Goal: Task Accomplishment & Management: Manage account settings

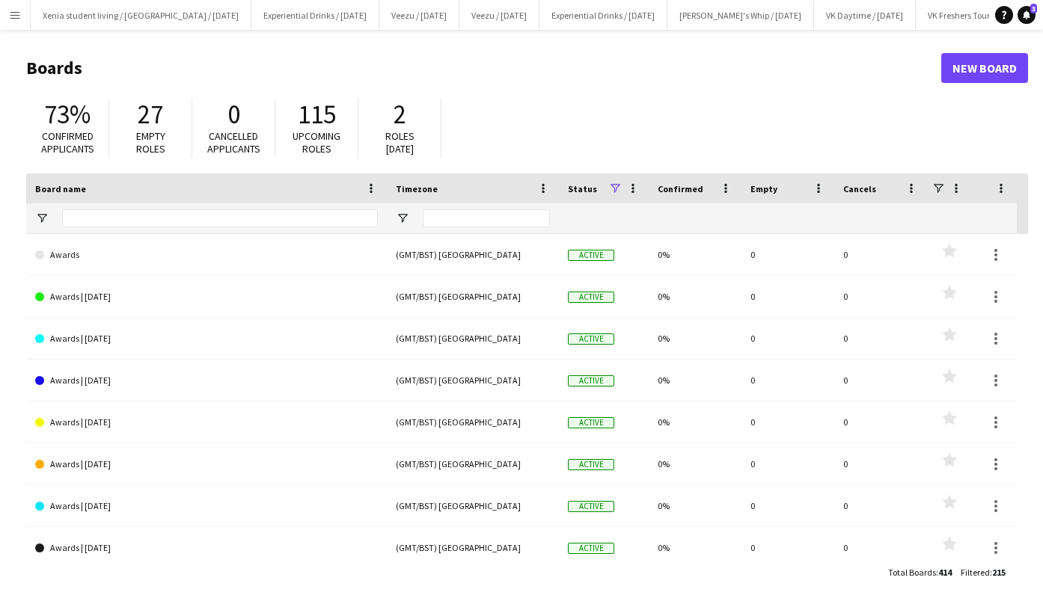
click at [19, 12] on app-icon "Menu" at bounding box center [15, 15] width 12 height 12
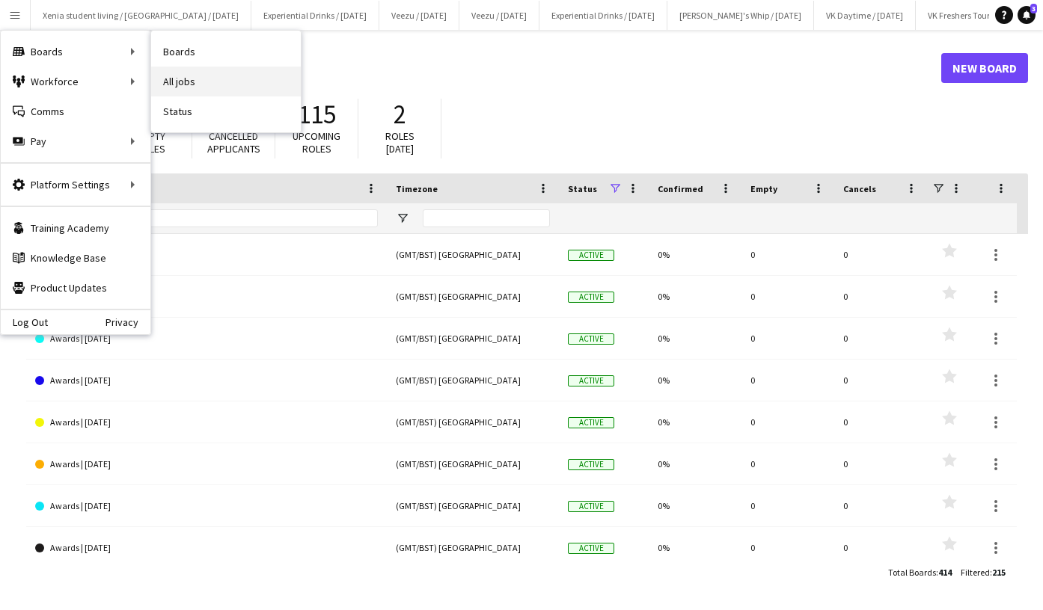
click at [188, 78] on link "All jobs" at bounding box center [226, 82] width 150 height 30
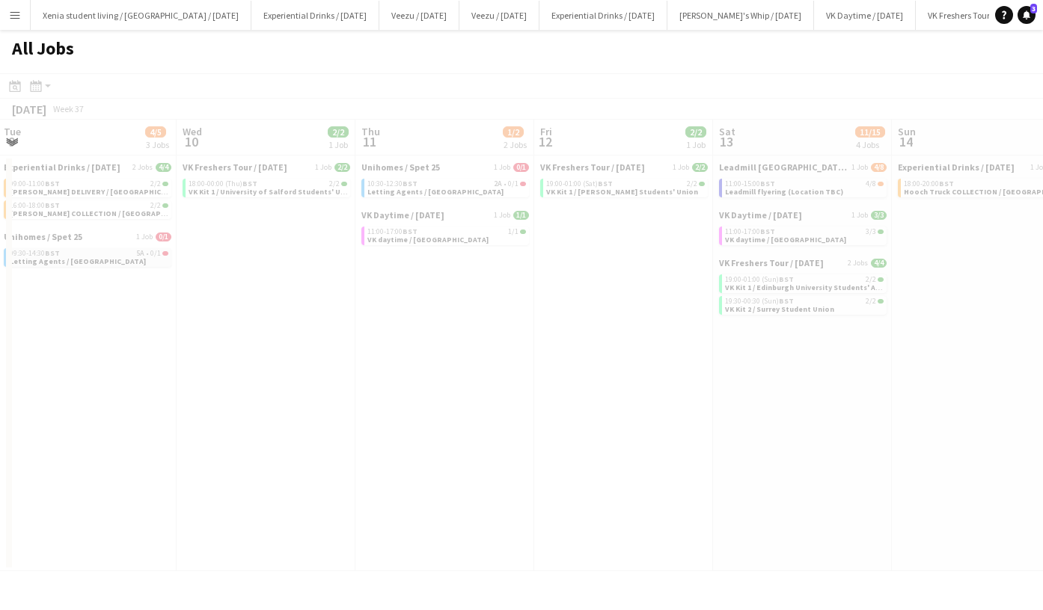
scroll to position [0, 505]
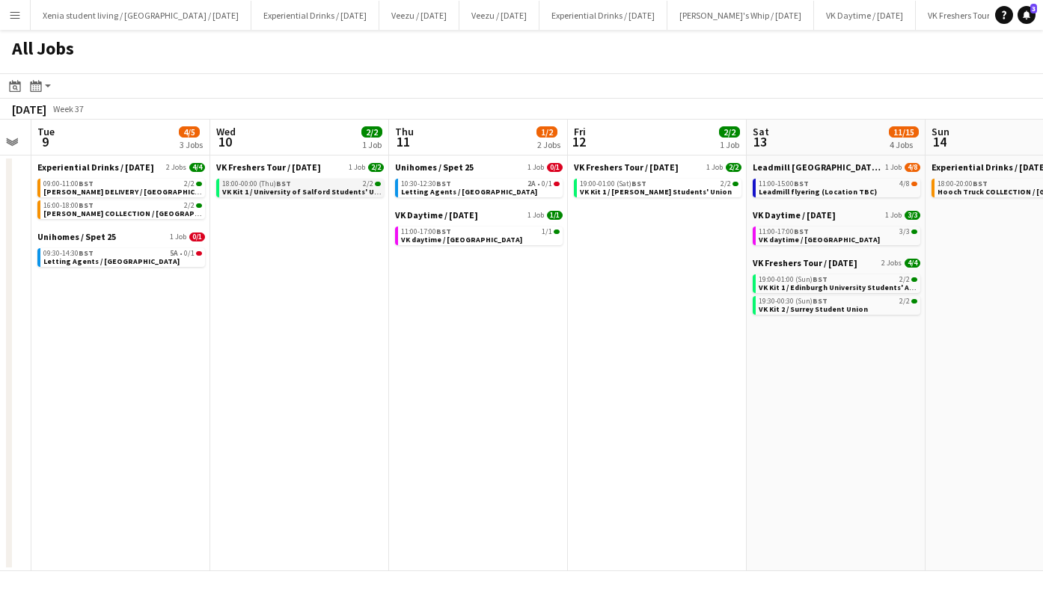
click at [305, 185] on div "18:00-00:00 (Thu) BST 2/2" at bounding box center [301, 183] width 159 height 7
click at [9, 18] on app-icon "Menu" at bounding box center [15, 15] width 12 height 12
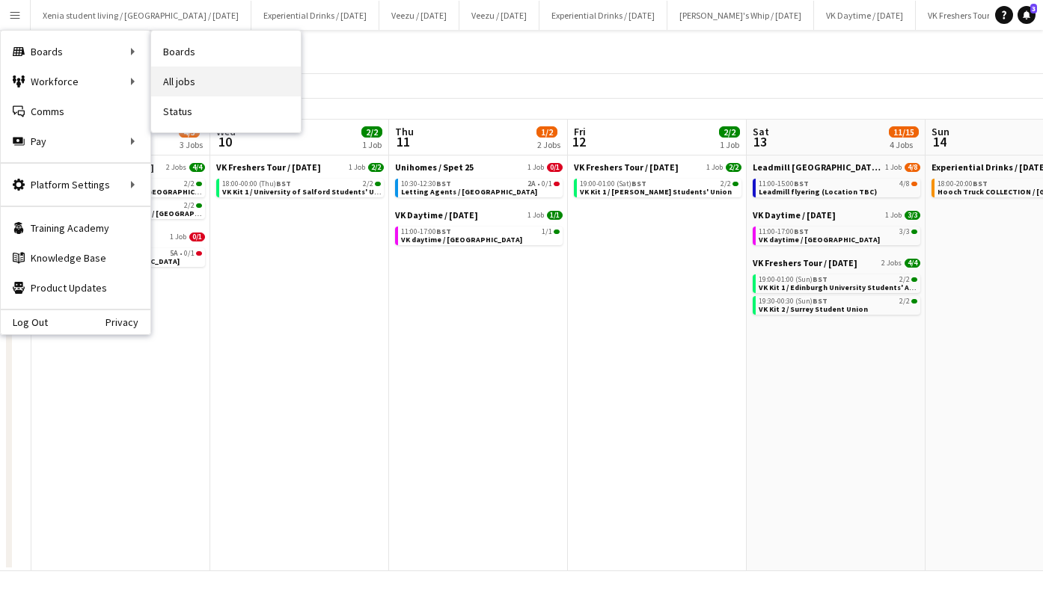
click at [197, 73] on link "All jobs" at bounding box center [226, 82] width 150 height 30
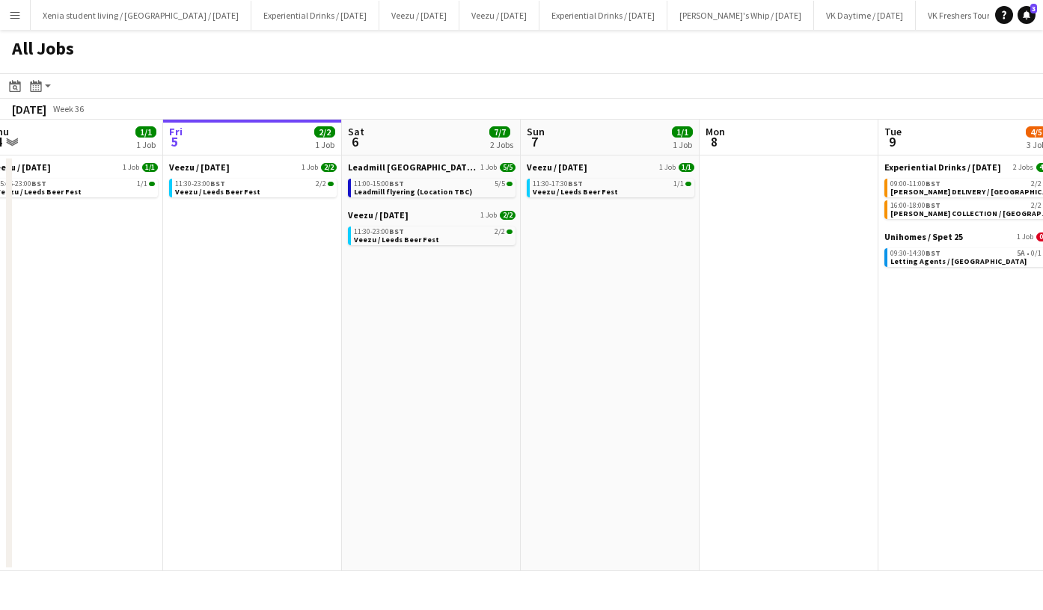
scroll to position [0, 553]
click at [439, 181] on div "11:00-15:00 BST 5/5" at bounding box center [432, 183] width 159 height 7
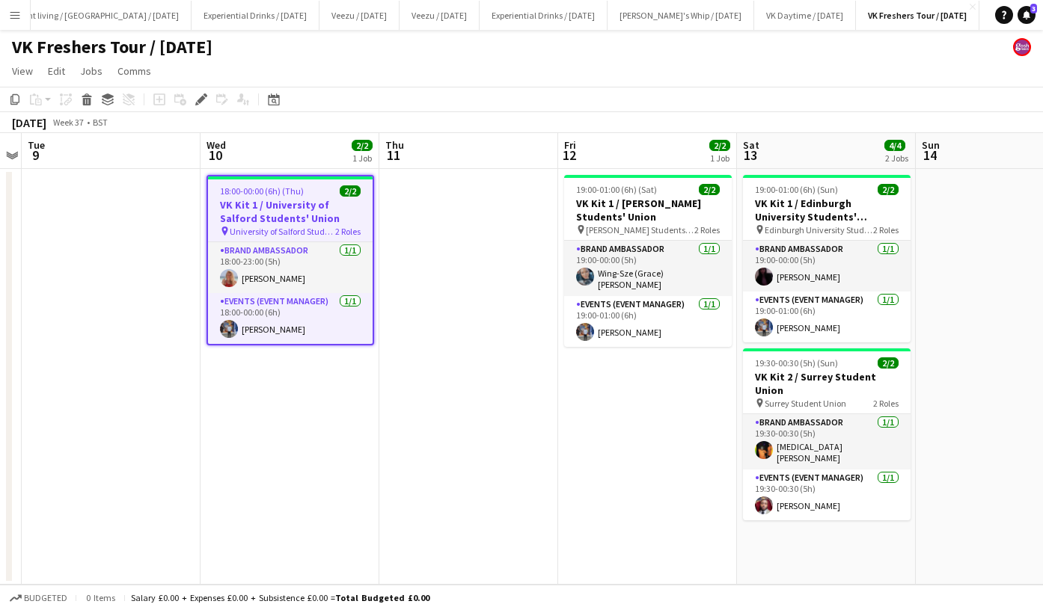
drag, startPoint x: 0, startPoint y: 0, endPoint x: 97, endPoint y: 354, distance: 366.9
click at [97, 354] on app-date-cell at bounding box center [111, 377] width 179 height 416
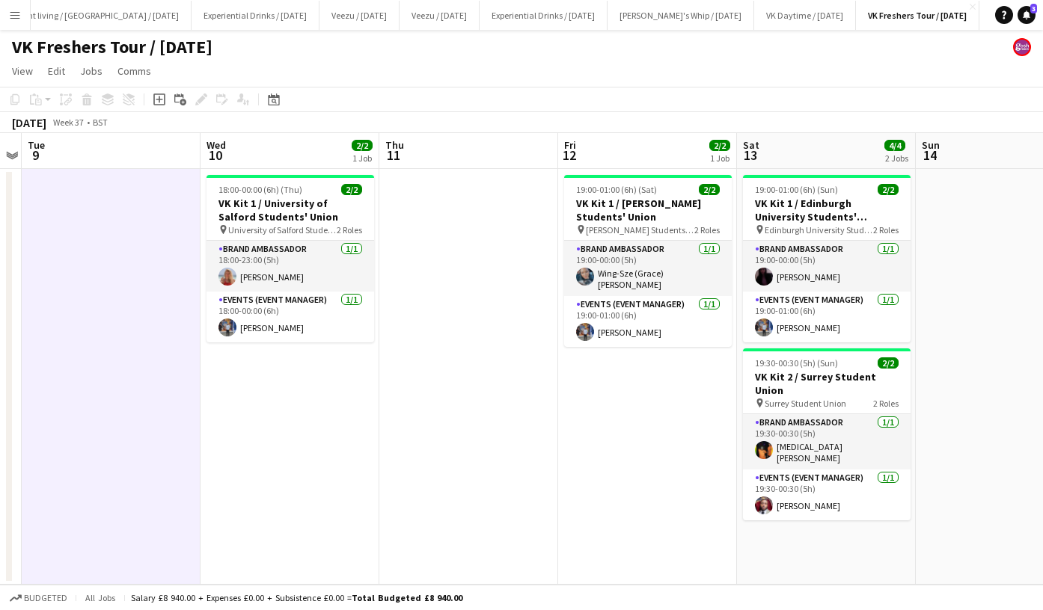
scroll to position [0, 373]
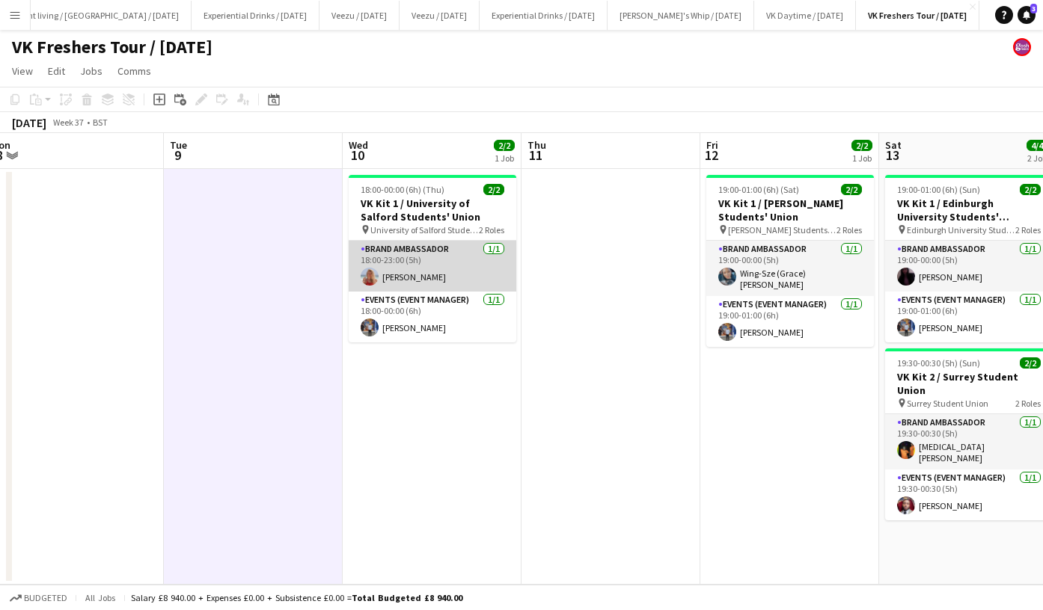
click at [402, 279] on app-card-role "Brand Ambassador 1/1 18:00-23:00 (5h) Tallulah Kerrigan" at bounding box center [433, 266] width 168 height 51
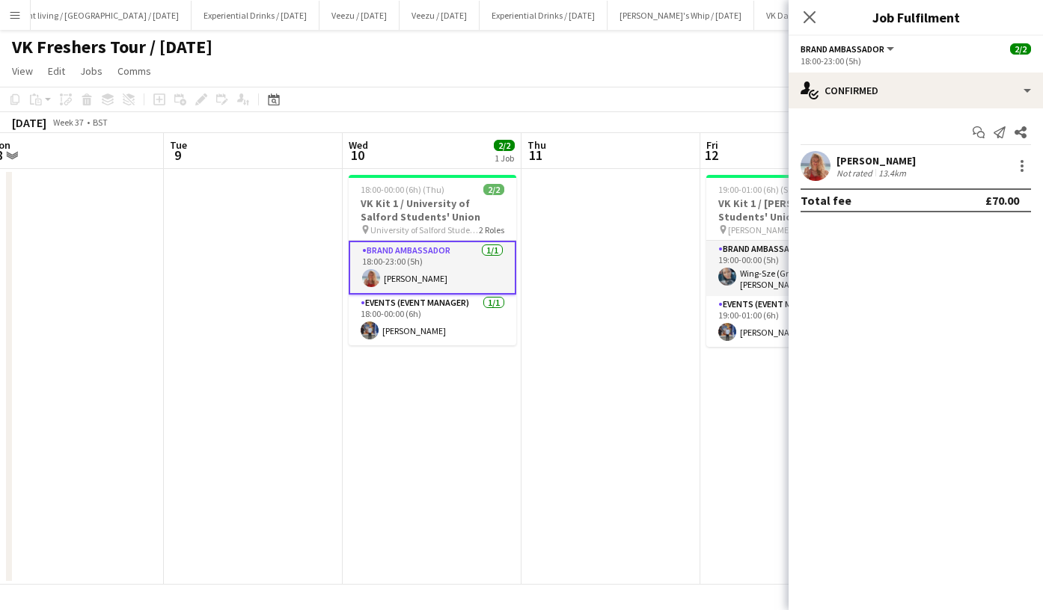
click at [877, 159] on div "Tallulah Kerrigan" at bounding box center [875, 160] width 79 height 13
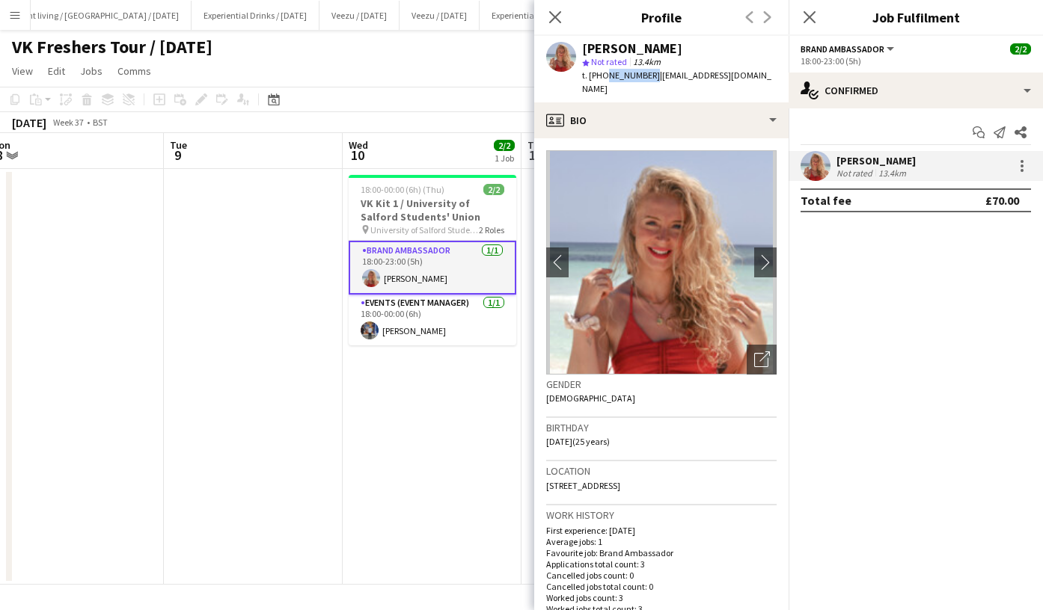
drag, startPoint x: 604, startPoint y: 70, endPoint x: 646, endPoint y: 71, distance: 42.6
click at [646, 71] on span "t. +447775437159" at bounding box center [621, 75] width 78 height 11
copy span "7775437159"
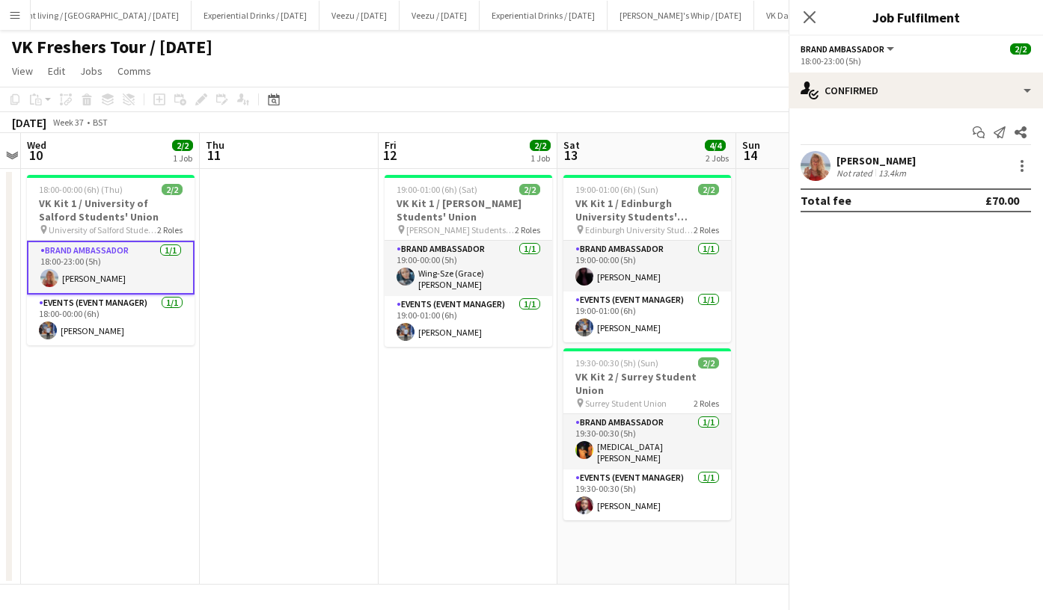
scroll to position [0, 603]
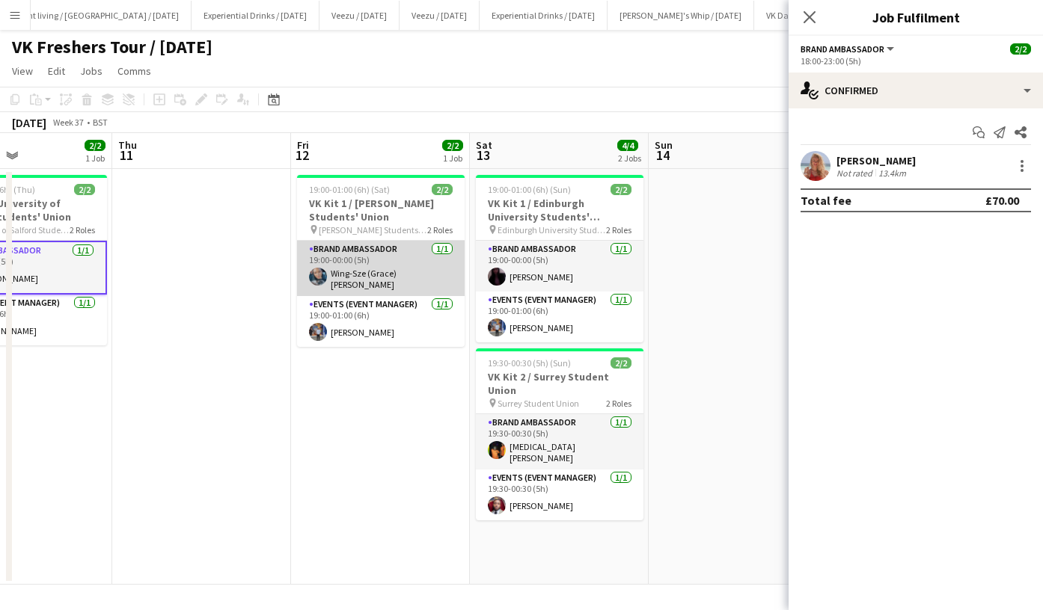
click at [377, 275] on app-card-role "Brand Ambassador 1/1 19:00-00:00 (5h) Wing-Sze (Grace) Cheuk" at bounding box center [381, 268] width 168 height 55
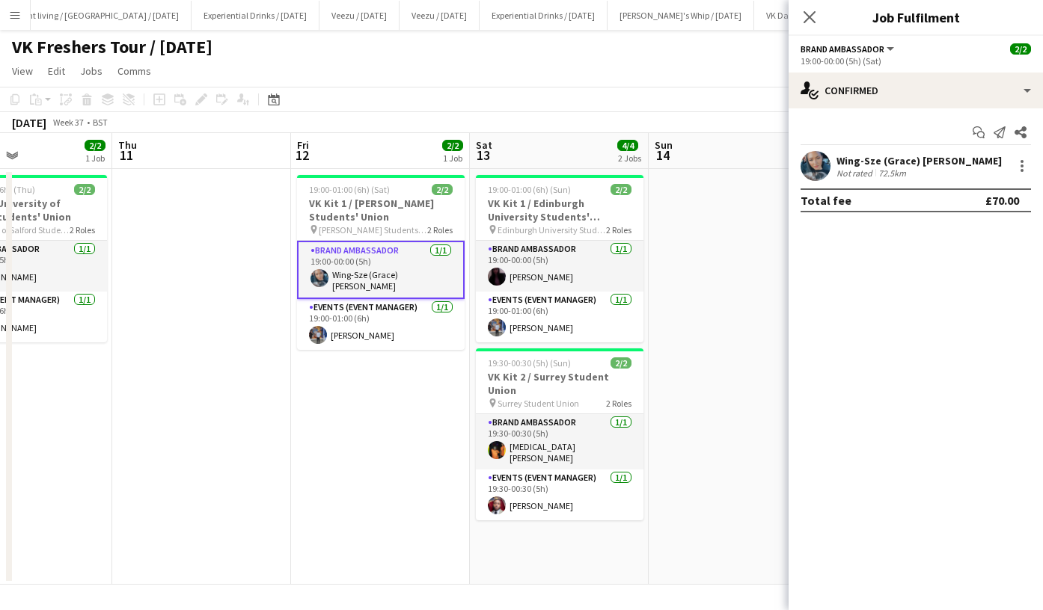
click at [900, 150] on div "Start chat Send notification Share Wing-Sze (Grace) Cheuk Not rated 72.5km Tota…" at bounding box center [915, 166] width 254 height 116
click at [889, 158] on div "Wing-Sze (Grace) Cheuk" at bounding box center [918, 160] width 165 height 13
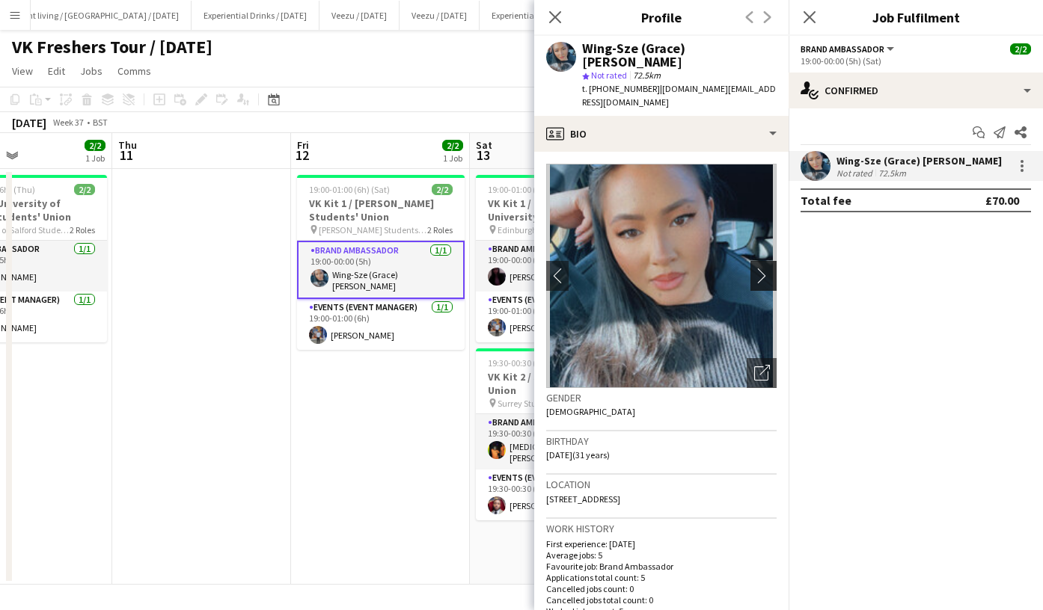
click at [756, 268] on app-icon "chevron-right" at bounding box center [765, 276] width 23 height 16
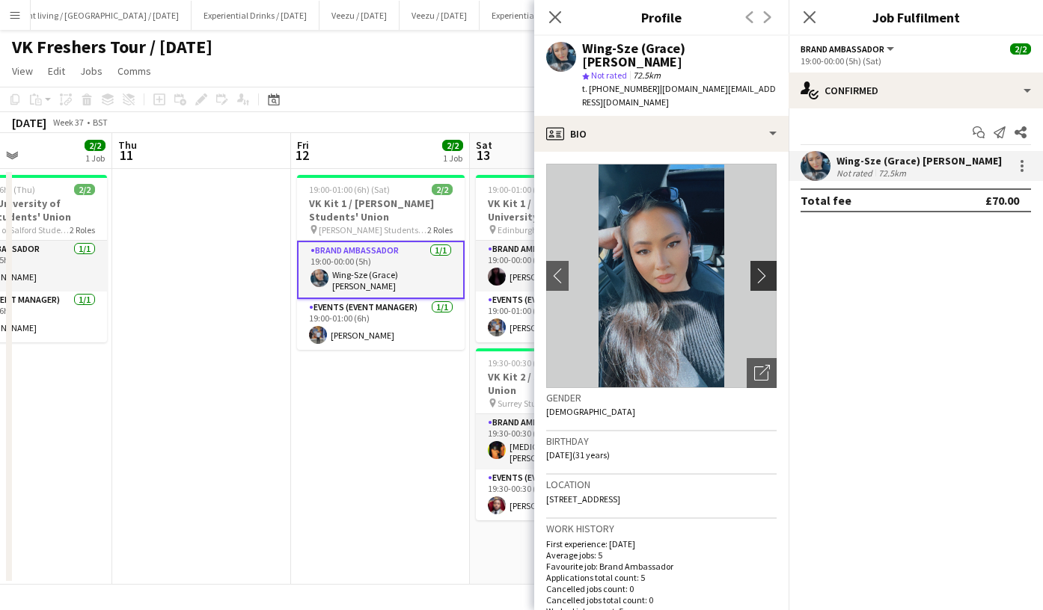
click at [756, 268] on app-icon "chevron-right" at bounding box center [765, 276] width 23 height 16
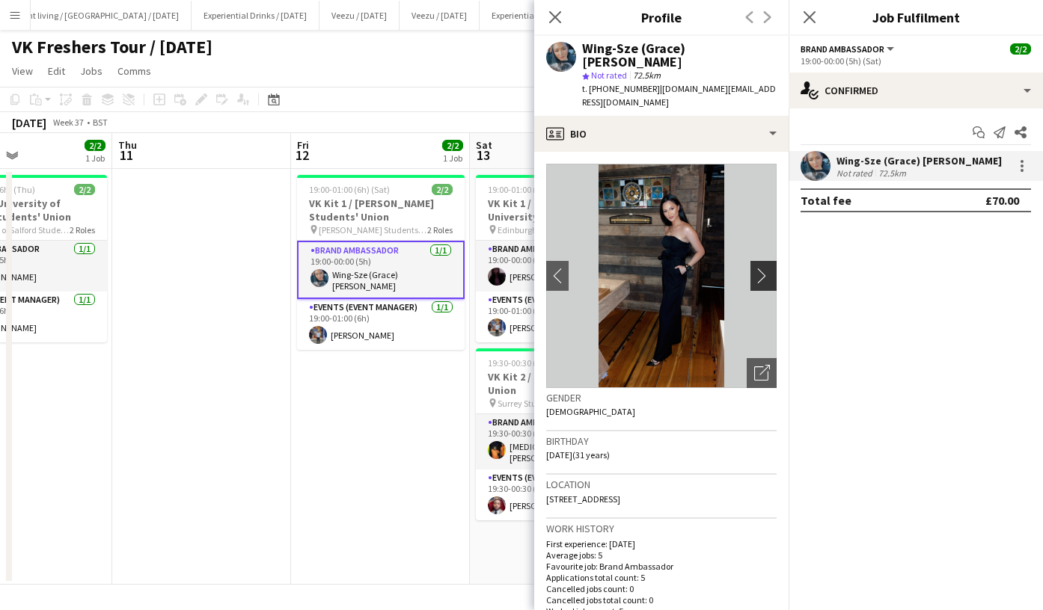
click at [756, 268] on app-icon "chevron-right" at bounding box center [765, 276] width 23 height 16
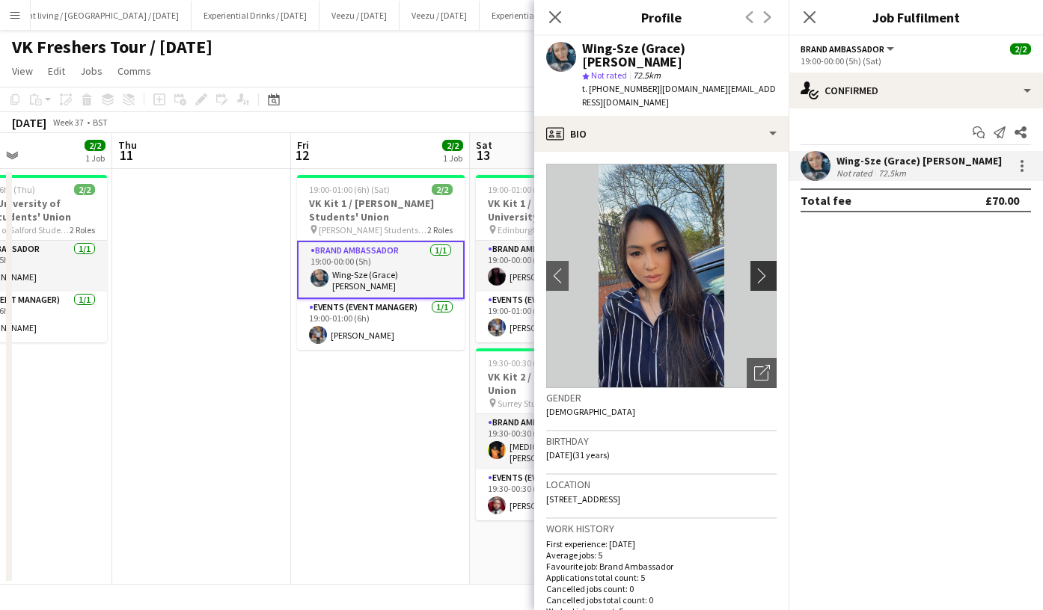
click at [756, 268] on app-icon "chevron-right" at bounding box center [765, 276] width 23 height 16
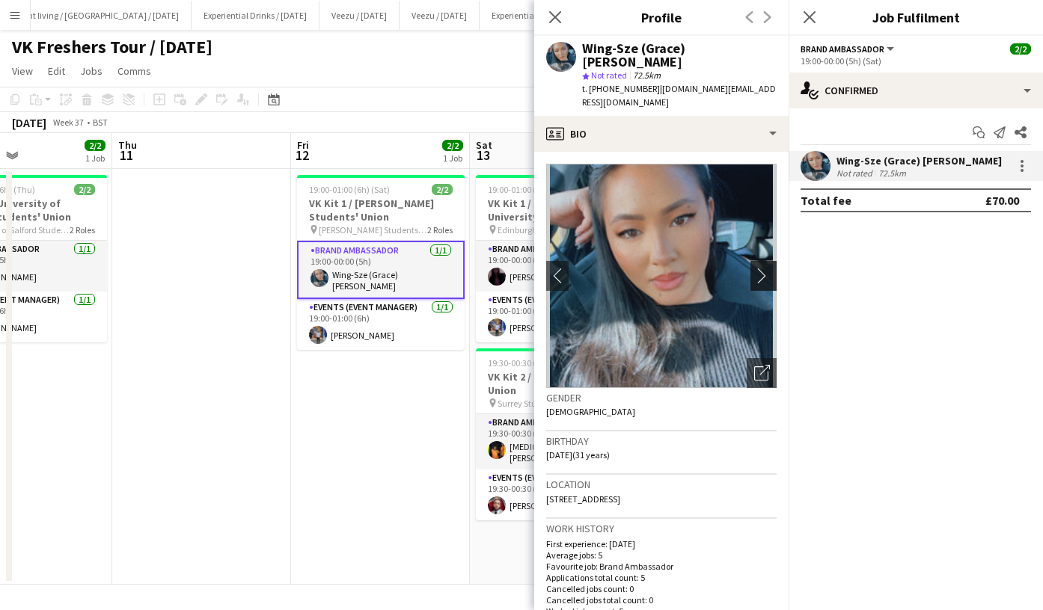
click at [756, 268] on app-icon "chevron-right" at bounding box center [765, 276] width 23 height 16
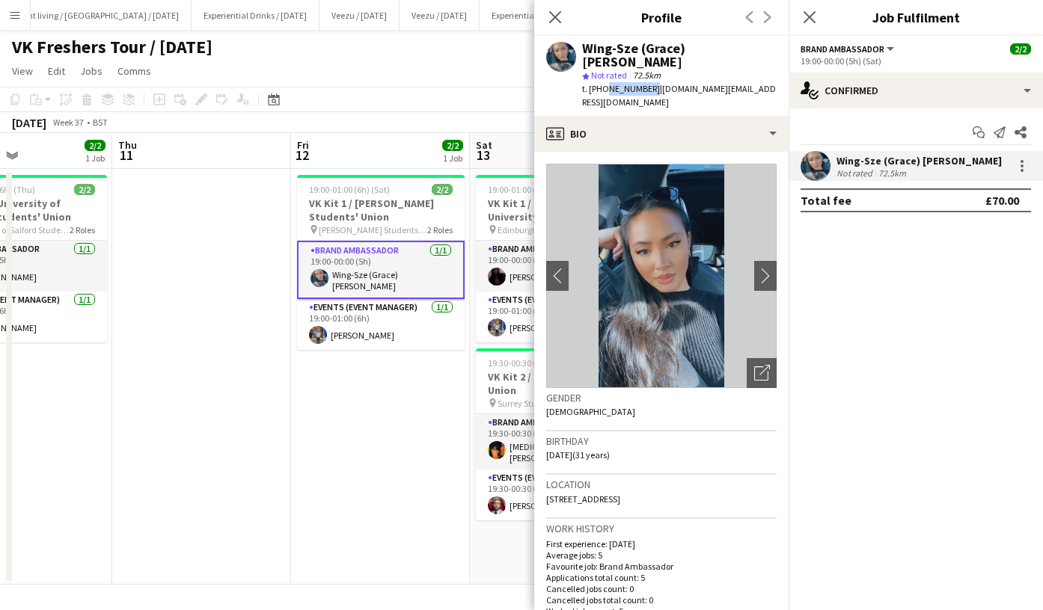
drag, startPoint x: 601, startPoint y: 76, endPoint x: 646, endPoint y: 79, distance: 45.8
click at [646, 83] on span "t. +447582018456" at bounding box center [621, 88] width 78 height 11
copy span "7582018456"
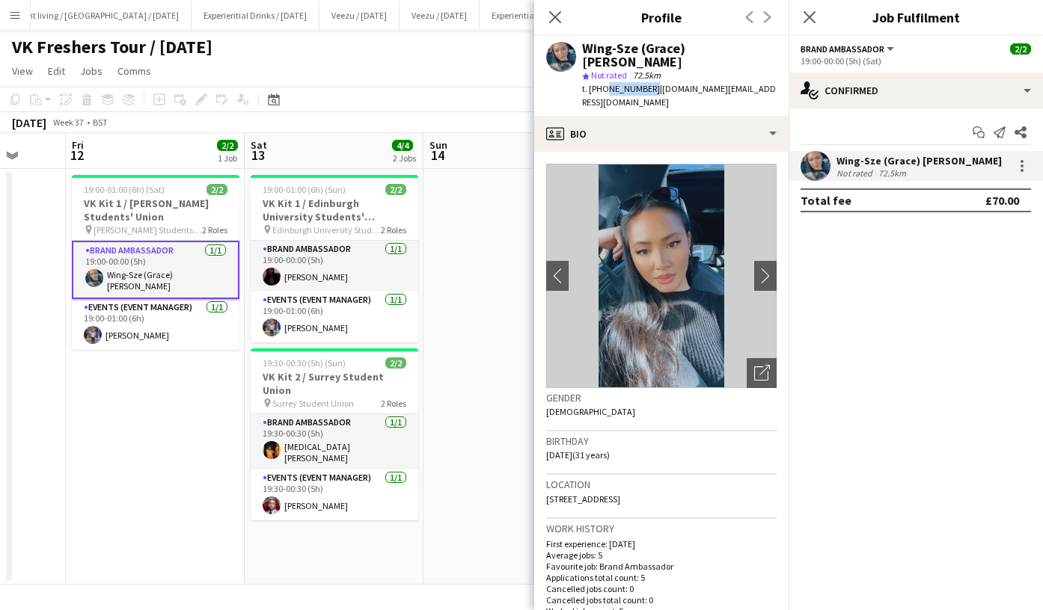
scroll to position [0, 471]
click at [323, 275] on app-card-role "Brand Ambassador 1/1 19:00-00:00 (5h) Naina Bhardwaj" at bounding box center [334, 266] width 168 height 51
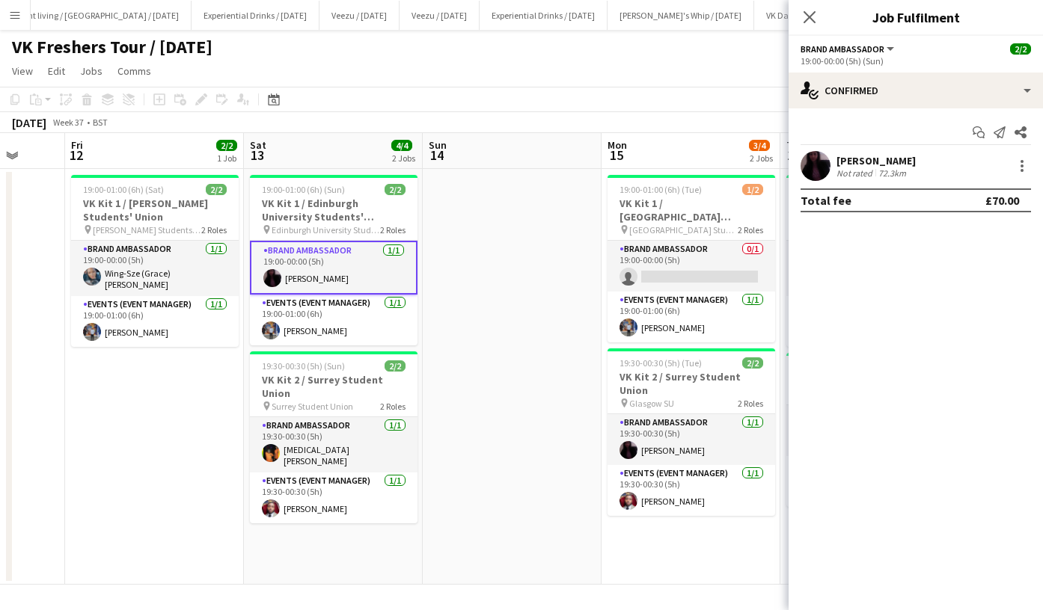
click at [854, 164] on div "Naina Bhardwaj" at bounding box center [875, 160] width 79 height 13
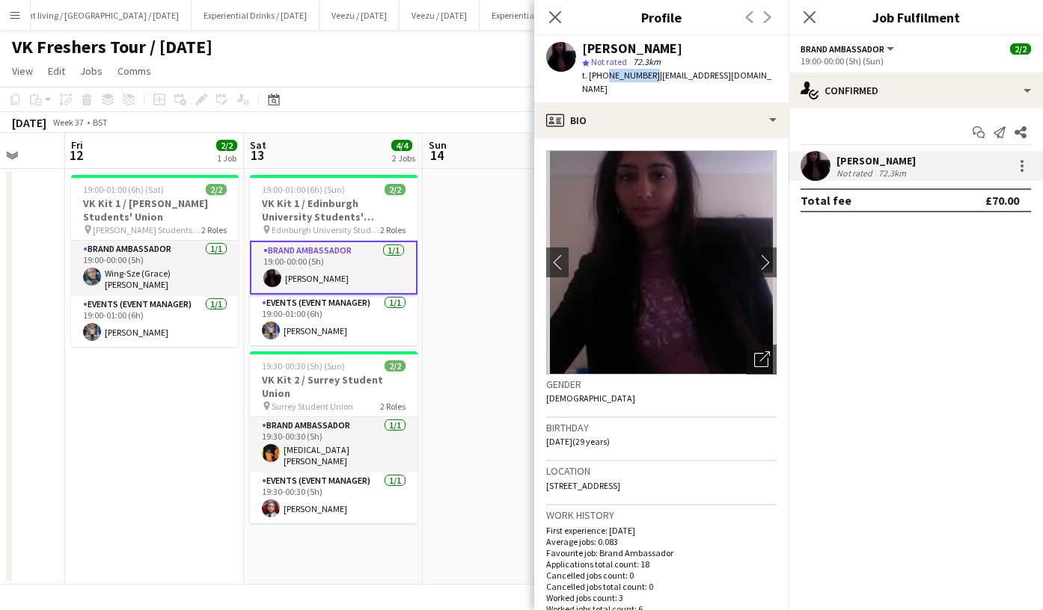
drag, startPoint x: 604, startPoint y: 75, endPoint x: 645, endPoint y: 75, distance: 41.1
click at [645, 75] on span "t. +447469723157" at bounding box center [621, 75] width 78 height 11
copy span "7469723157"
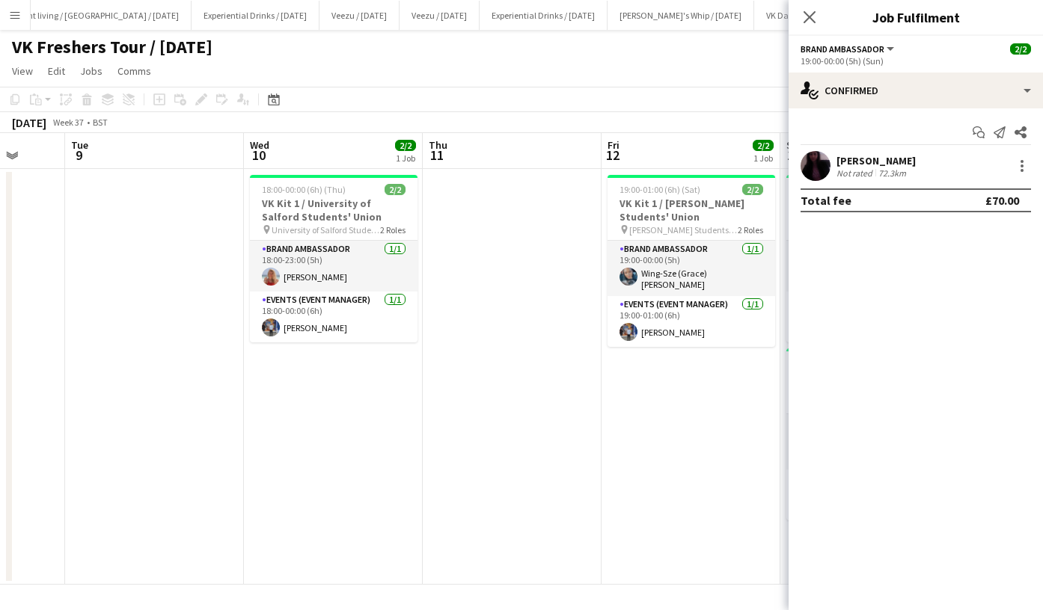
scroll to position [0, 471]
click at [322, 277] on app-card-role "Brand Ambassador 1/1 18:00-23:00 (5h) Tallulah Kerrigan" at bounding box center [335, 266] width 168 height 51
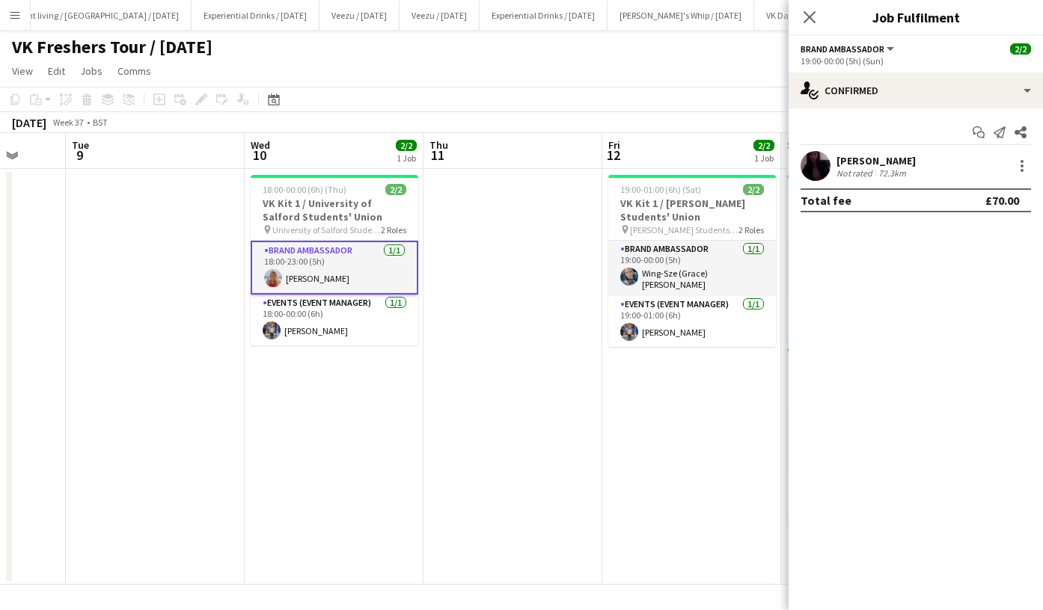
click at [322, 277] on app-card-role "Brand Ambassador 1/1 18:00-23:00 (5h) Tallulah Kerrigan" at bounding box center [335, 268] width 168 height 54
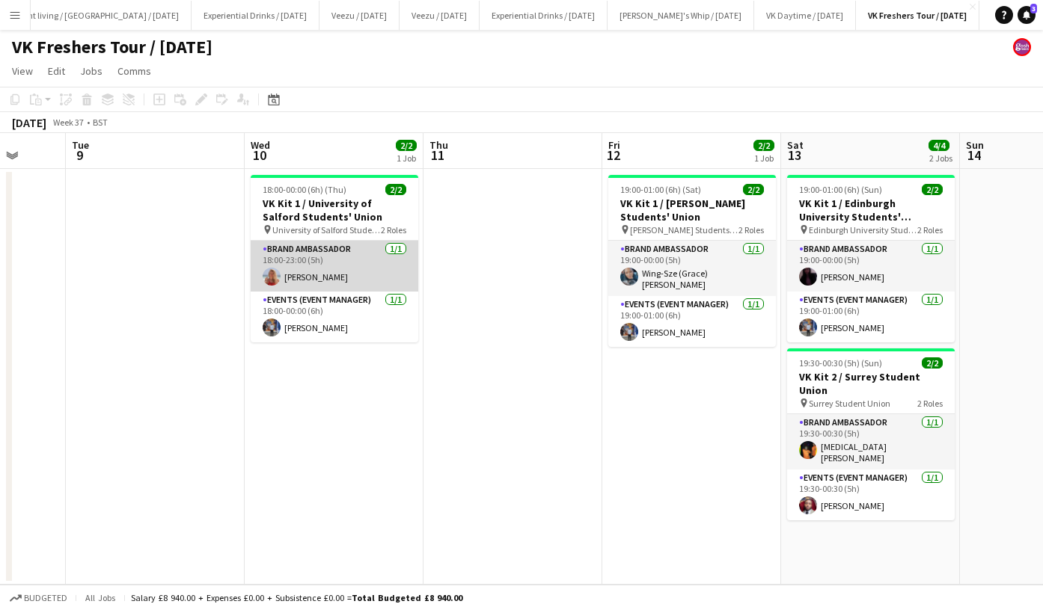
click at [322, 277] on app-card-role "Brand Ambassador 1/1 18:00-23:00 (5h) Tallulah Kerrigan" at bounding box center [335, 266] width 168 height 51
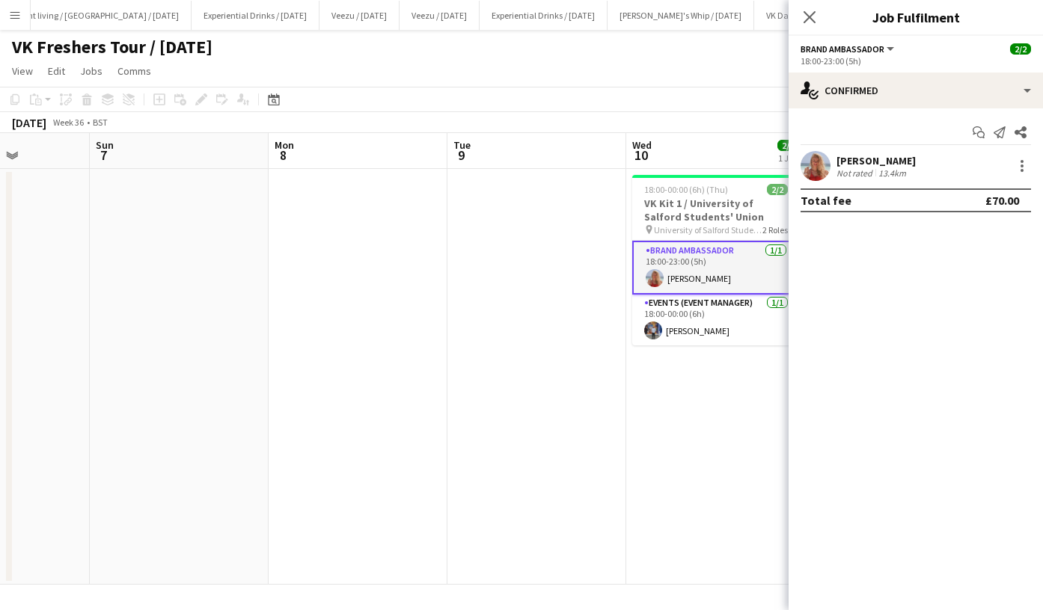
scroll to position [0, 447]
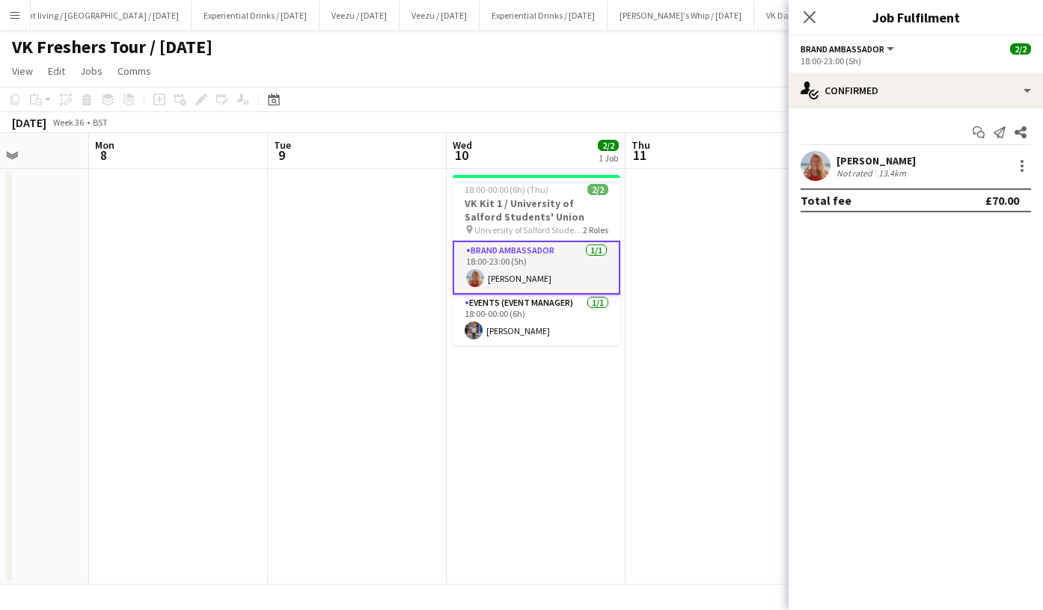
click at [901, 159] on div "Tallulah Kerrigan" at bounding box center [875, 160] width 79 height 13
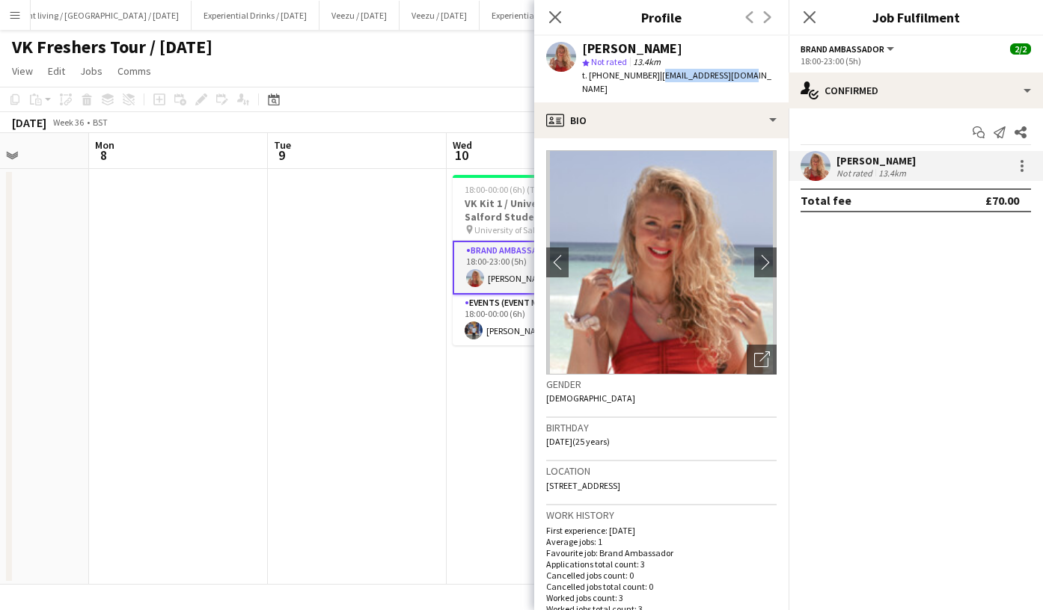
drag, startPoint x: 653, startPoint y: 76, endPoint x: 734, endPoint y: 77, distance: 80.8
click at [734, 77] on div "Tallulah Kerrigan star Not rated 13.4km t. +447775437159 | tallulart@gmail.com" at bounding box center [661, 69] width 254 height 67
copy span "tallulart@gmail.com"
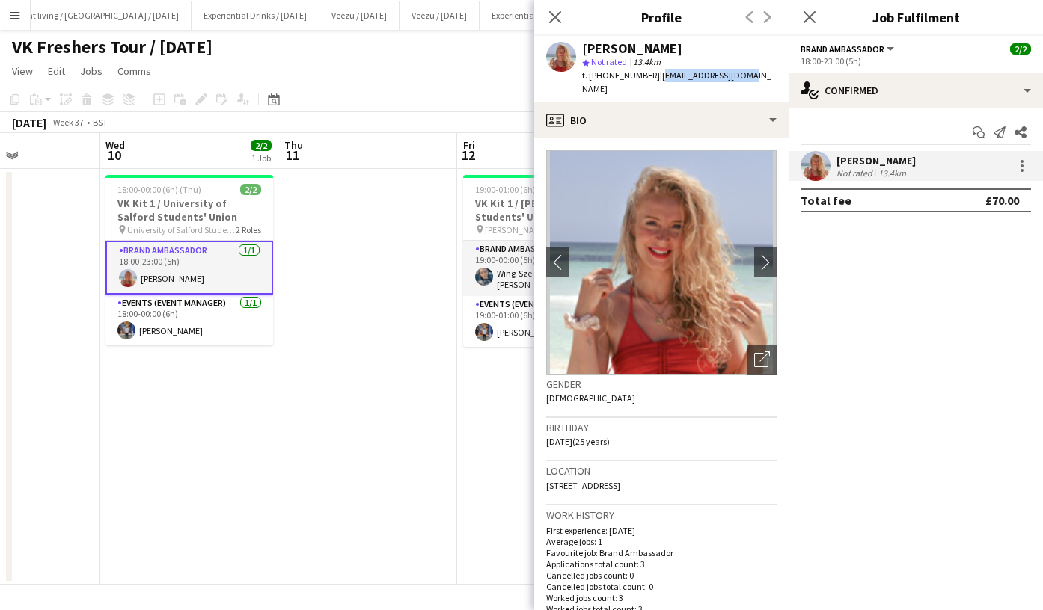
scroll to position [0, 492]
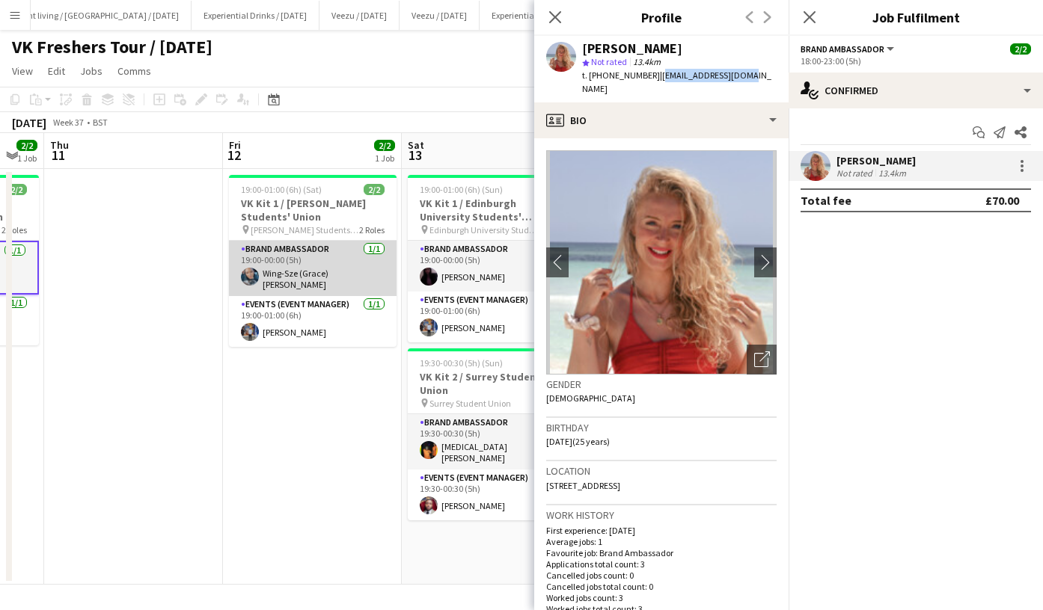
click at [308, 275] on app-card-role "Brand Ambassador 1/1 19:00-00:00 (5h) Wing-Sze (Grace) Cheuk" at bounding box center [313, 268] width 168 height 55
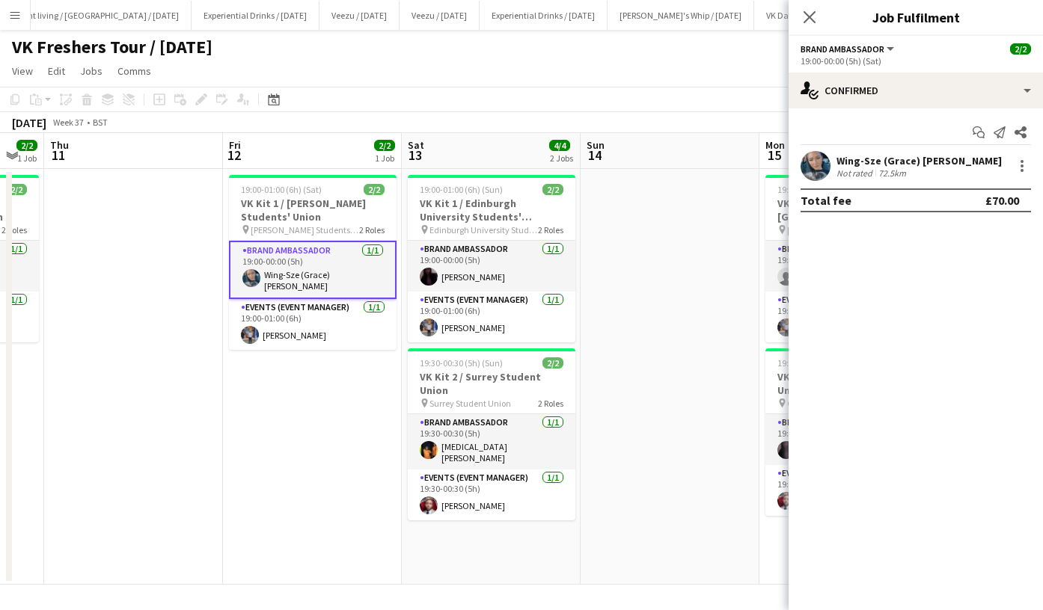
click at [308, 275] on app-card-role "Brand Ambassador 1/1 19:00-00:00 (5h) Wing-Sze (Grace) Cheuk" at bounding box center [313, 270] width 168 height 58
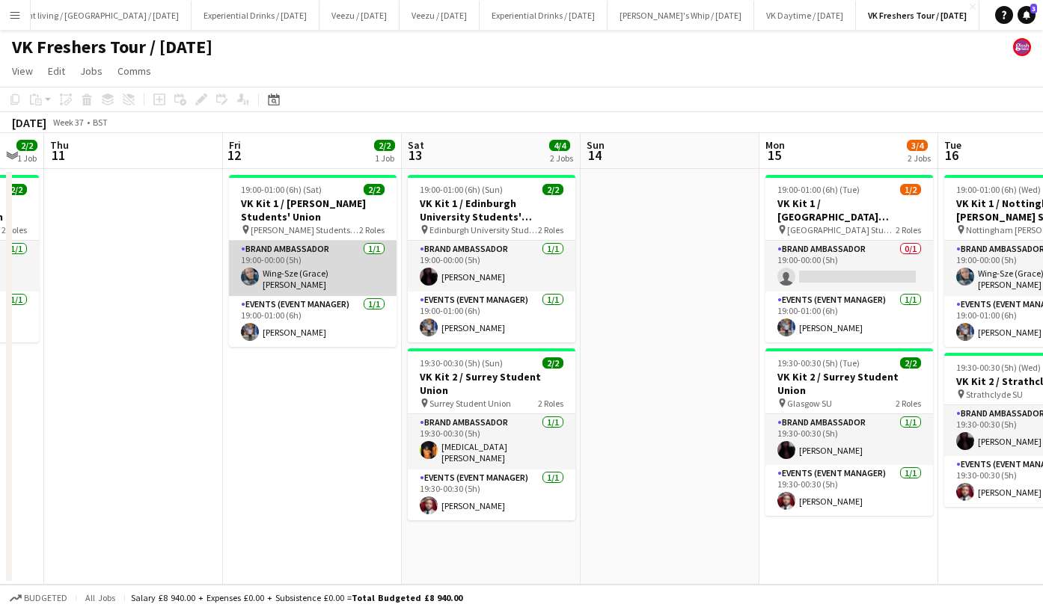
click at [308, 275] on app-card-role "Brand Ambassador 1/1 19:00-00:00 (5h) Wing-Sze (Grace) Cheuk" at bounding box center [313, 268] width 168 height 55
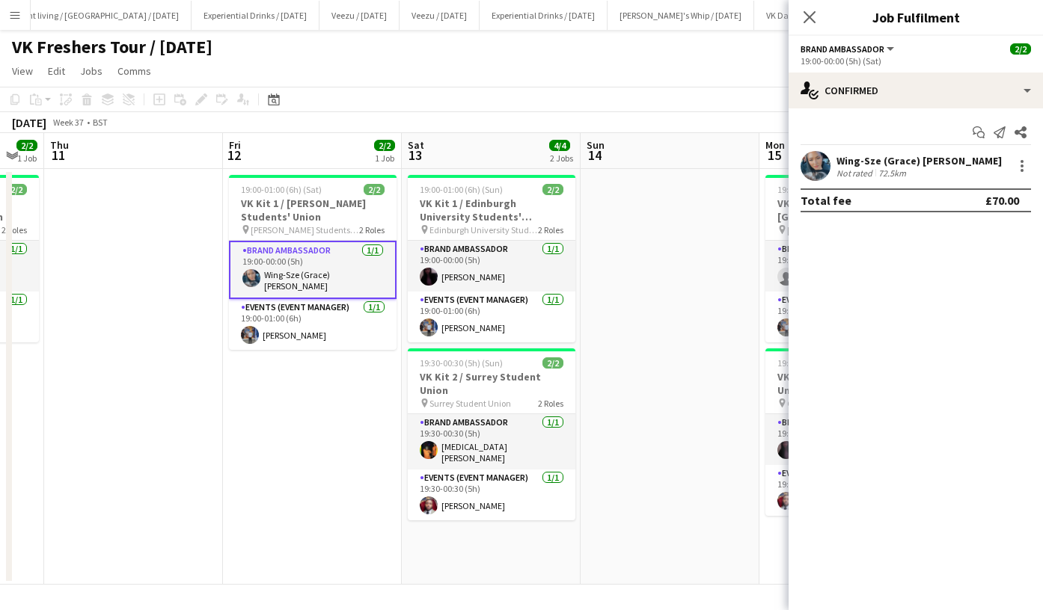
click at [911, 156] on div "Wing-Sze (Grace) Cheuk" at bounding box center [918, 160] width 165 height 13
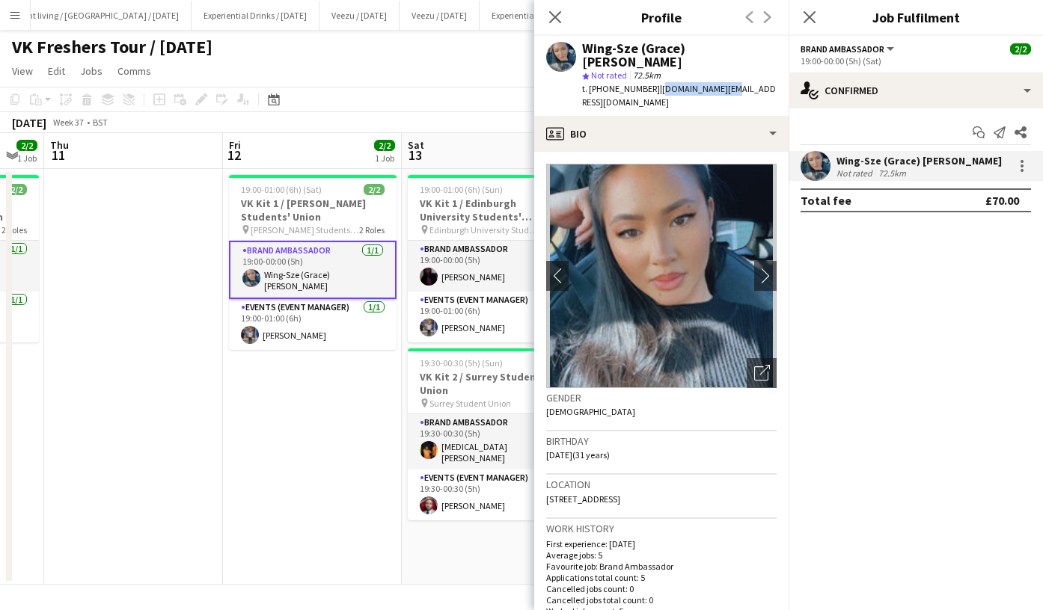
drag, startPoint x: 654, startPoint y: 77, endPoint x: 722, endPoint y: 79, distance: 68.1
click at [722, 79] on div "Wing-Sze (Grace) Cheuk star Not rated 72.5km t. +447582018456 | grace.ch@me.com" at bounding box center [661, 76] width 254 height 80
copy span "grace.ch@me.com"
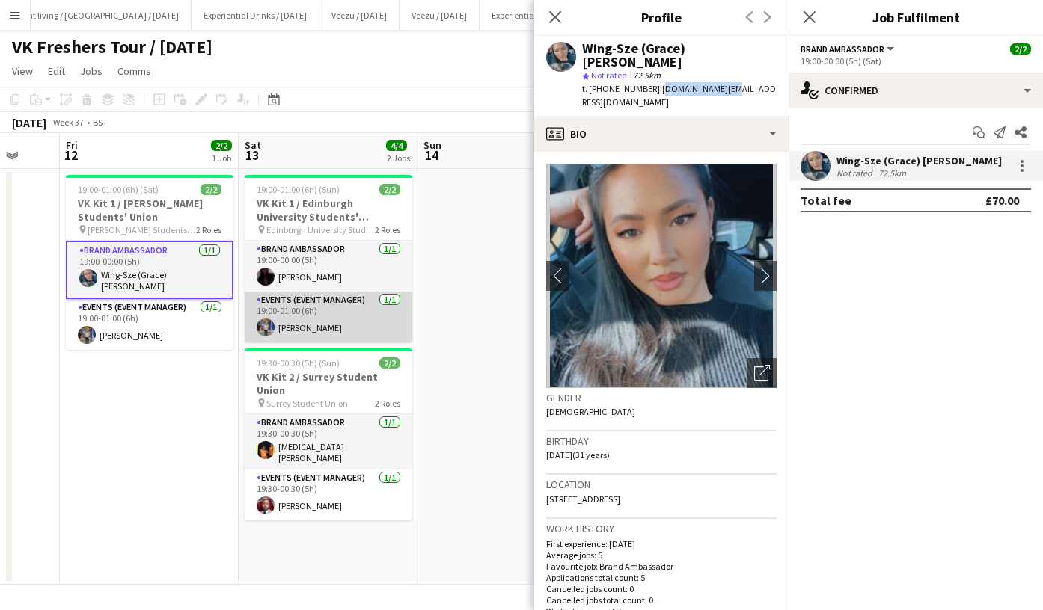
scroll to position [0, 477]
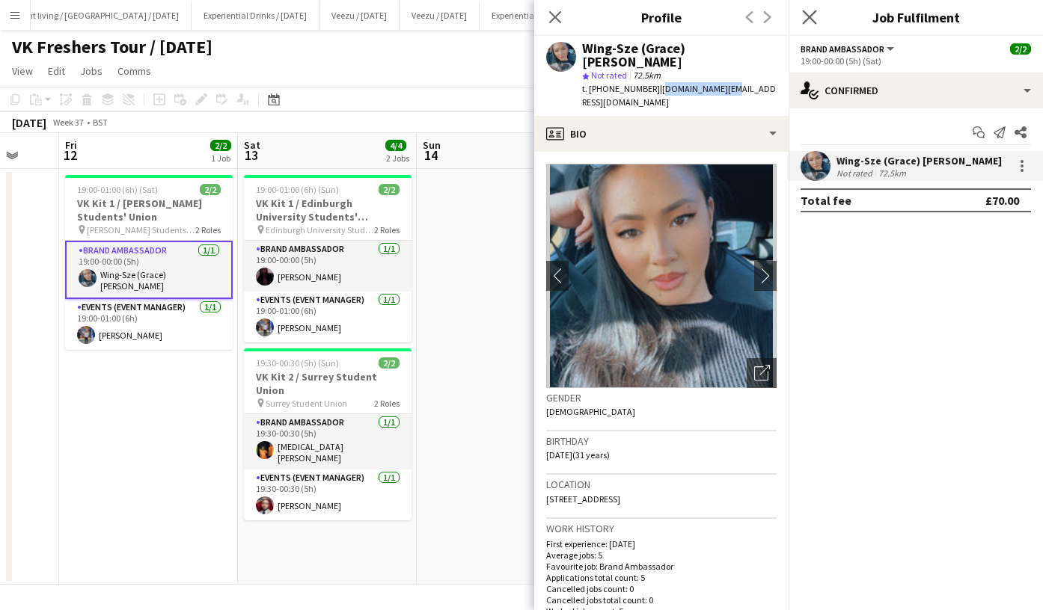
click at [817, 23] on app-icon "Close pop-in" at bounding box center [810, 18] width 22 height 22
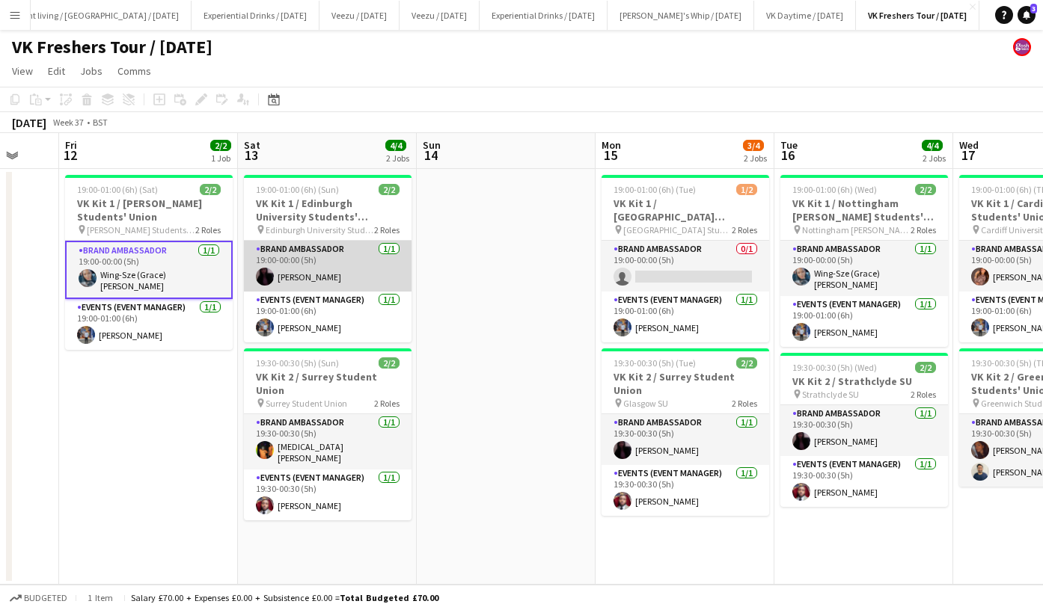
click at [308, 281] on app-card-role "Brand Ambassador 1/1 19:00-00:00 (5h) Naina Bhardwaj" at bounding box center [328, 266] width 168 height 51
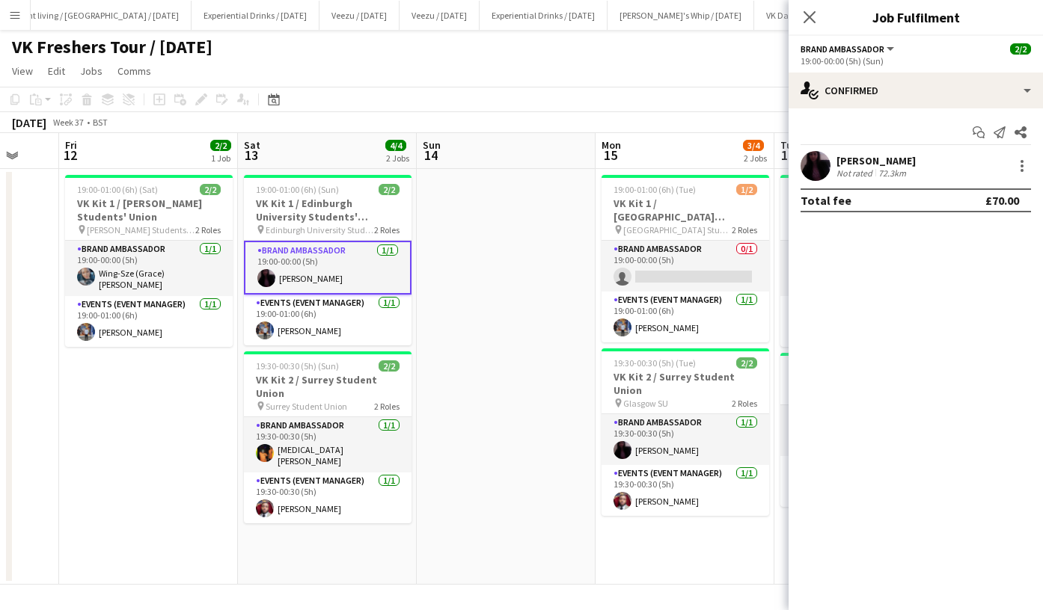
click at [874, 152] on div "Naina Bhardwaj Not rated 72.3km" at bounding box center [915, 166] width 254 height 30
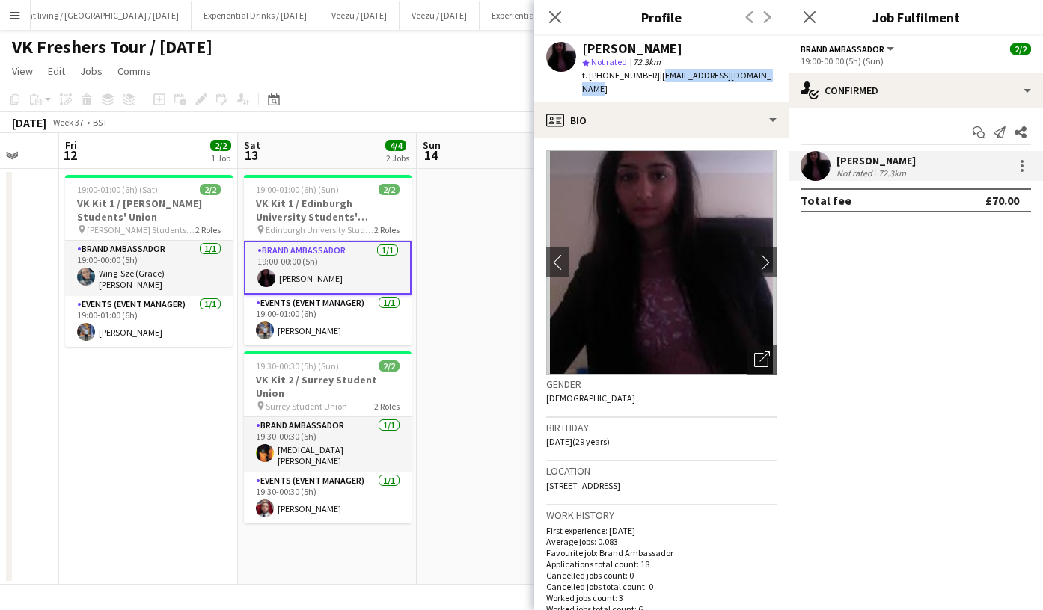
drag, startPoint x: 654, startPoint y: 77, endPoint x: 767, endPoint y: 72, distance: 113.1
click at [767, 72] on span "| nainabhardwaj496@gmail.com" at bounding box center [676, 82] width 189 height 25
copy span "nainabhardwaj496@gmail.com"
click at [811, 16] on icon at bounding box center [809, 17] width 14 height 14
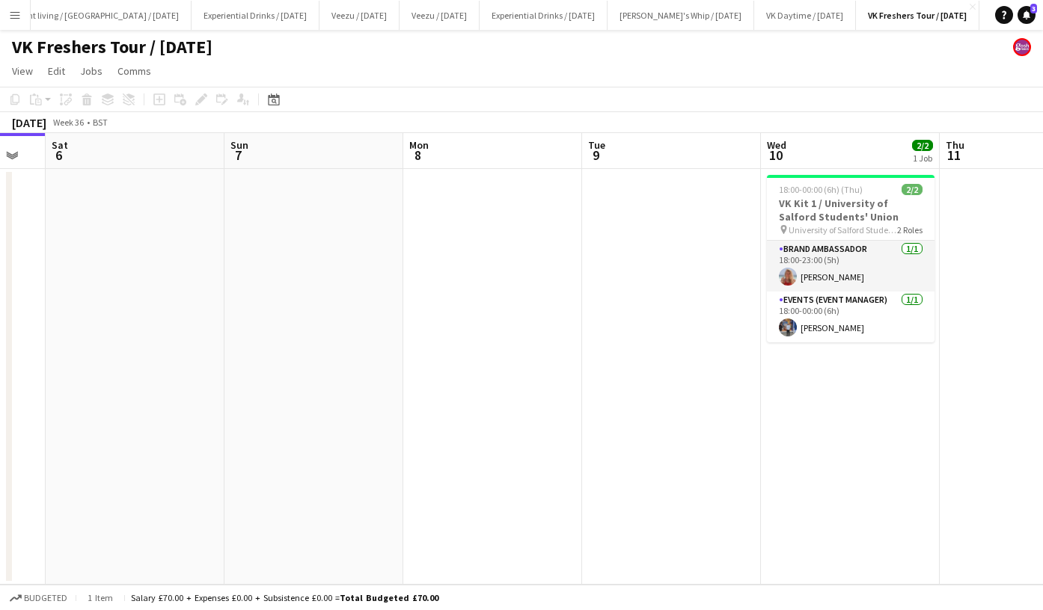
scroll to position [0, 420]
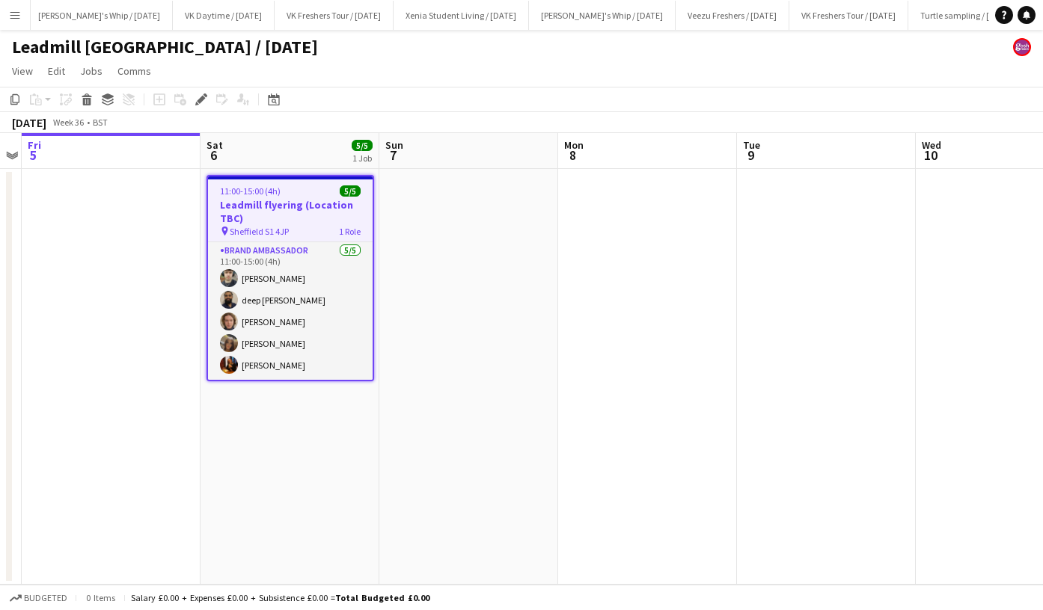
scroll to position [0, 801]
click at [289, 199] on h3 "Leadmill flyering (Location TBC)" at bounding box center [290, 211] width 165 height 27
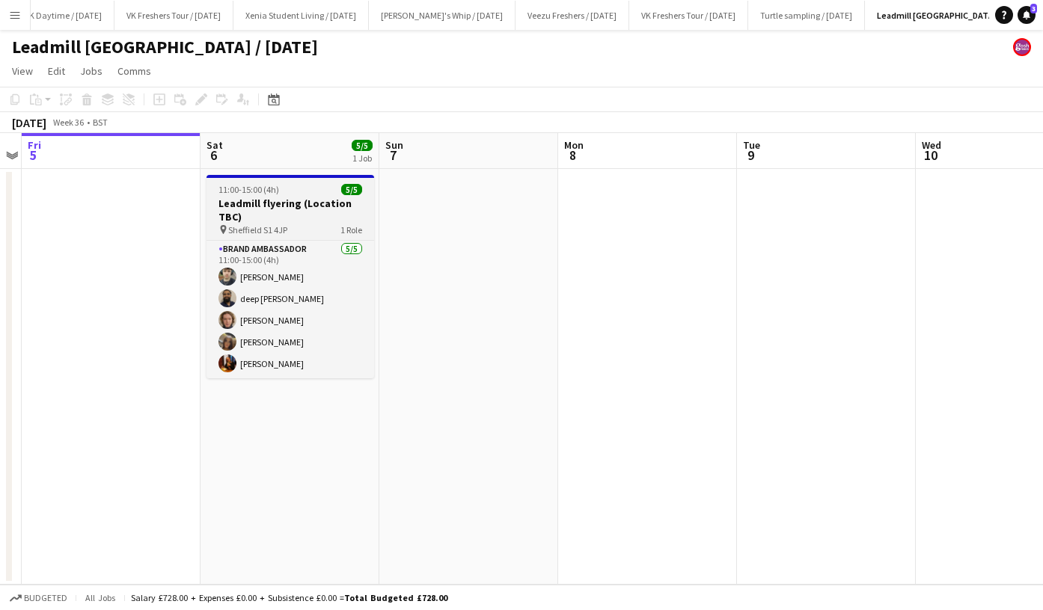
click at [289, 199] on h3 "Leadmill flyering (Location TBC)" at bounding box center [290, 210] width 168 height 27
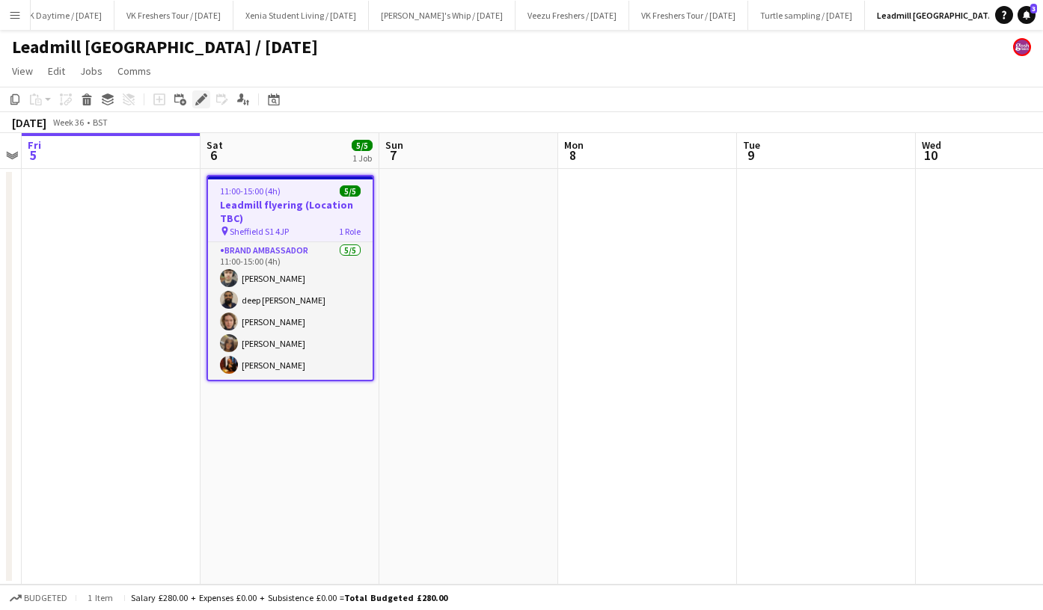
click at [203, 99] on icon at bounding box center [201, 100] width 8 height 8
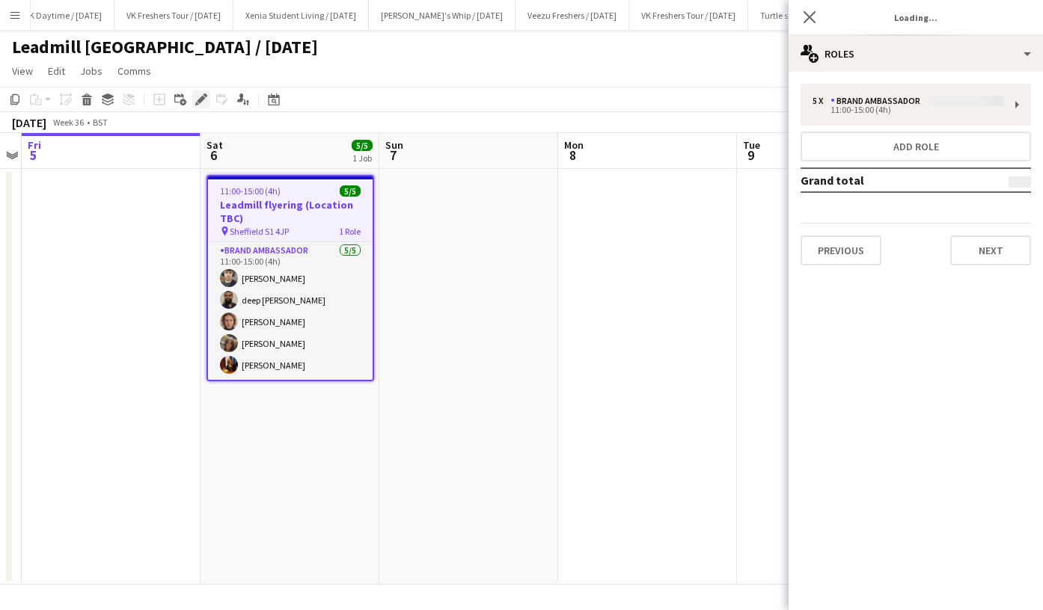
type input "**********"
click at [994, 244] on button "Next" at bounding box center [990, 251] width 81 height 30
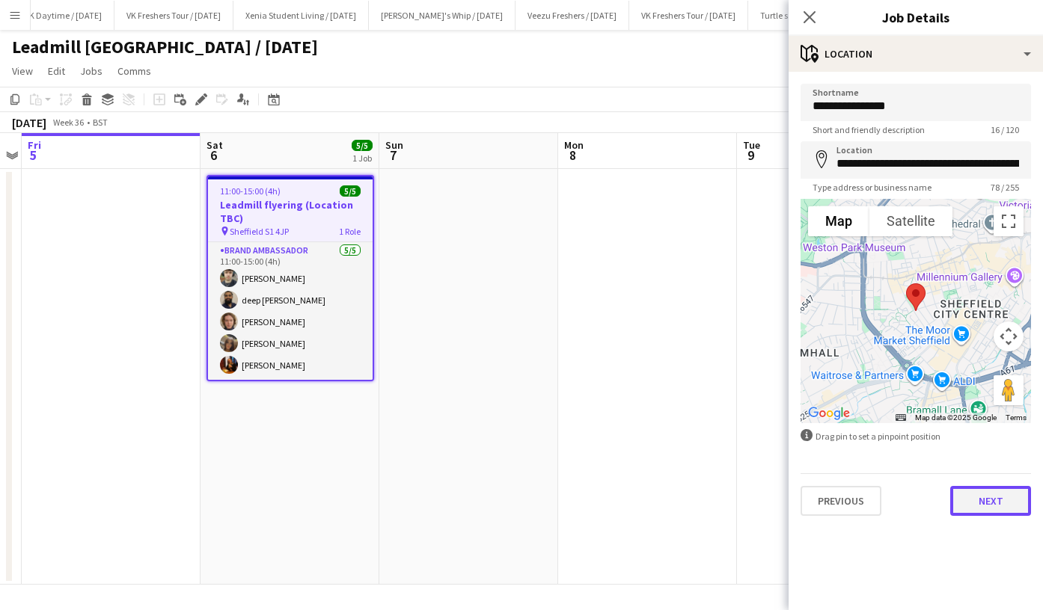
click at [993, 494] on button "Next" at bounding box center [990, 501] width 81 height 30
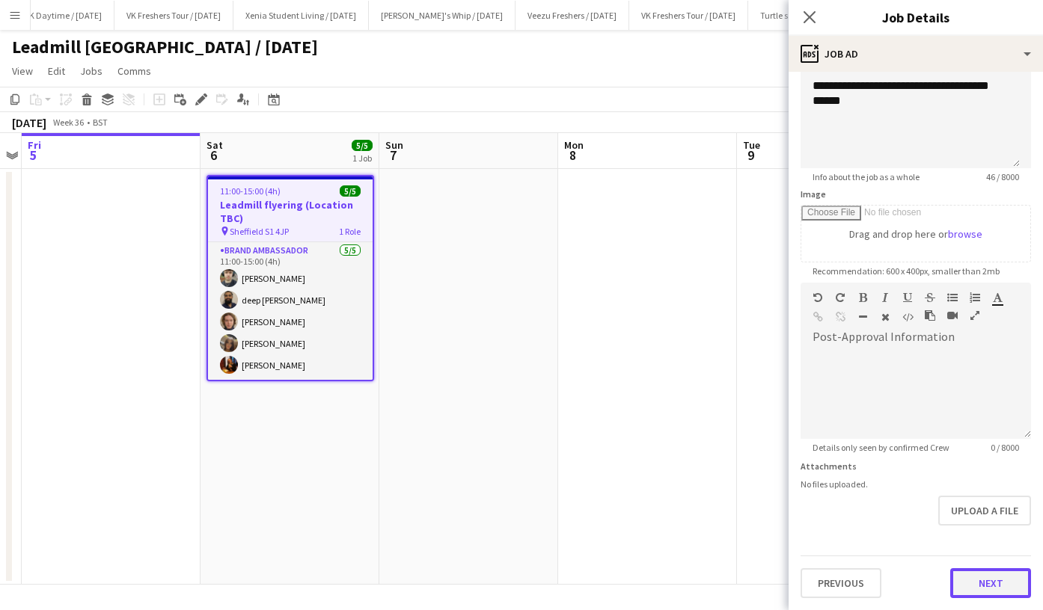
scroll to position [129, 0]
click at [975, 527] on form "**********" at bounding box center [915, 277] width 254 height 644
drag, startPoint x: 998, startPoint y: 548, endPoint x: 998, endPoint y: 599, distance: 50.9
click at [998, 599] on div "**********" at bounding box center [915, 277] width 254 height 668
click at [993, 583] on button "Next" at bounding box center [990, 584] width 81 height 30
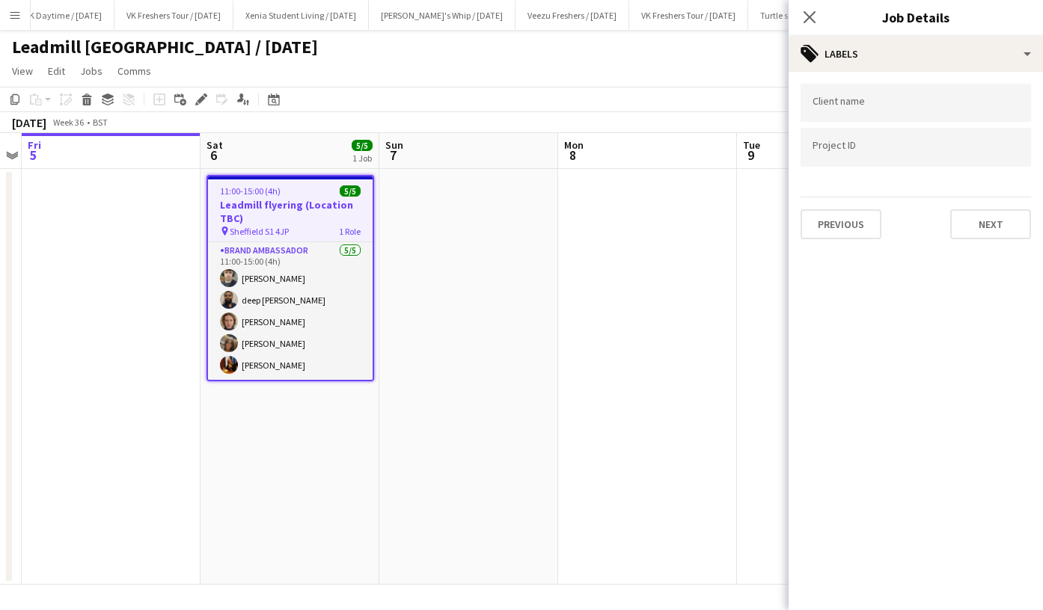
scroll to position [0, 0]
click at [981, 218] on button "Next" at bounding box center [990, 224] width 81 height 30
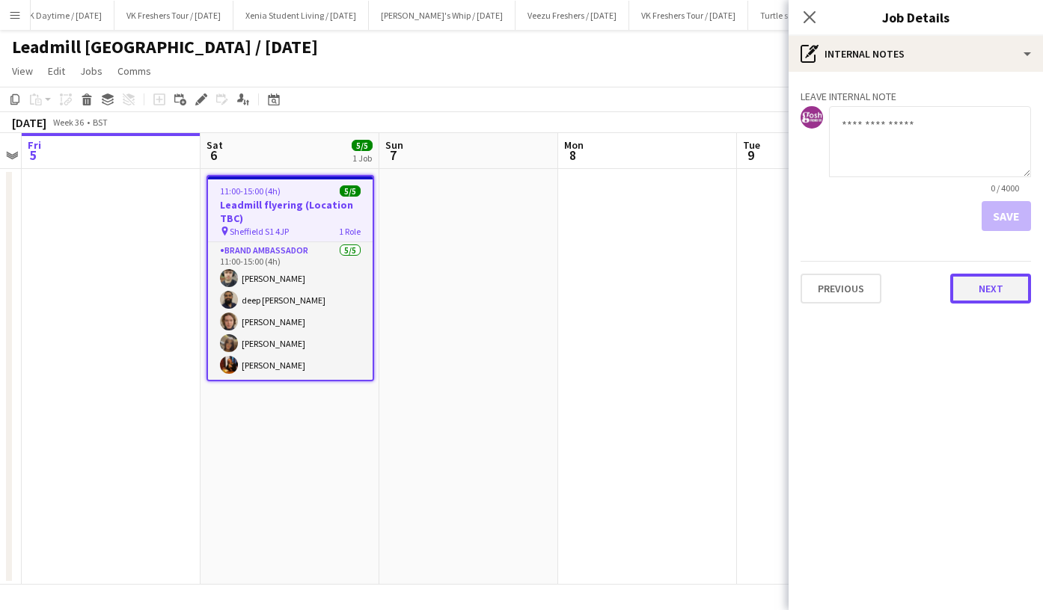
click at [978, 286] on button "Next" at bounding box center [990, 289] width 81 height 30
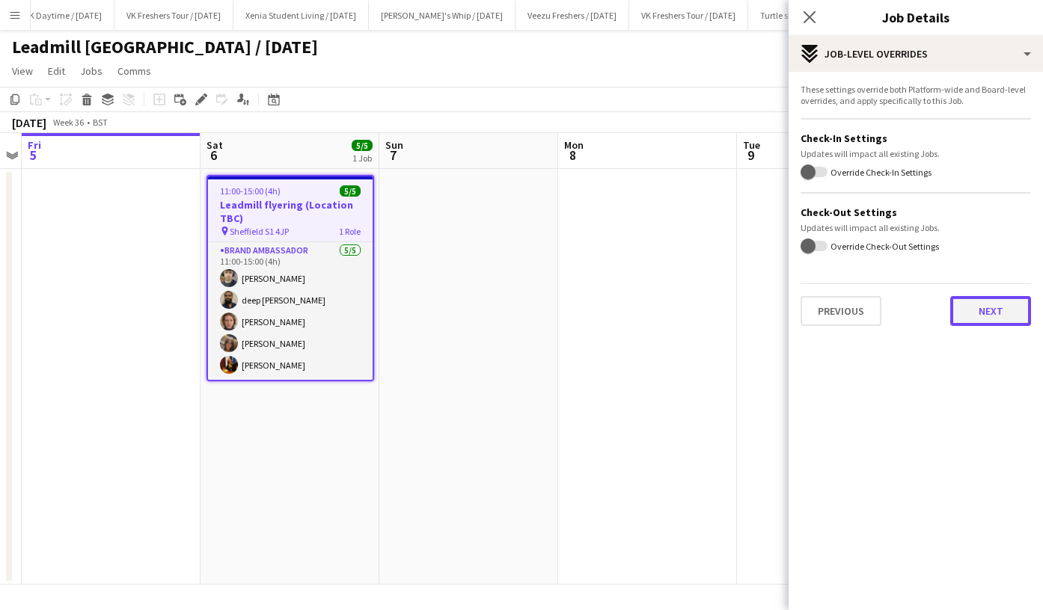
click at [982, 306] on button "Next" at bounding box center [990, 311] width 81 height 30
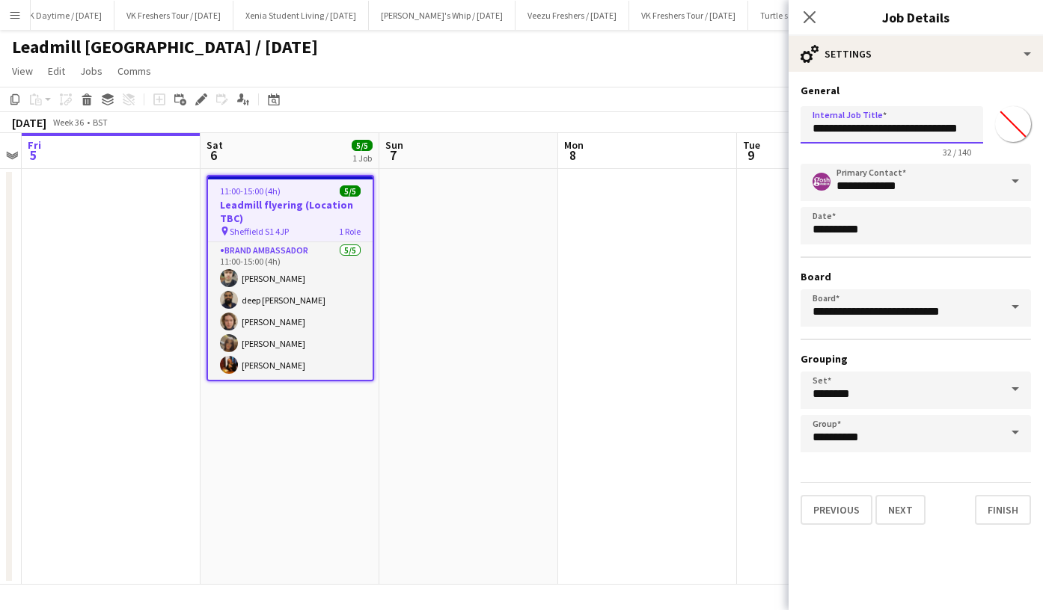
drag, startPoint x: 897, startPoint y: 126, endPoint x: 1005, endPoint y: 125, distance: 108.5
click at [1005, 125] on div "**********" at bounding box center [915, 129] width 230 height 58
type input "**********"
click at [997, 506] on button "Finish" at bounding box center [1003, 510] width 56 height 30
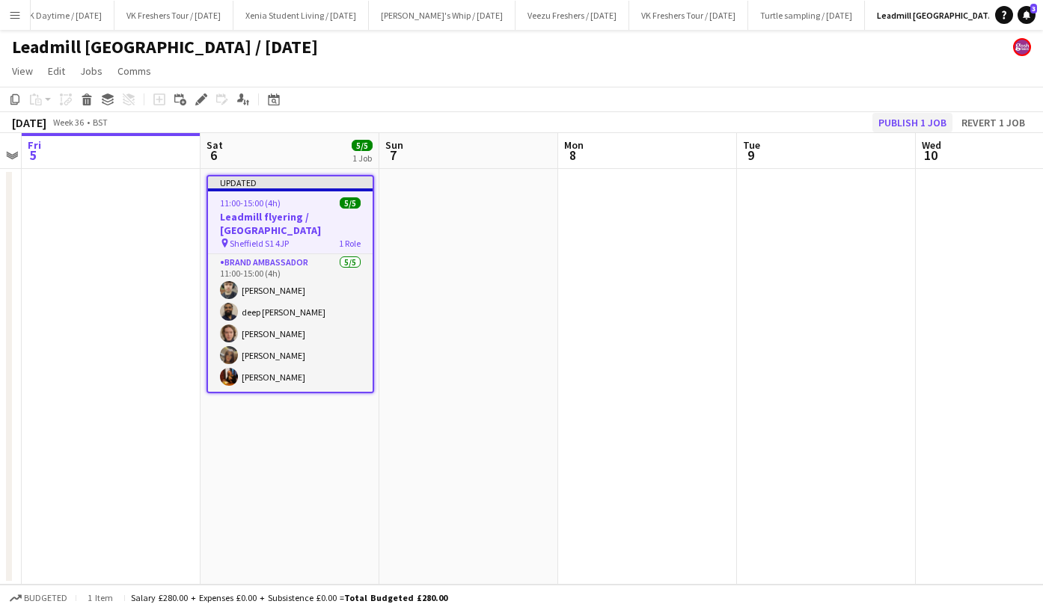
scroll to position [0, 513]
drag, startPoint x: 911, startPoint y: 138, endPoint x: 917, endPoint y: 126, distance: 14.1
click at [917, 126] on app-calendar "Copy Paste Paste Ctrl+V Paste with crew Ctrl+Shift+V Paste linked Job Delete Gr…" at bounding box center [521, 336] width 1043 height 498
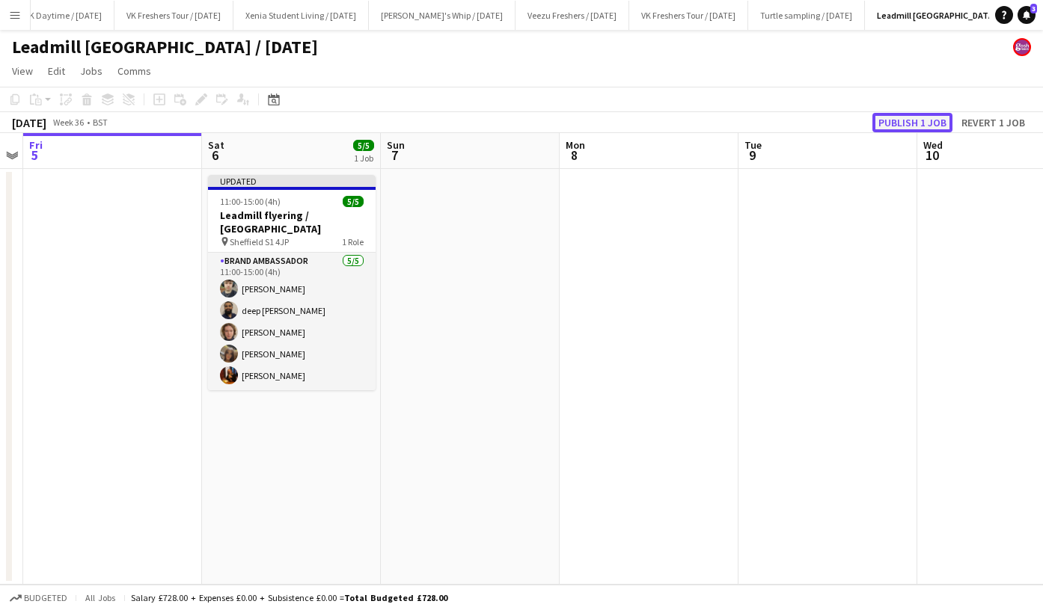
click at [917, 126] on button "Publish 1 job" at bounding box center [912, 122] width 80 height 19
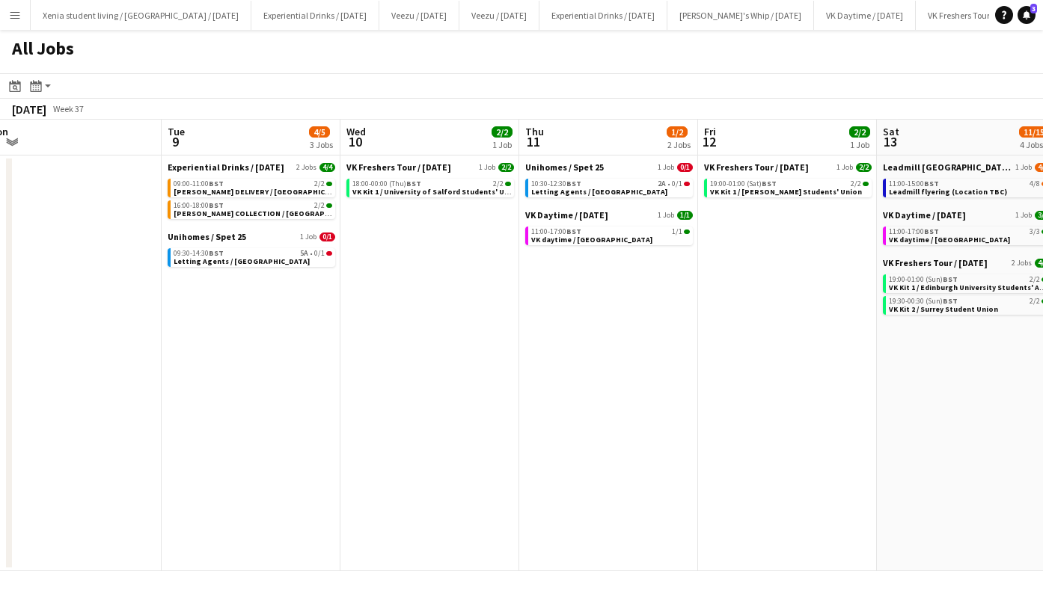
scroll to position [0, 554]
click at [289, 262] on link "09:30-14:30 BST 5A • 0/1 Letting Agents / Sheffield" at bounding box center [252, 256] width 159 height 17
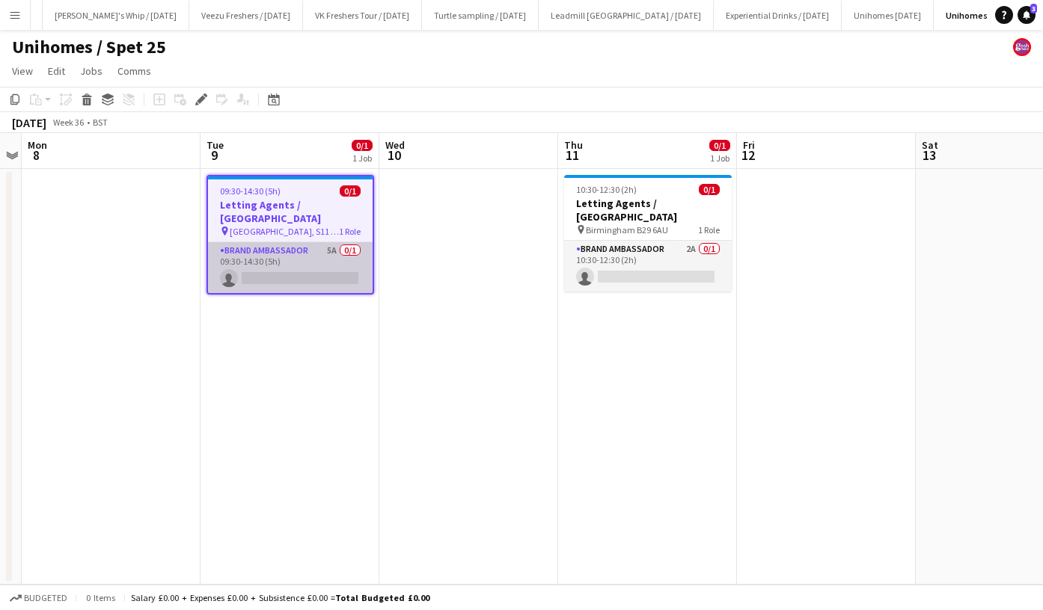
click at [304, 263] on app-card-role "Brand Ambassador 5A 0/1 09:30-14:30 (5h) single-neutral-actions" at bounding box center [290, 267] width 165 height 51
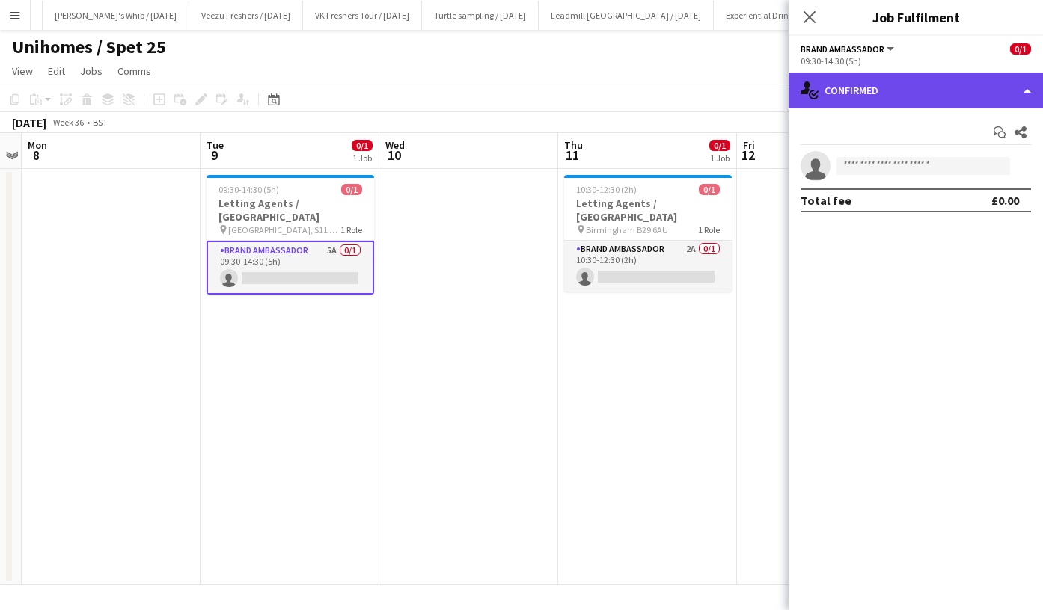
click at [867, 91] on div "single-neutral-actions-check-2 Confirmed" at bounding box center [915, 91] width 254 height 36
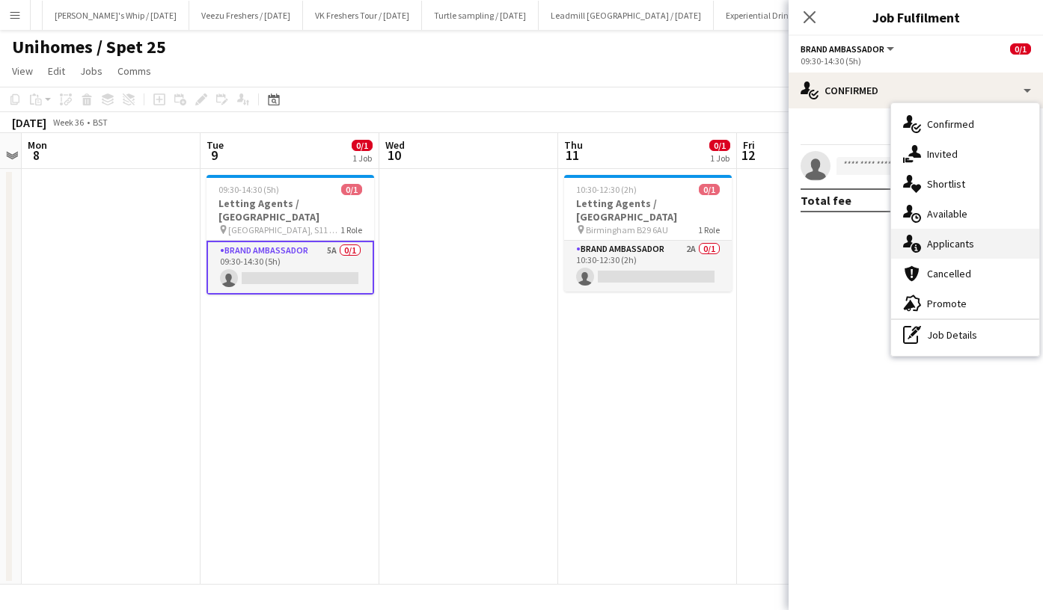
click at [955, 245] on span "Applicants" at bounding box center [950, 243] width 47 height 13
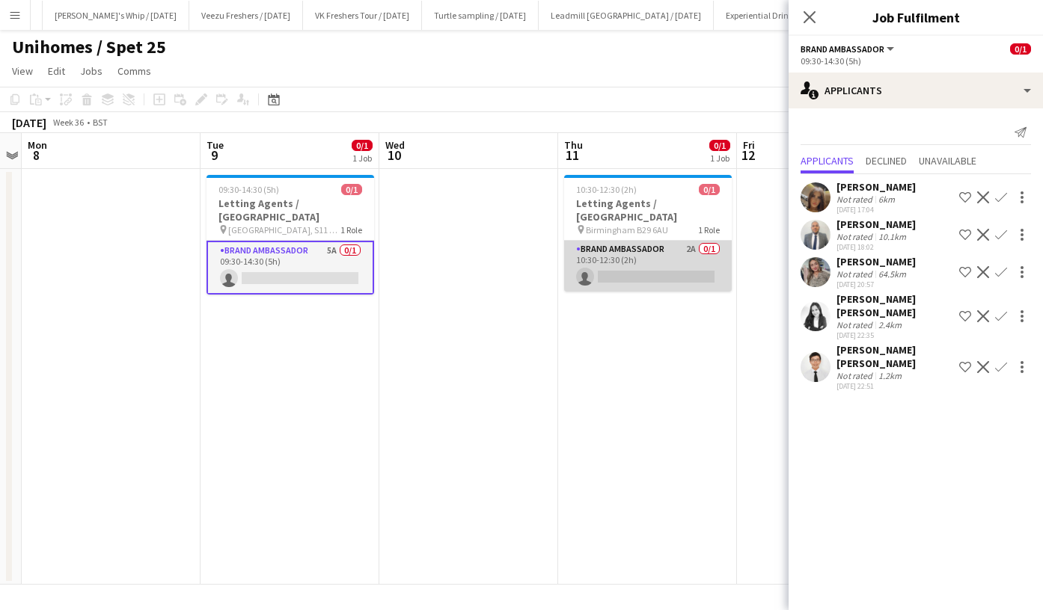
click at [678, 246] on app-card-role "Brand Ambassador 2A 0/1 10:30-12:30 (2h) single-neutral-actions" at bounding box center [648, 266] width 168 height 51
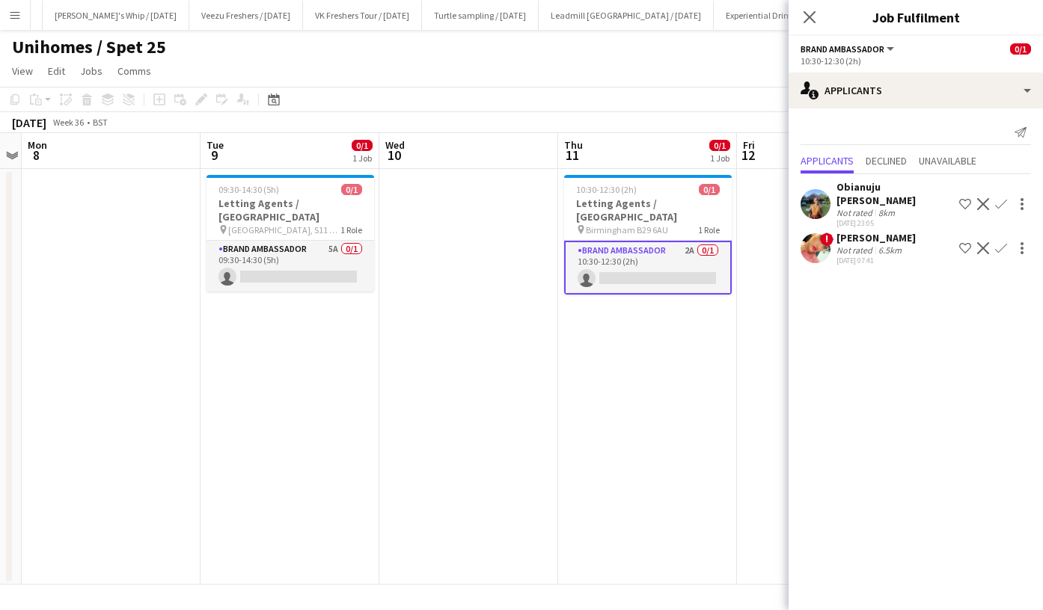
click at [678, 246] on app-card-role "Brand Ambassador 2A 0/1 10:30-12:30 (2h) single-neutral-actions" at bounding box center [648, 268] width 168 height 54
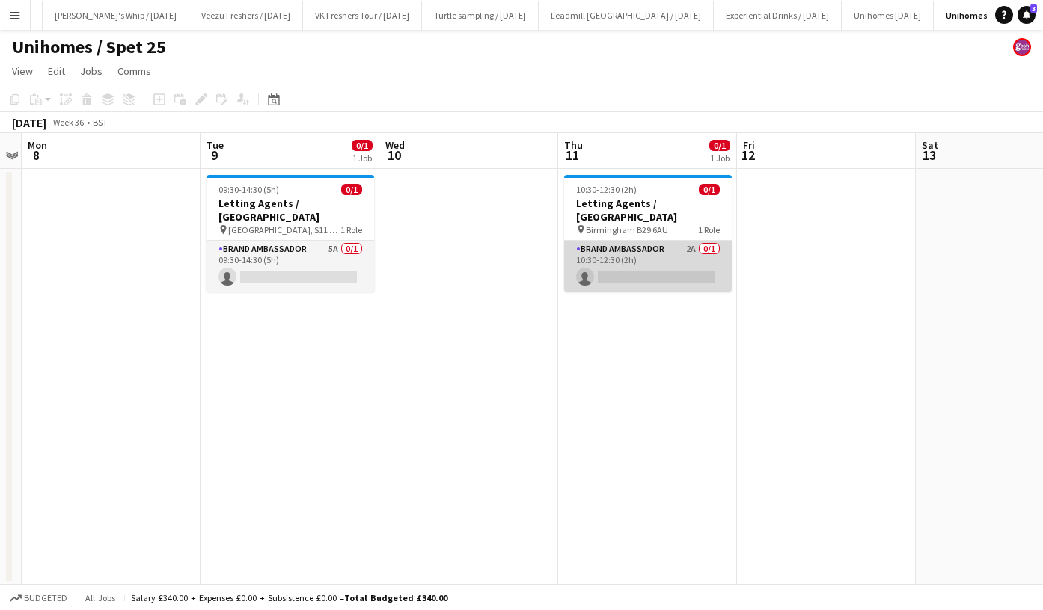
click at [678, 246] on app-card-role "Brand Ambassador 2A 0/1 10:30-12:30 (2h) single-neutral-actions" at bounding box center [648, 266] width 168 height 51
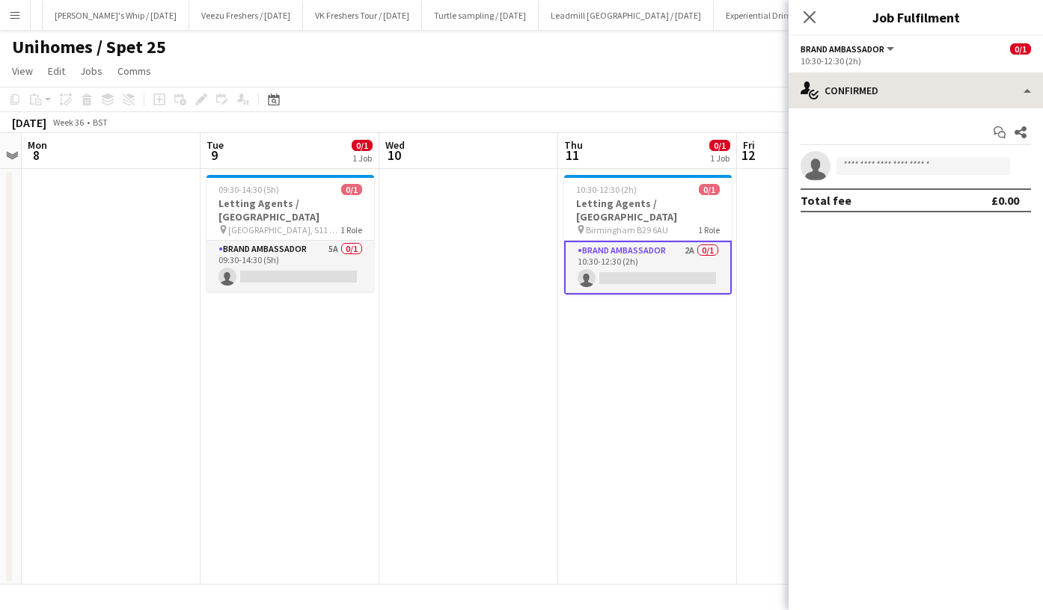
scroll to position [0, 435]
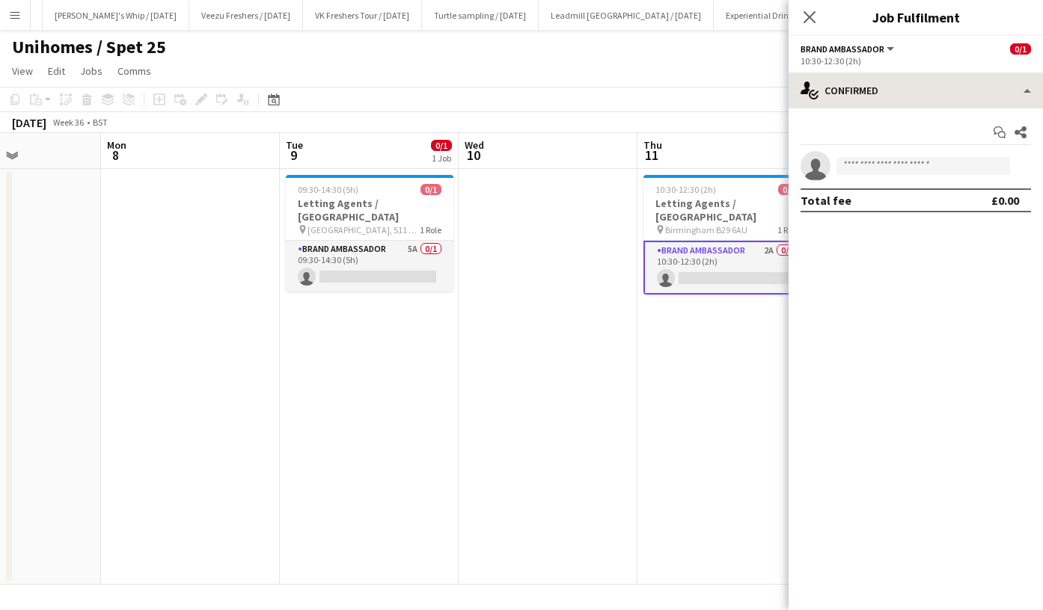
drag, startPoint x: 678, startPoint y: 246, endPoint x: 867, endPoint y: 83, distance: 249.8
click at [867, 83] on body "Menu Boards Boards Boards All jobs Status Workforce Workforce My Workforce Recr…" at bounding box center [521, 305] width 1043 height 610
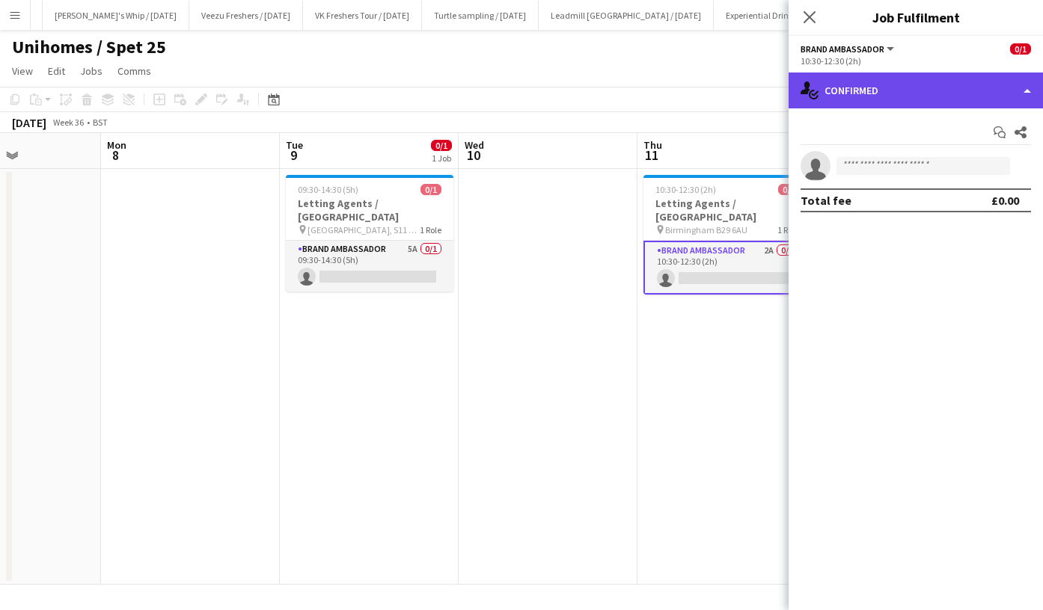
click at [867, 83] on div "single-neutral-actions-check-2 Confirmed" at bounding box center [915, 91] width 254 height 36
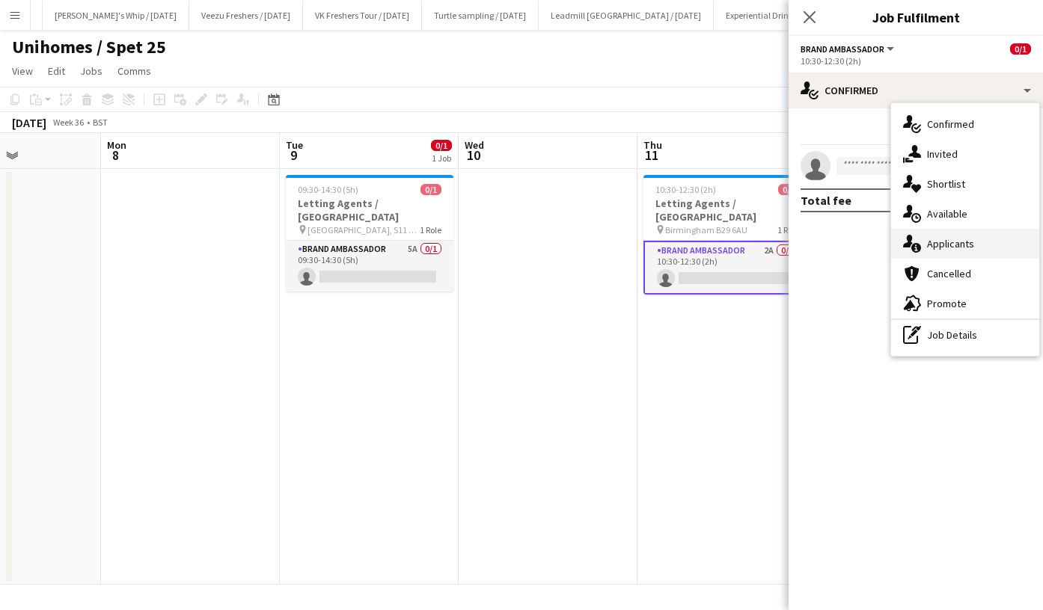
click at [952, 240] on span "Applicants" at bounding box center [950, 243] width 47 height 13
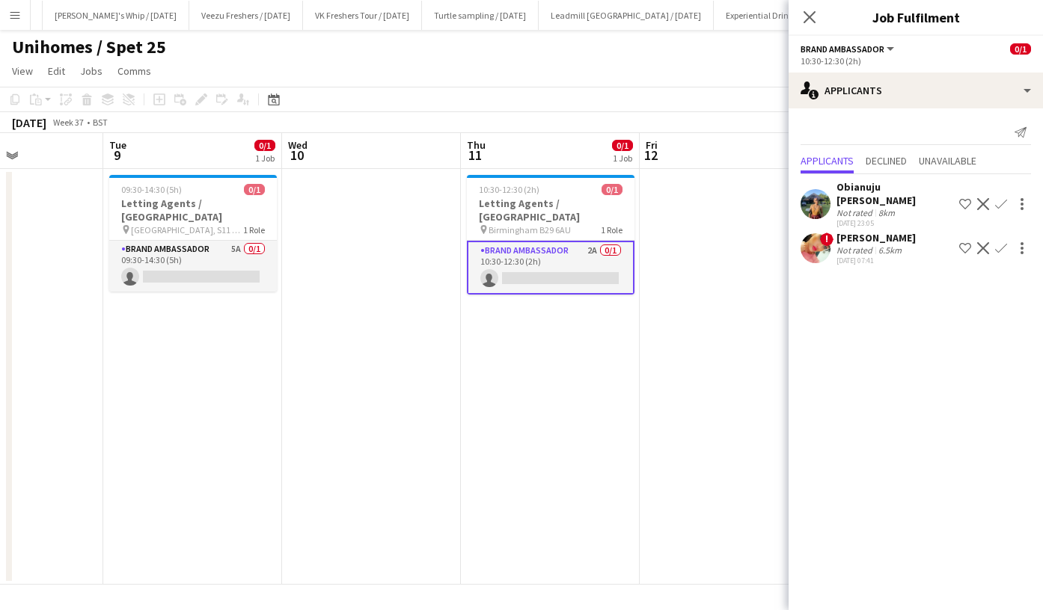
scroll to position [0, 612]
click at [869, 227] on div "04-09-2025 23:05" at bounding box center [894, 223] width 117 height 10
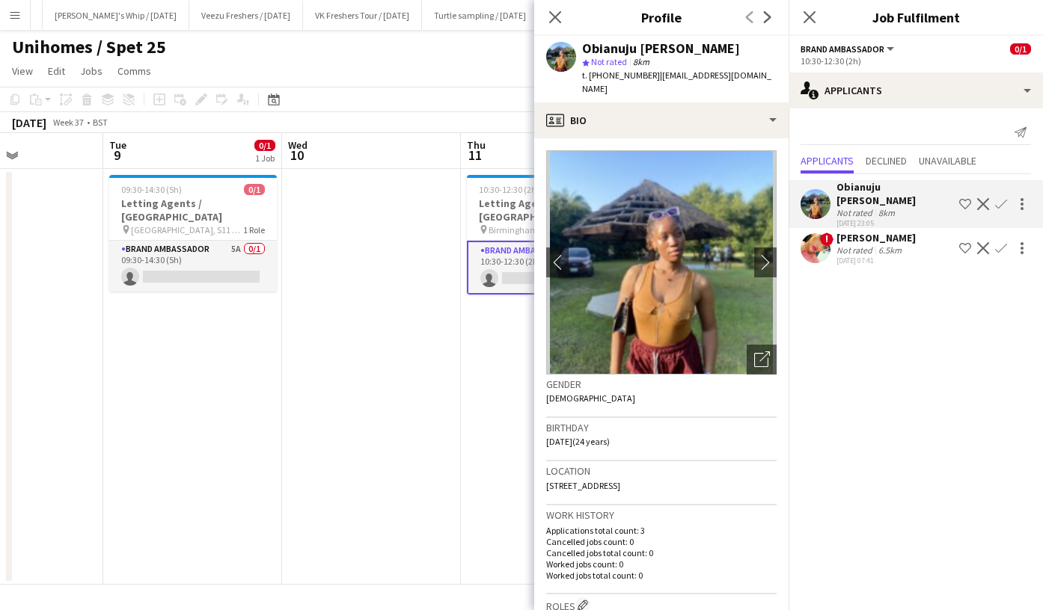
click at [889, 185] on div "Obianuju Rosemary Ofodu" at bounding box center [894, 193] width 117 height 27
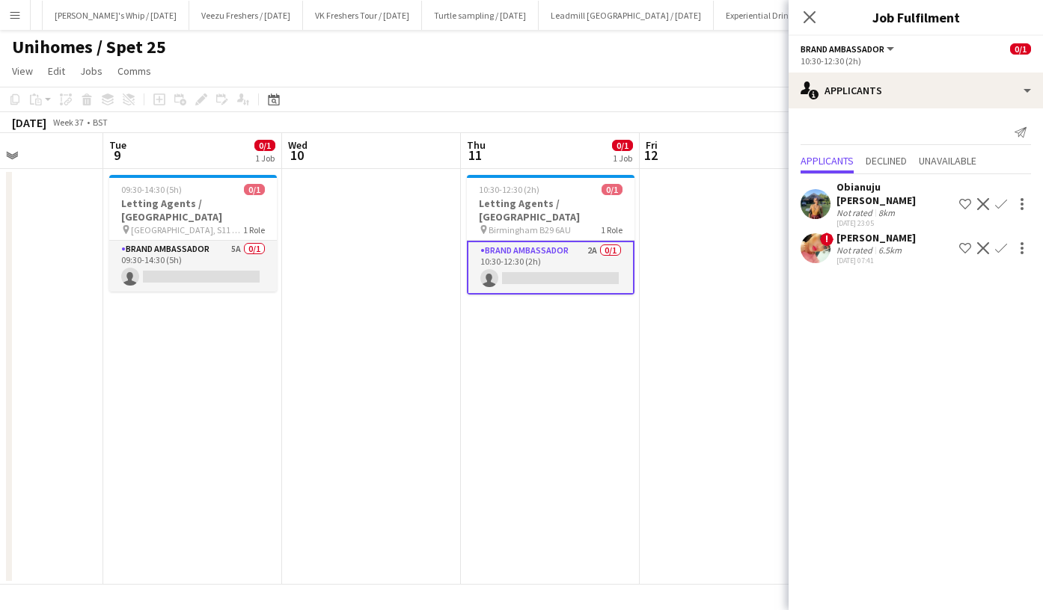
click at [889, 185] on div "Obianuju Rosemary Ofodu" at bounding box center [894, 193] width 117 height 27
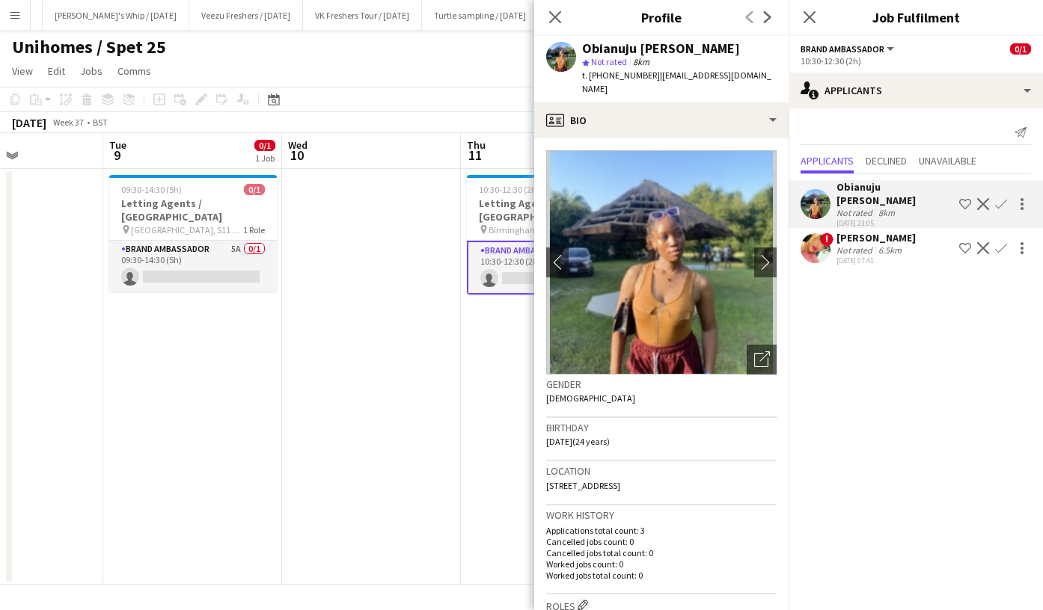
click at [882, 240] on div "Kiran Bains" at bounding box center [875, 237] width 79 height 13
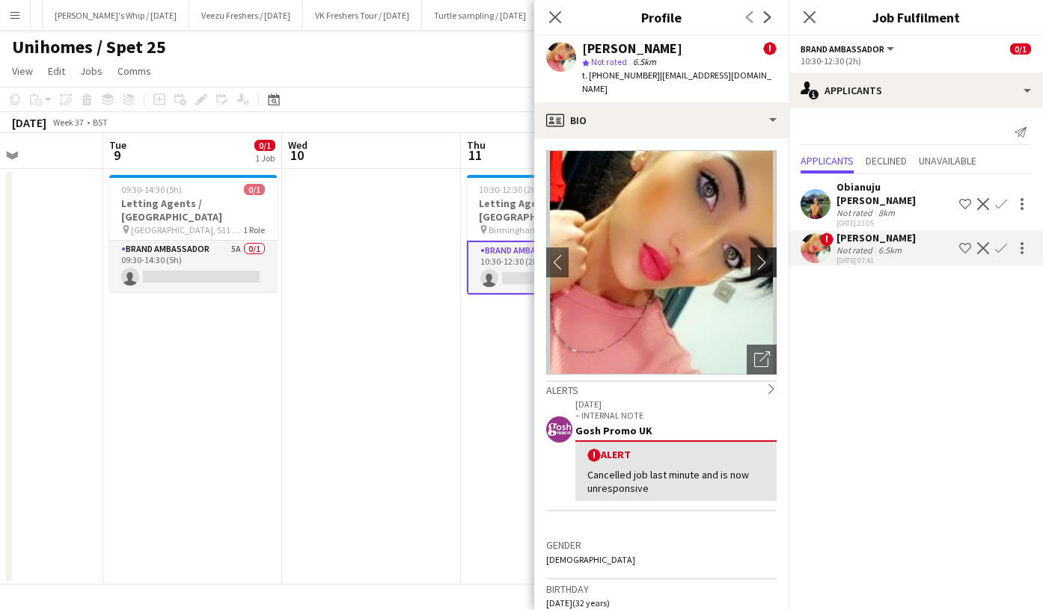
click at [756, 254] on app-icon "chevron-right" at bounding box center [765, 262] width 23 height 16
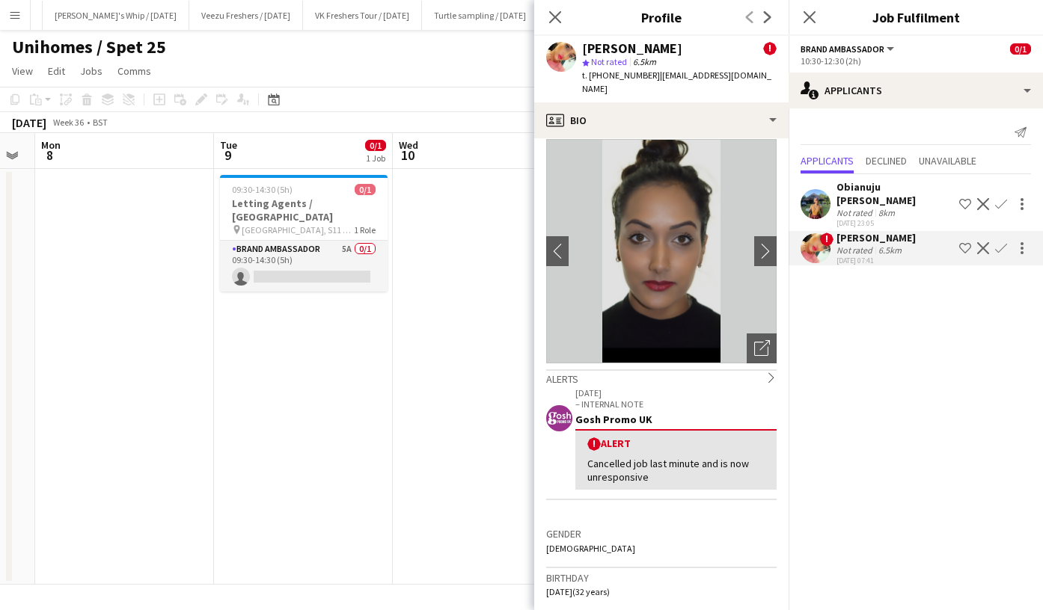
scroll to position [0, 319]
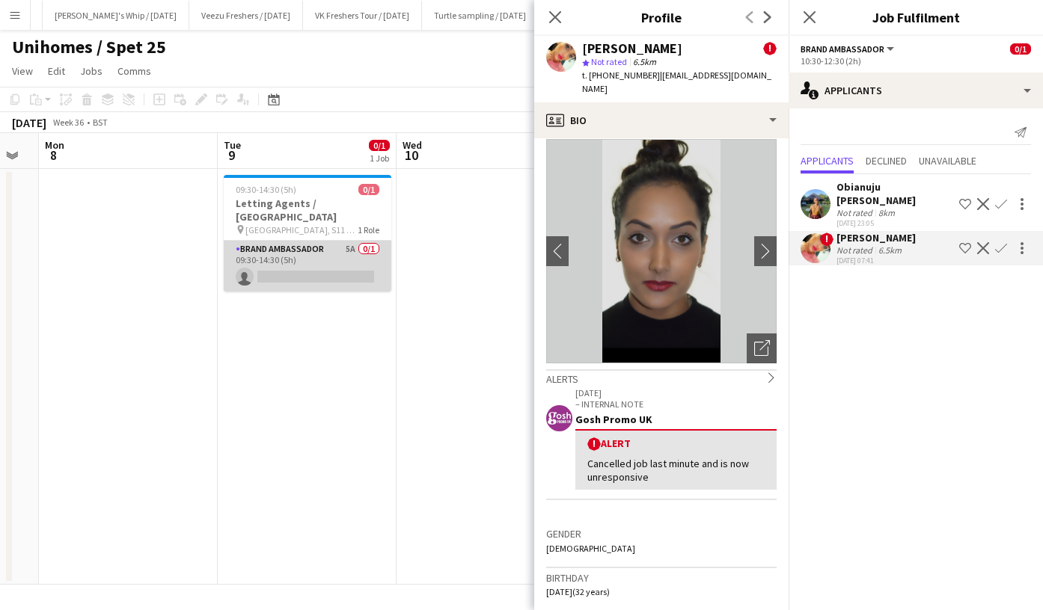
click at [340, 256] on app-card-role "Brand Ambassador 5A 0/1 09:30-14:30 (5h) single-neutral-actions" at bounding box center [308, 266] width 168 height 51
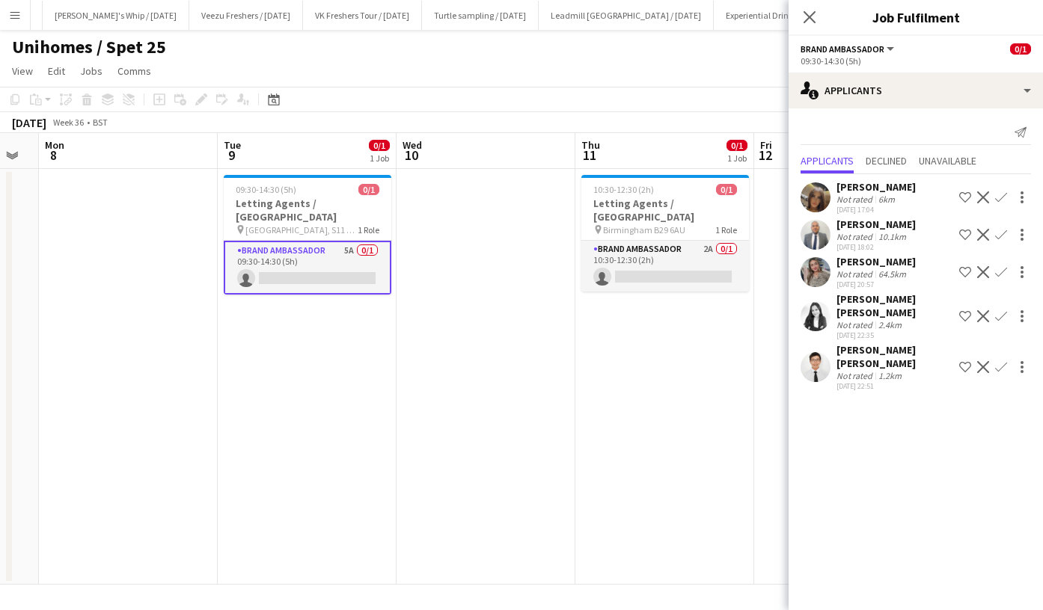
click at [1006, 192] on app-icon "Confirm" at bounding box center [1001, 198] width 12 height 12
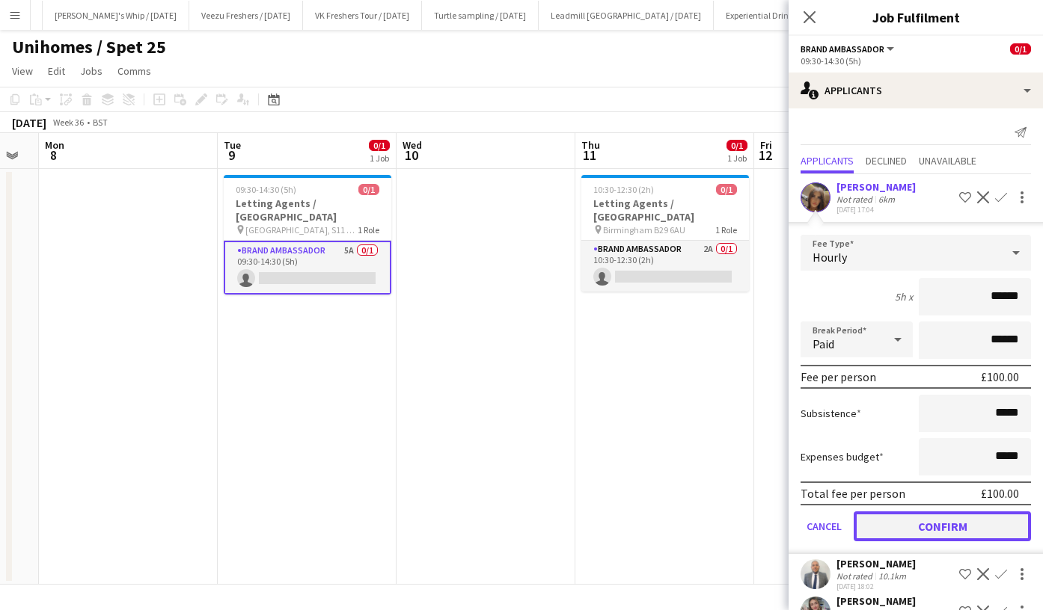
click at [943, 521] on button "Confirm" at bounding box center [942, 527] width 177 height 30
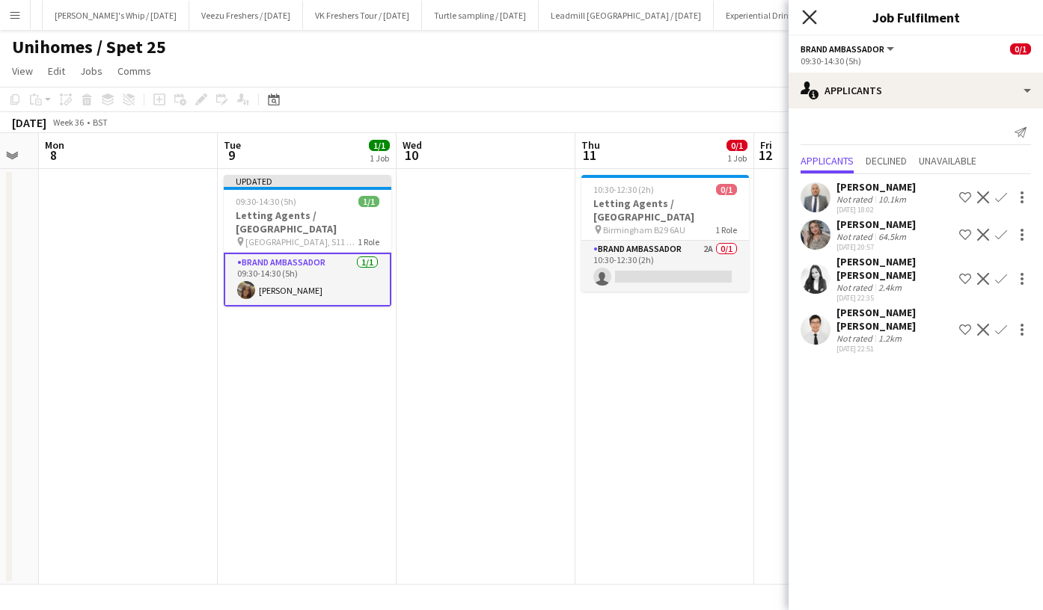
click at [815, 19] on icon "Close pop-in" at bounding box center [809, 17] width 14 height 14
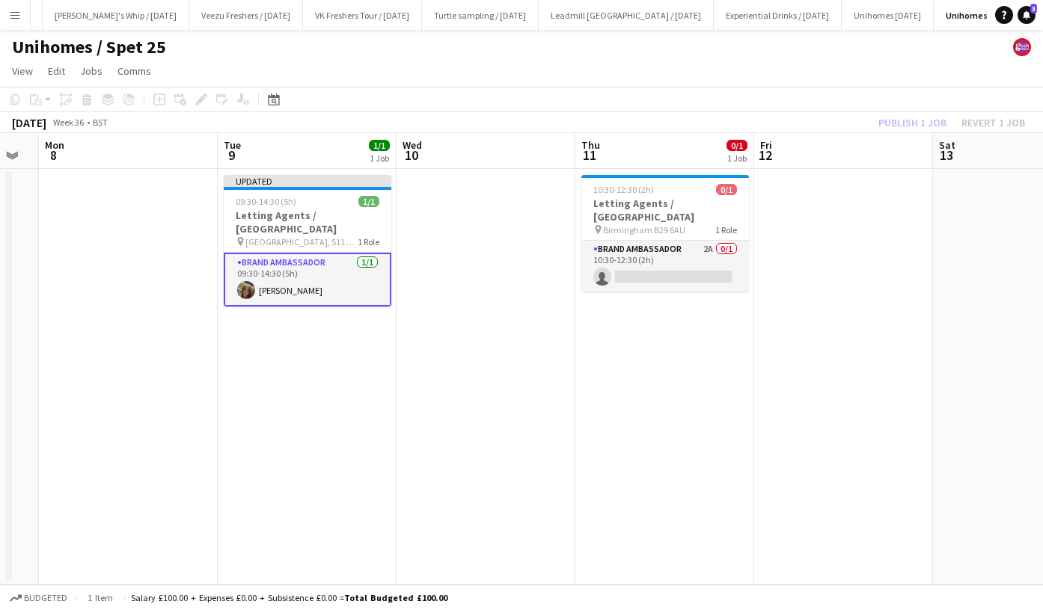
click at [841, 109] on app-toolbar "Copy Paste Paste Ctrl+V Paste with crew Ctrl+Shift+V Paste linked Job Delete Gr…" at bounding box center [521, 99] width 1043 height 25
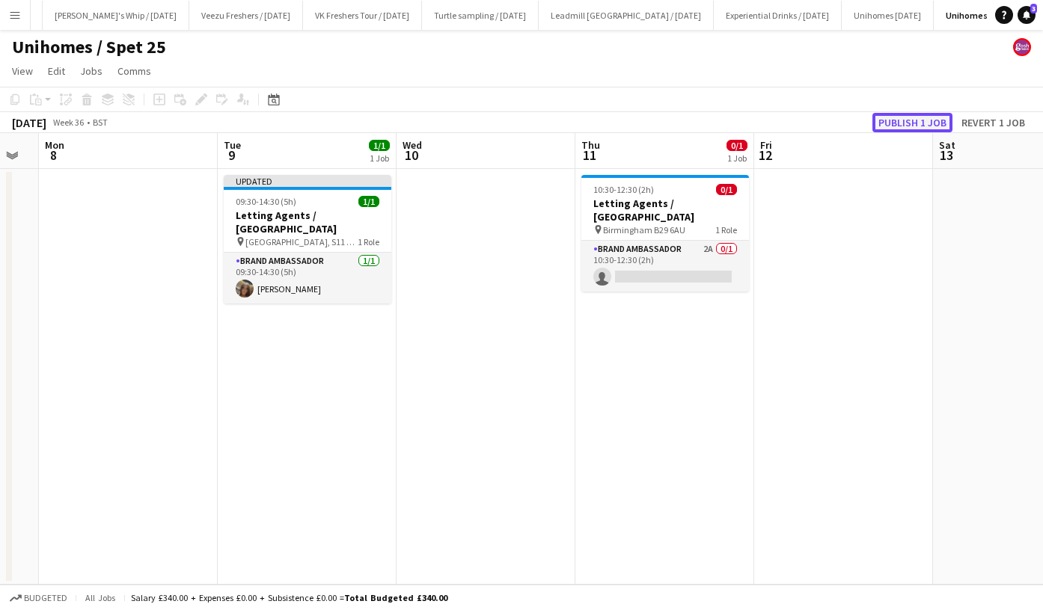
click at [905, 120] on button "Publish 1 job" at bounding box center [912, 122] width 80 height 19
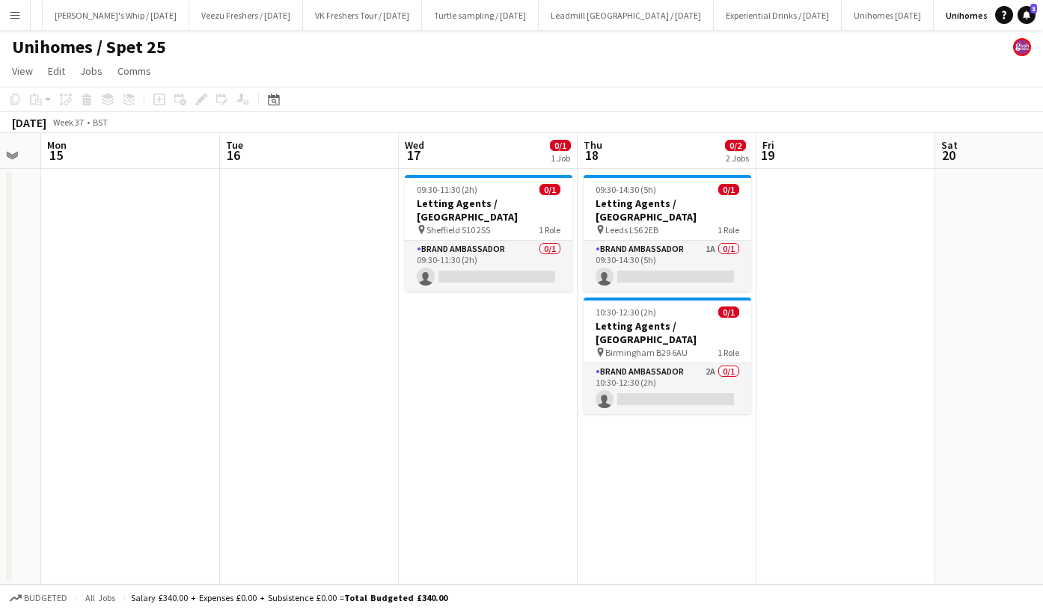
scroll to position [0, 497]
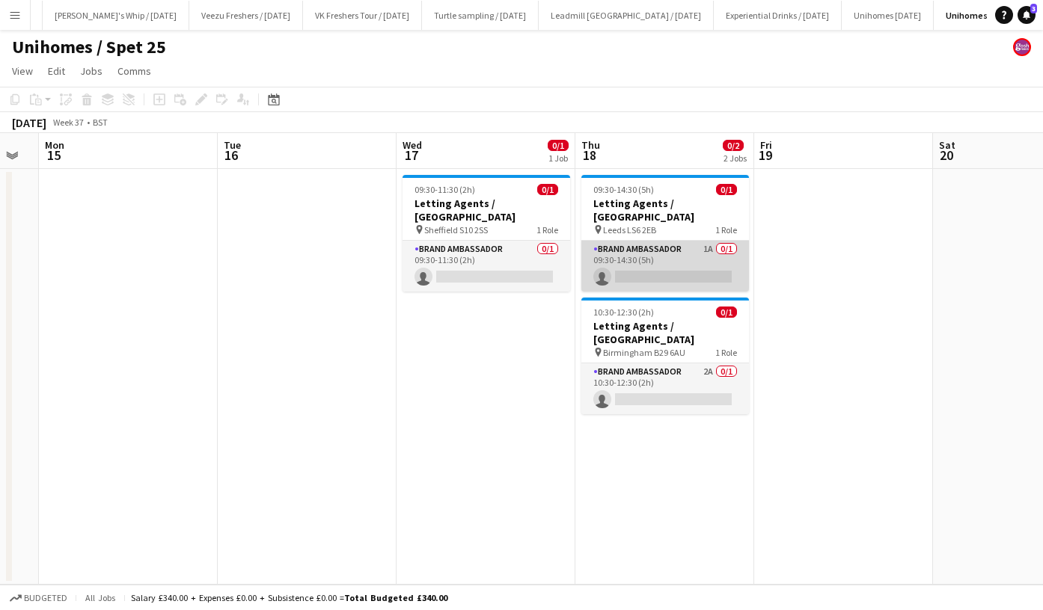
click at [684, 252] on app-card-role "Brand Ambassador 1A 0/1 09:30-14:30 (5h) single-neutral-actions" at bounding box center [665, 266] width 168 height 51
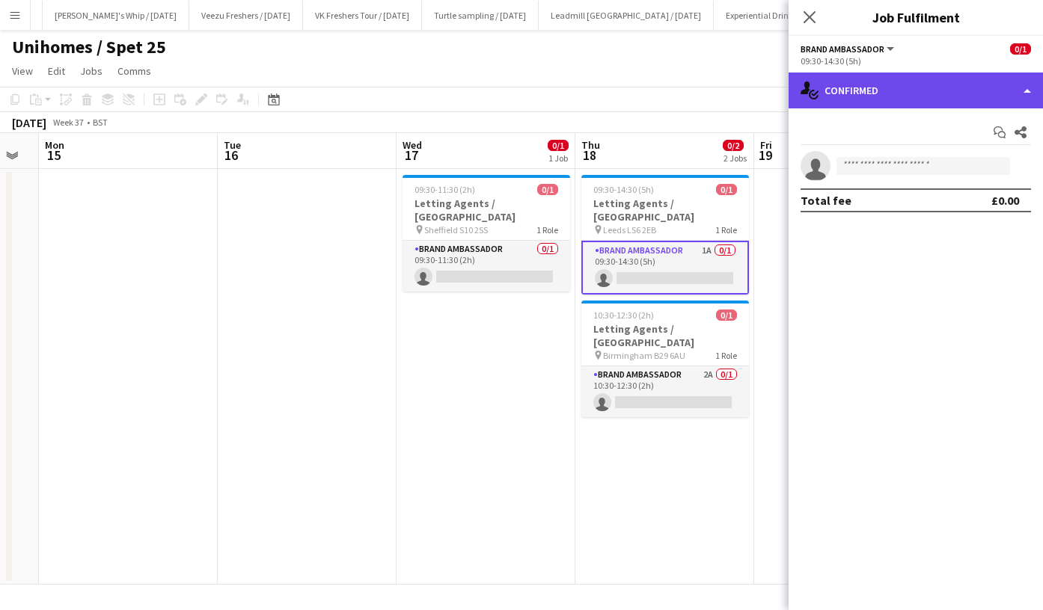
click at [913, 90] on div "single-neutral-actions-check-2 Confirmed" at bounding box center [915, 91] width 254 height 36
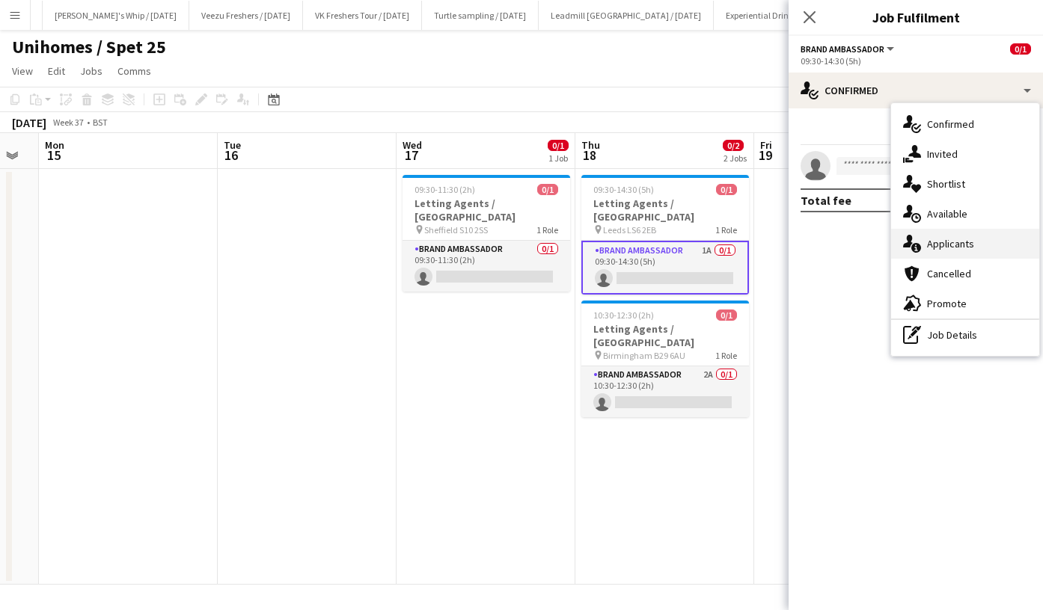
click at [965, 237] on span "Applicants" at bounding box center [950, 243] width 47 height 13
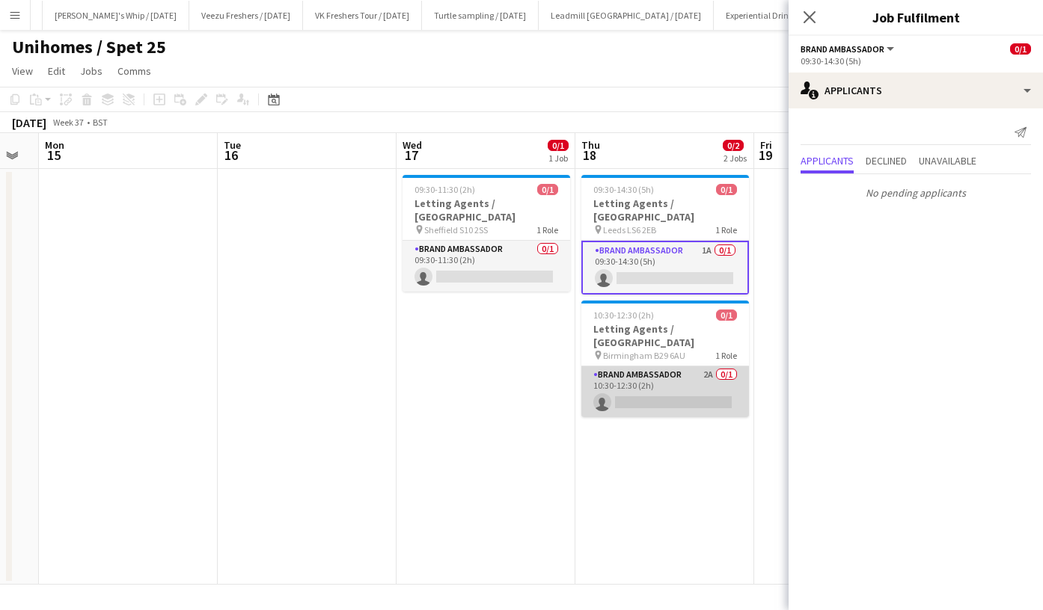
click at [674, 367] on app-card-role "Brand Ambassador 2A 0/1 10:30-12:30 (2h) single-neutral-actions" at bounding box center [665, 392] width 168 height 51
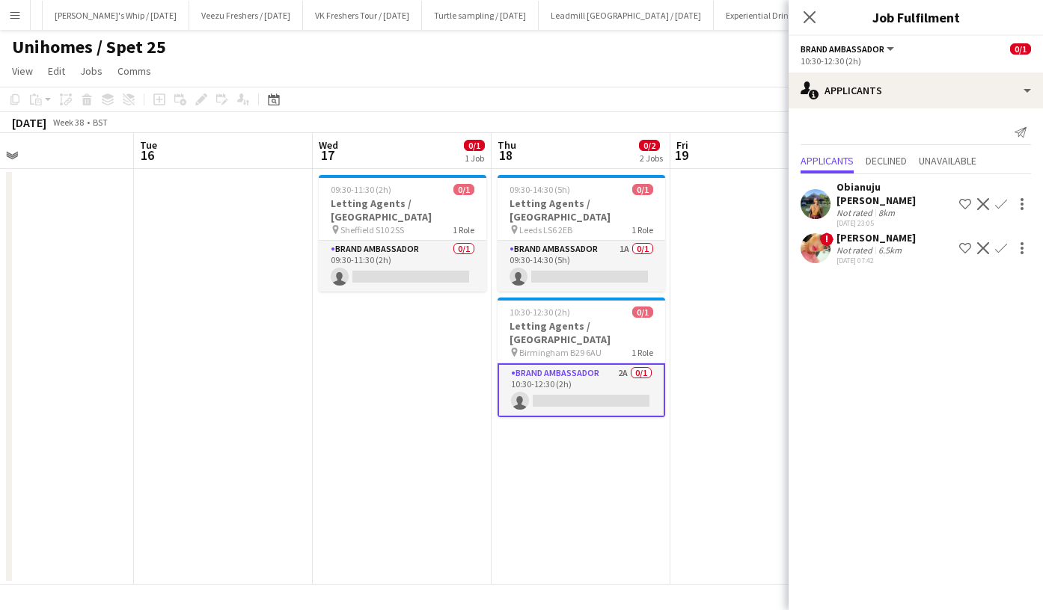
scroll to position [0, 583]
click at [812, 13] on icon "Close pop-in" at bounding box center [809, 17] width 14 height 14
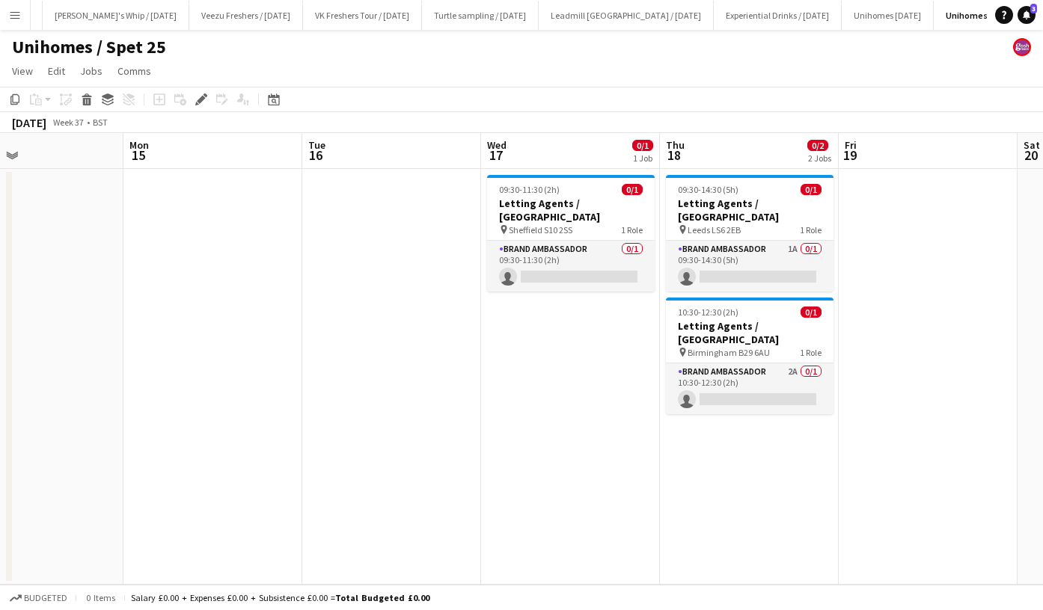
scroll to position [0, 592]
click at [749, 319] on h3 "Letting Agents / [GEOGRAPHIC_DATA]" at bounding box center [749, 332] width 168 height 27
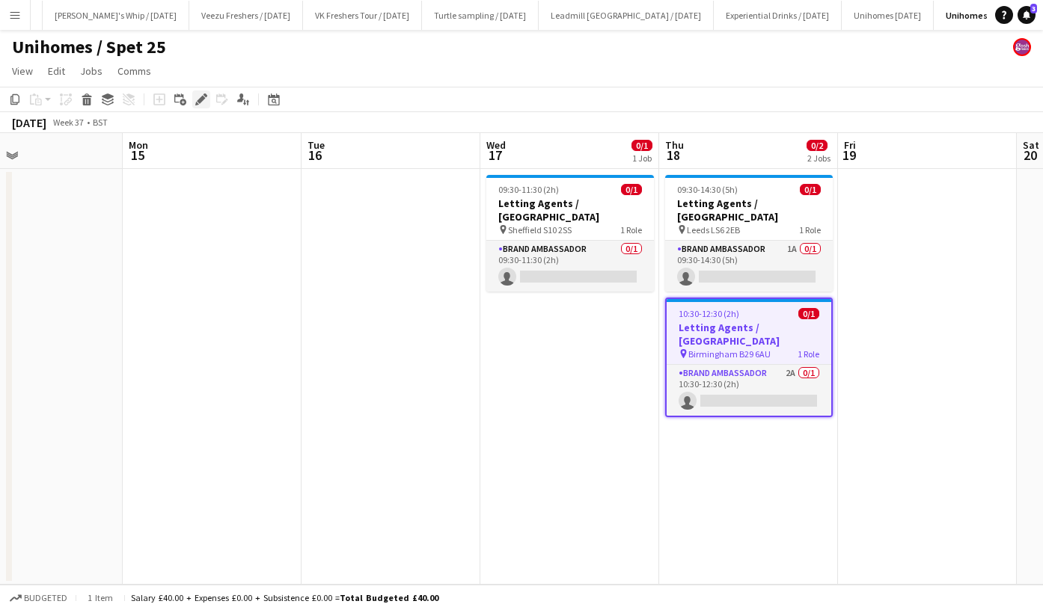
click at [200, 98] on icon at bounding box center [201, 100] width 8 height 8
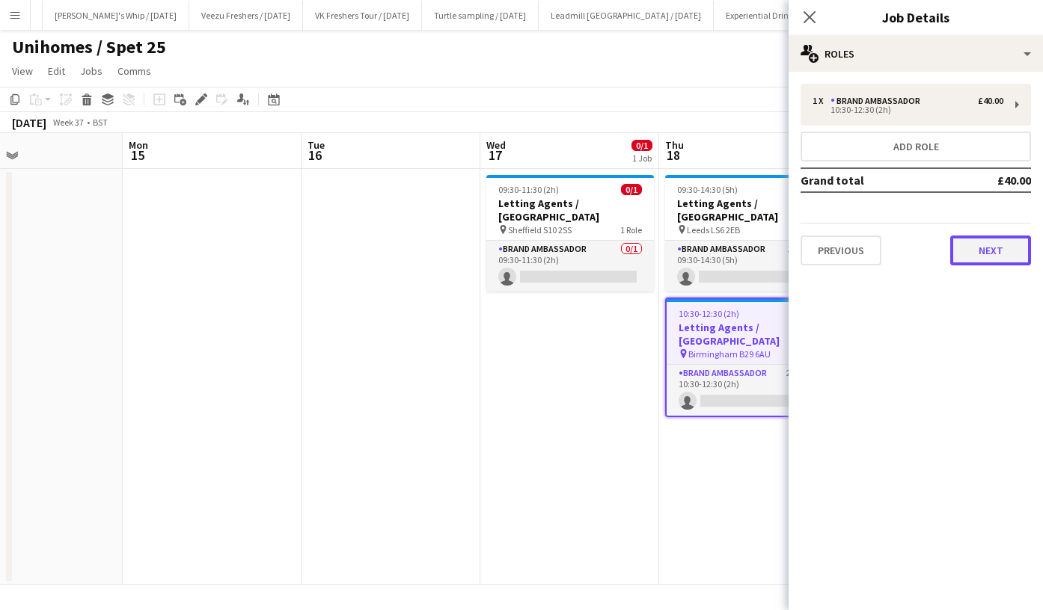
click at [991, 245] on button "Next" at bounding box center [990, 251] width 81 height 30
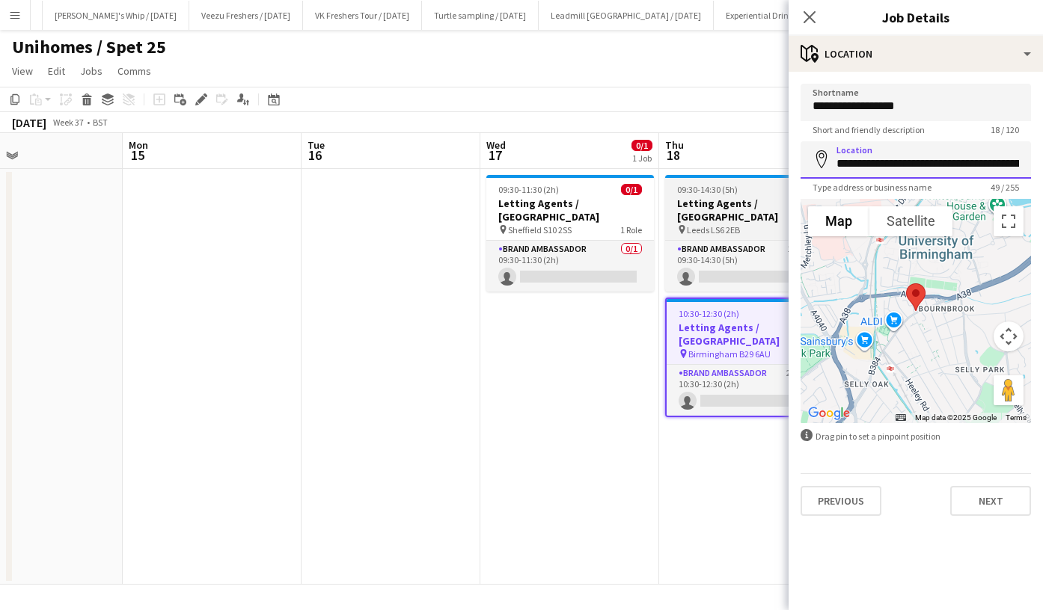
drag, startPoint x: 997, startPoint y: 159, endPoint x: 729, endPoint y: 181, distance: 269.4
click at [729, 181] on body "Menu Boards Boards Boards All jobs Status Workforce Workforce My Workforce Recr…" at bounding box center [521, 305] width 1043 height 610
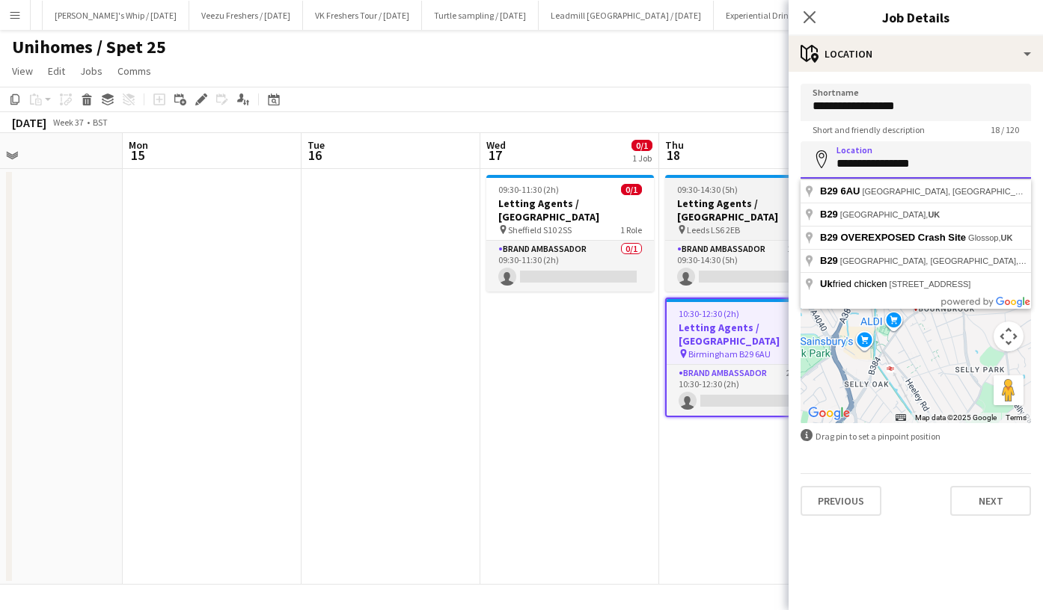
drag, startPoint x: 936, startPoint y: 169, endPoint x: 709, endPoint y: 192, distance: 227.8
click at [709, 192] on body "Menu Boards Boards Boards All jobs Status Workforce Workforce My Workforce Recr…" at bounding box center [521, 305] width 1043 height 610
paste input "**********"
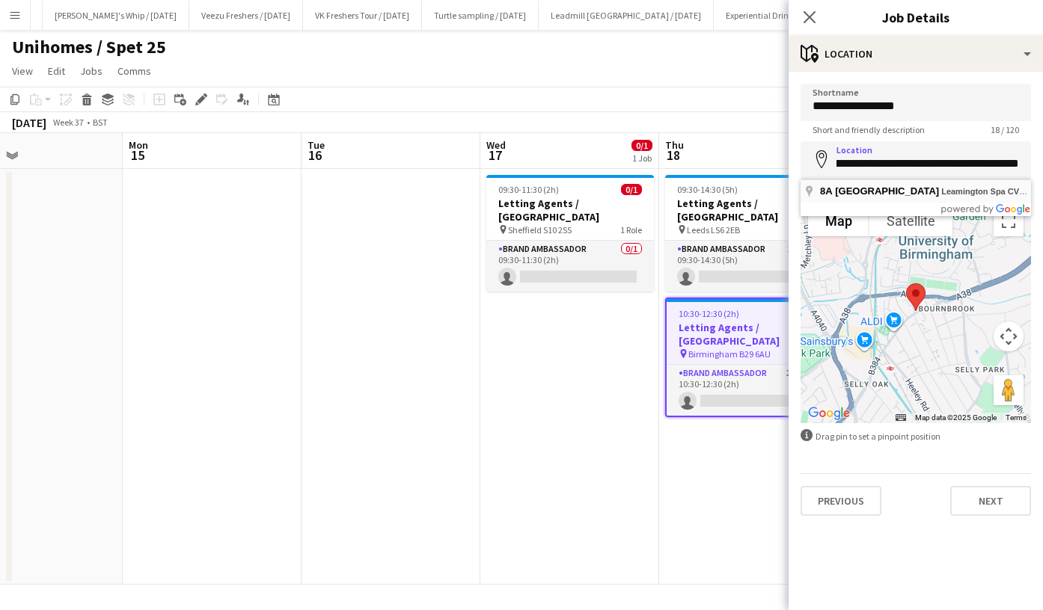
type input "**********"
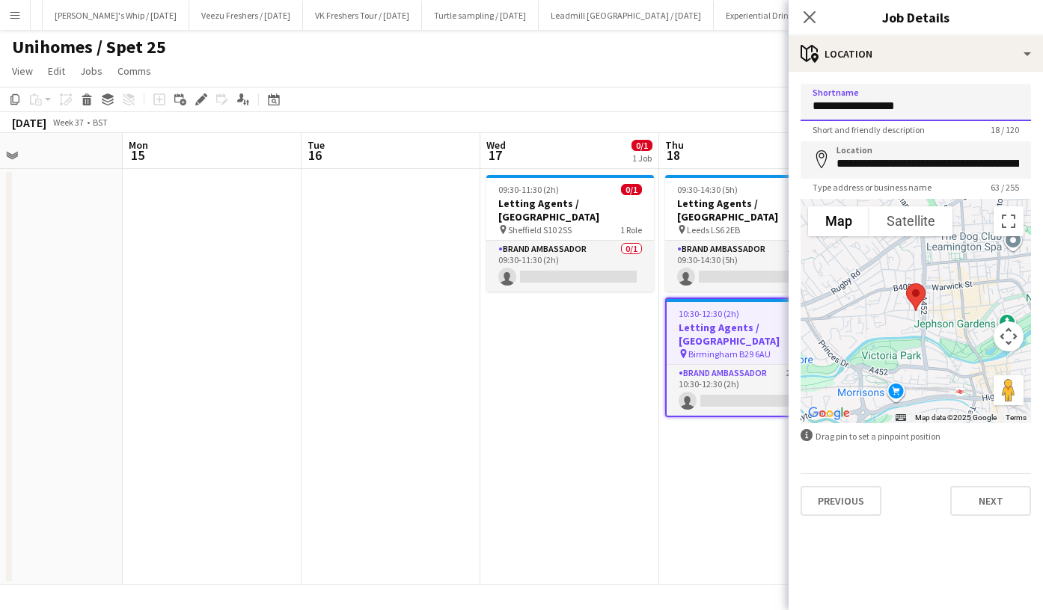
drag, startPoint x: 946, startPoint y: 105, endPoint x: 708, endPoint y: 112, distance: 237.2
click at [708, 112] on body "Menu Boards Boards Boards All jobs Status Workforce Workforce My Workforce Recr…" at bounding box center [521, 305] width 1043 height 610
paste input "**********"
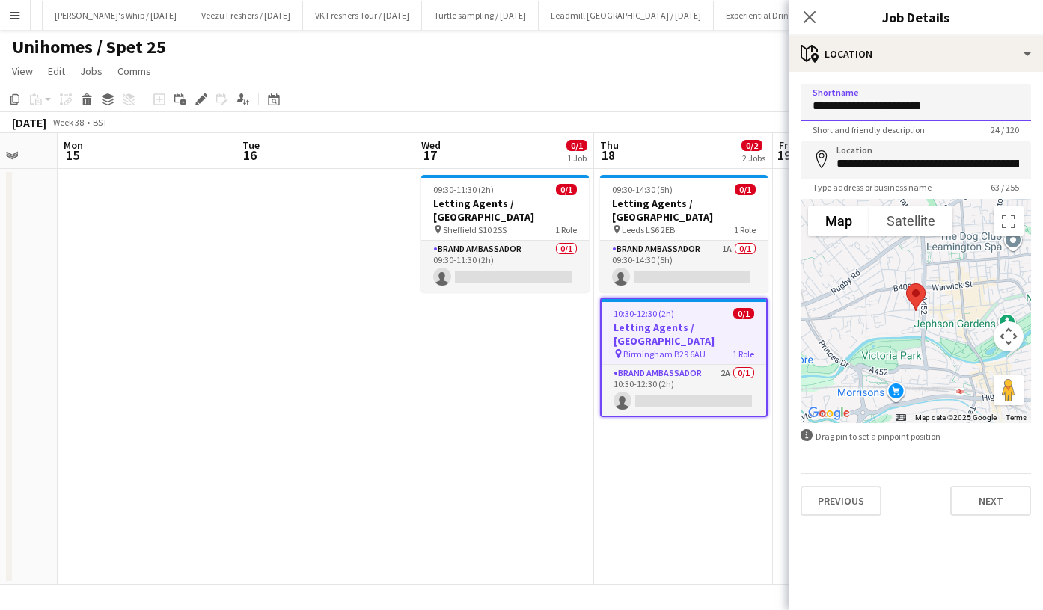
scroll to position [0, 478]
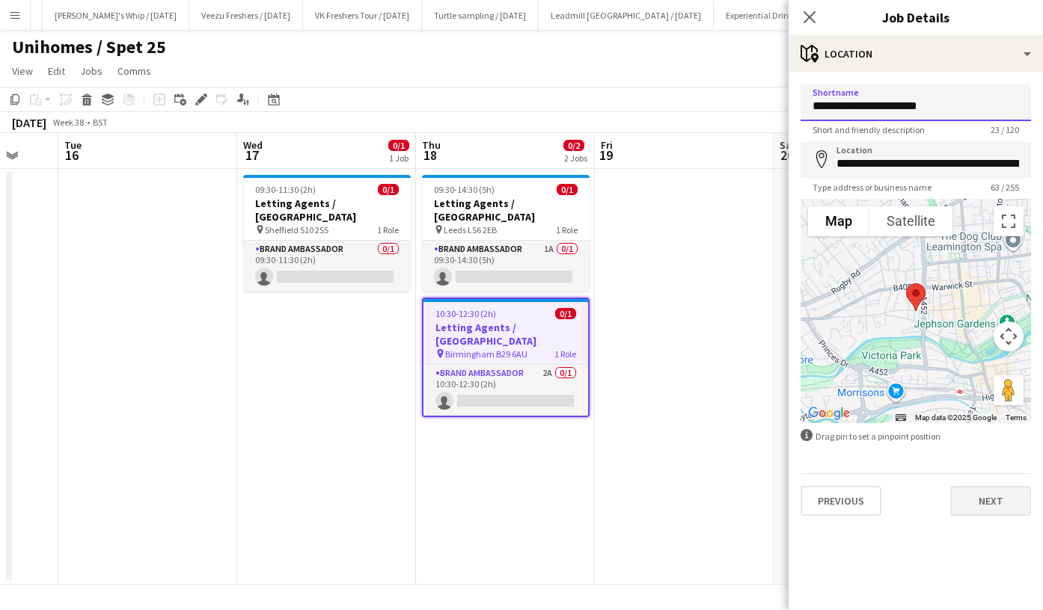
type input "**********"
click at [991, 490] on button "Next" at bounding box center [990, 501] width 81 height 30
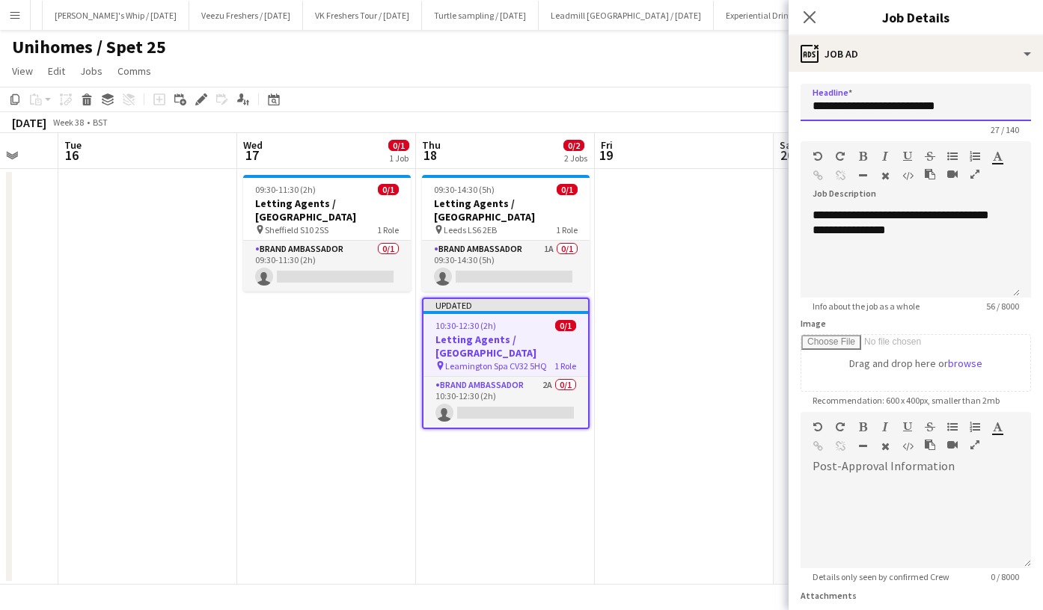
click at [966, 105] on input "**********" at bounding box center [915, 102] width 230 height 37
paste input "**********"
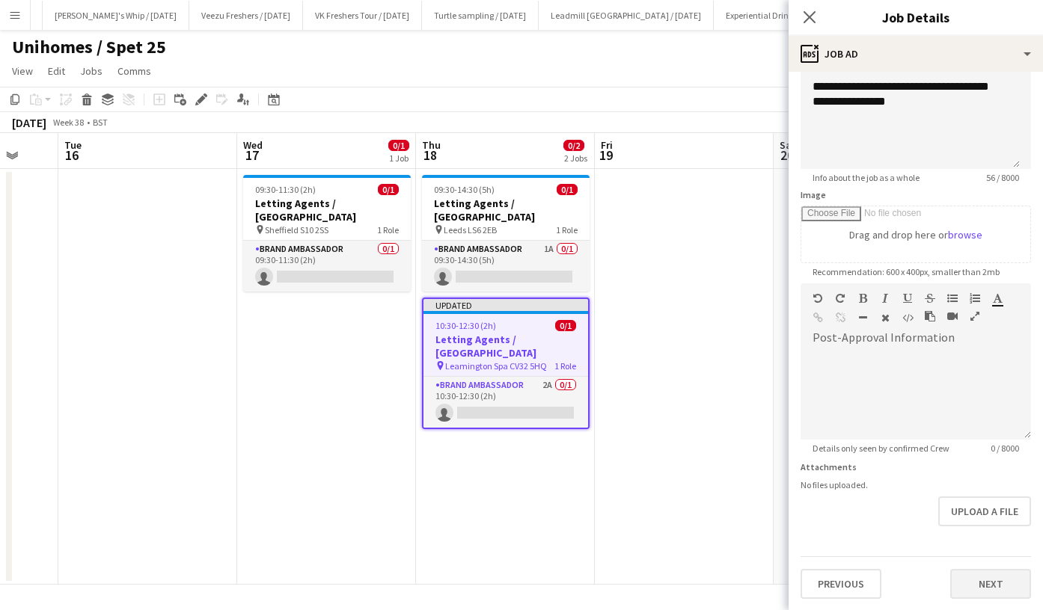
type input "**********"
click at [976, 577] on button "Next" at bounding box center [990, 584] width 81 height 30
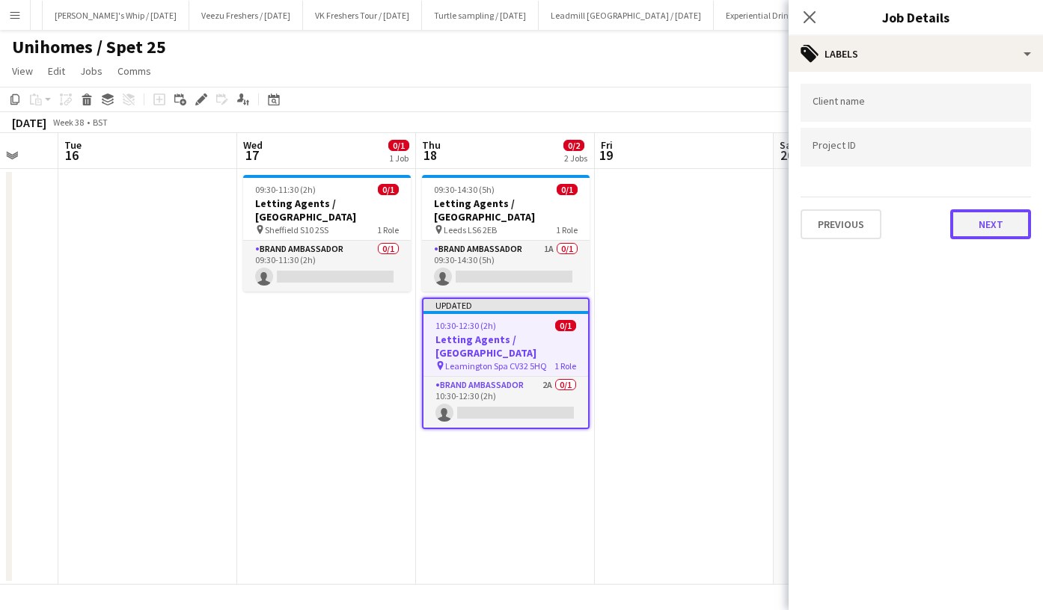
click at [1002, 227] on button "Next" at bounding box center [990, 224] width 81 height 30
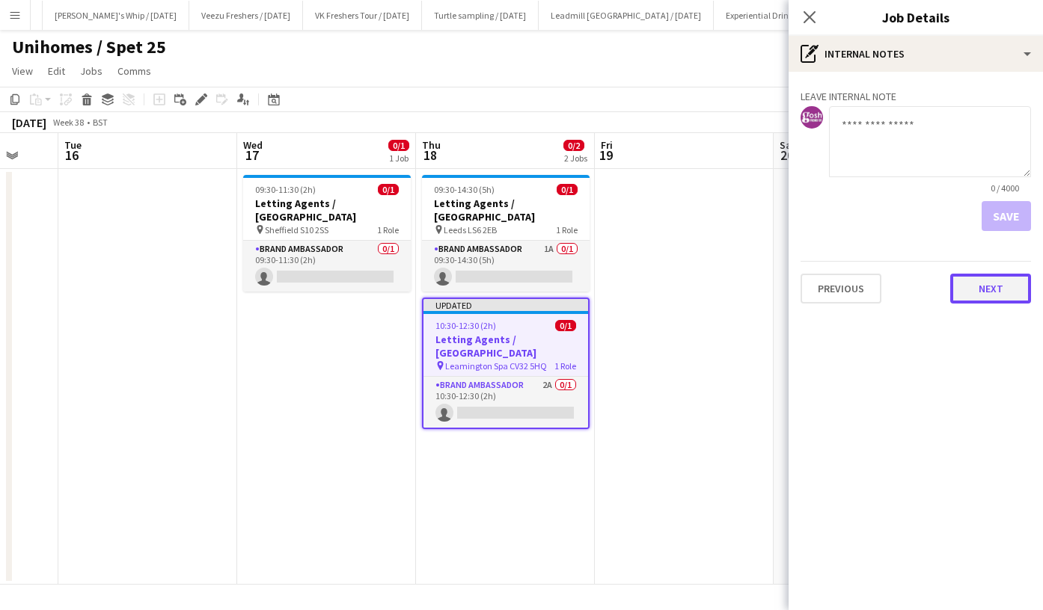
click at [988, 288] on button "Next" at bounding box center [990, 289] width 81 height 30
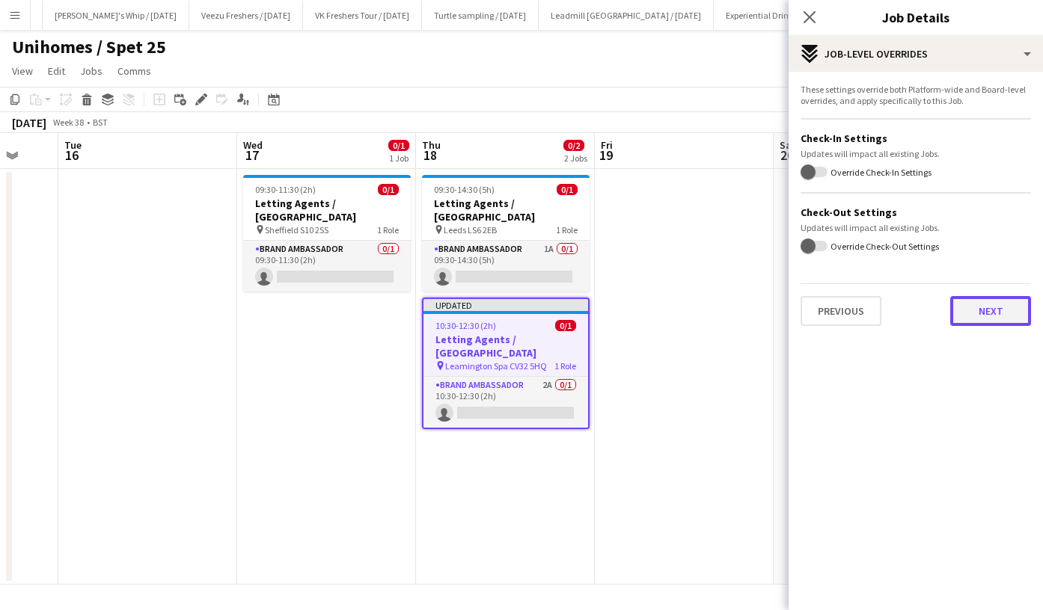
click at [987, 301] on button "Next" at bounding box center [990, 311] width 81 height 30
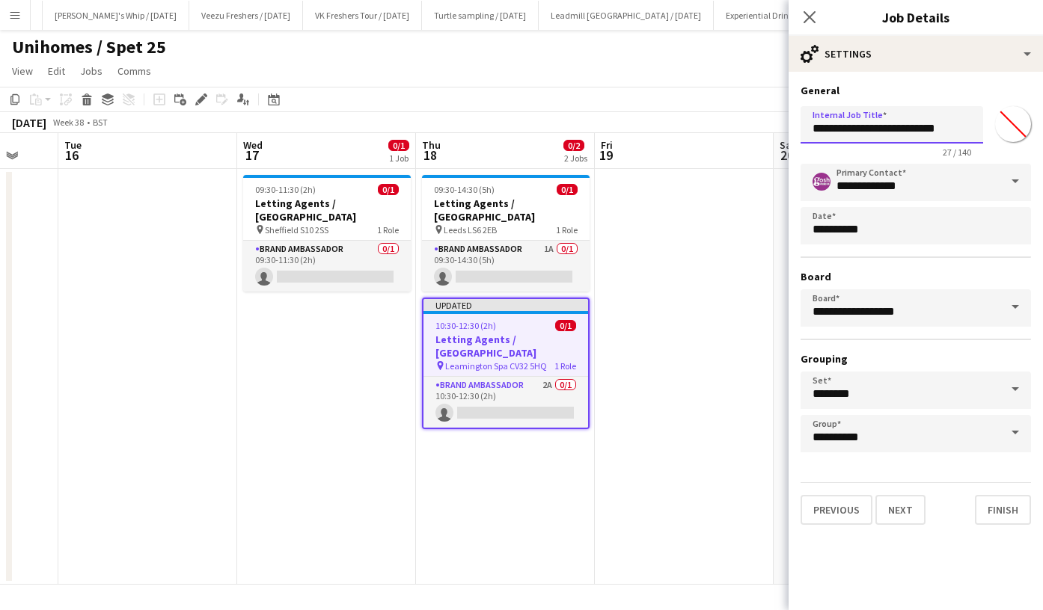
drag, startPoint x: 963, startPoint y: 129, endPoint x: 720, endPoint y: 119, distance: 243.3
click at [720, 119] on body "Menu Boards Boards Boards All jobs Status Workforce Workforce My Workforce Recr…" at bounding box center [521, 305] width 1043 height 610
paste input "text"
click at [952, 130] on input "**********" at bounding box center [891, 124] width 183 height 37
type input "**********"
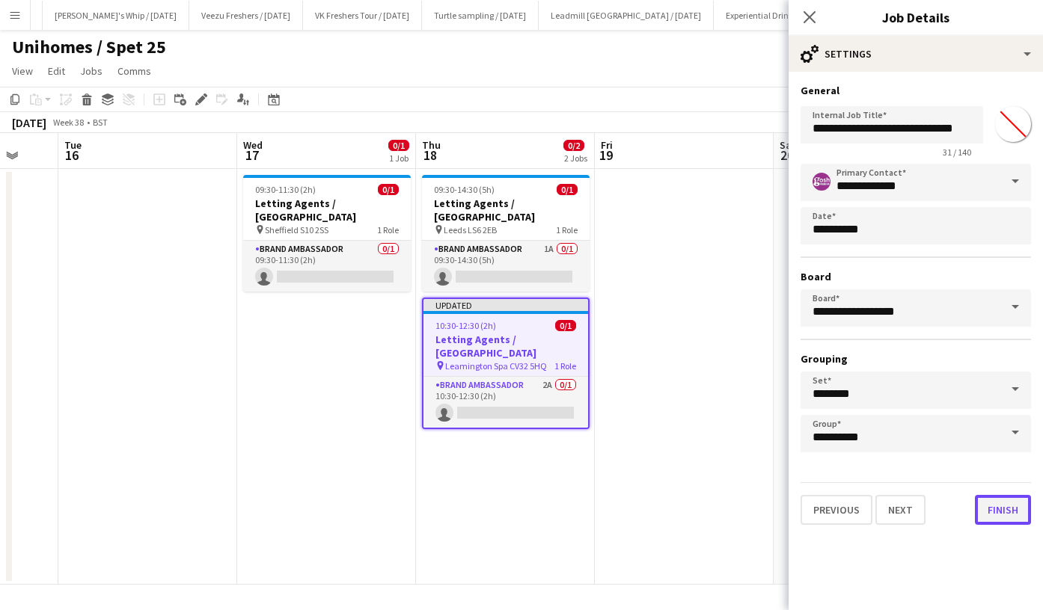
click at [1014, 515] on button "Finish" at bounding box center [1003, 510] width 56 height 30
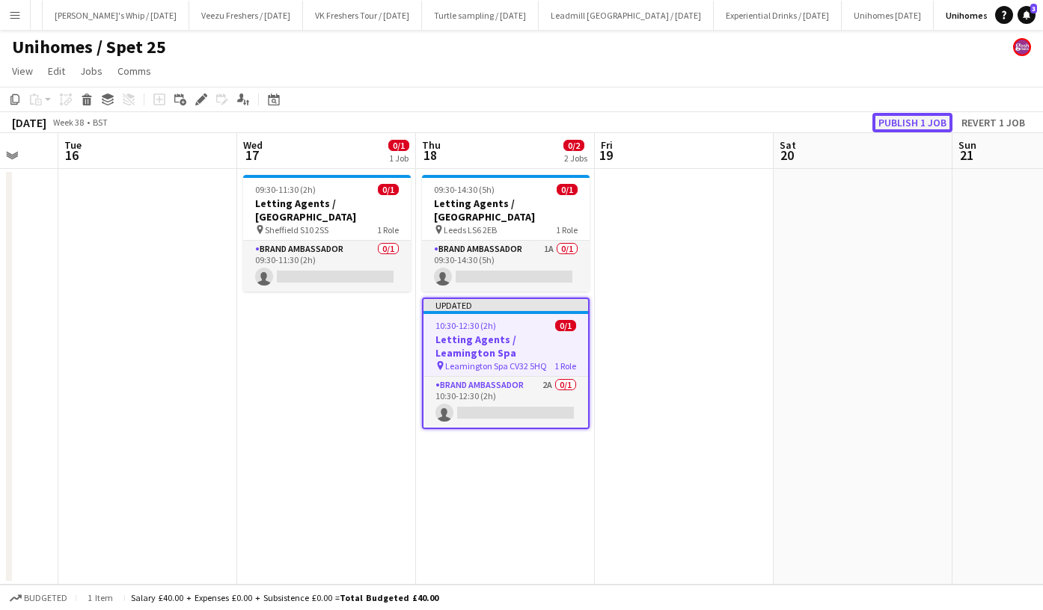
click at [901, 117] on button "Publish 1 job" at bounding box center [912, 122] width 80 height 19
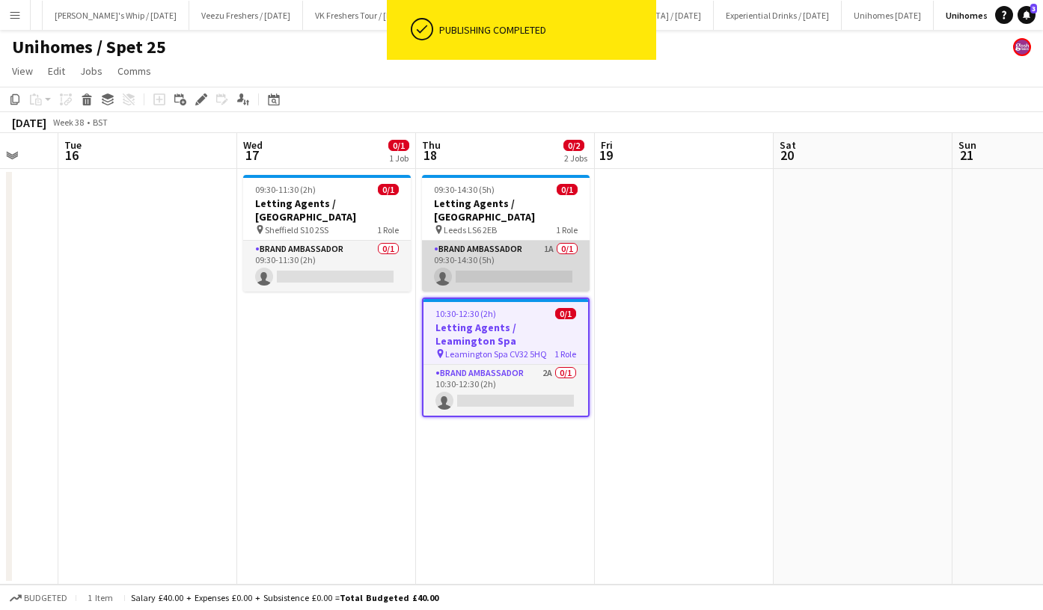
click at [515, 260] on app-card-role "Brand Ambassador 1A 0/1 09:30-14:30 (5h) single-neutral-actions" at bounding box center [506, 266] width 168 height 51
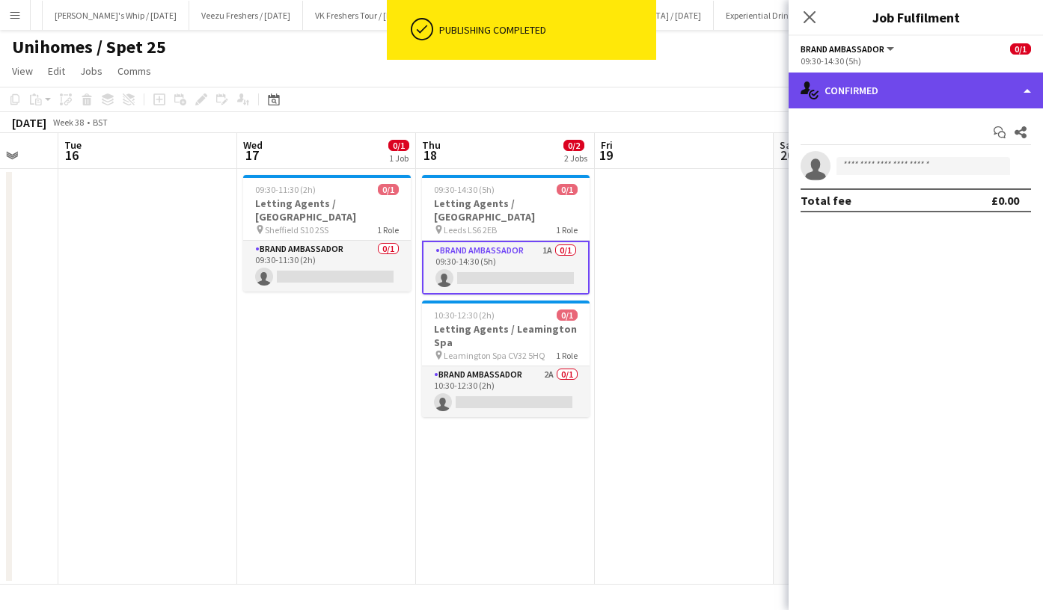
click at [854, 101] on div "single-neutral-actions-check-2 Confirmed" at bounding box center [915, 91] width 254 height 36
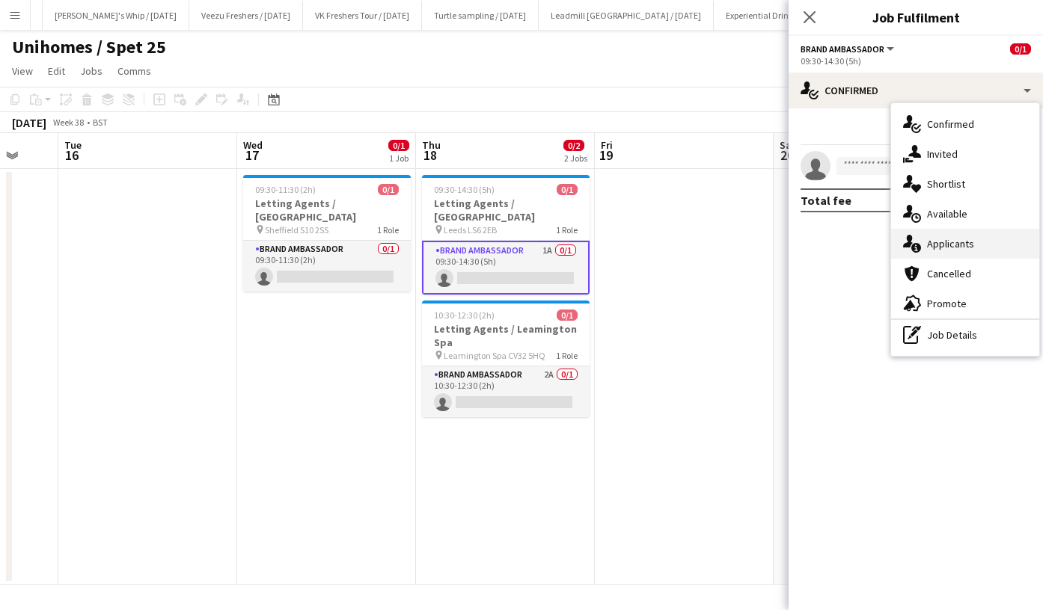
click at [925, 229] on div "single-neutral-actions-information Applicants" at bounding box center [965, 244] width 148 height 30
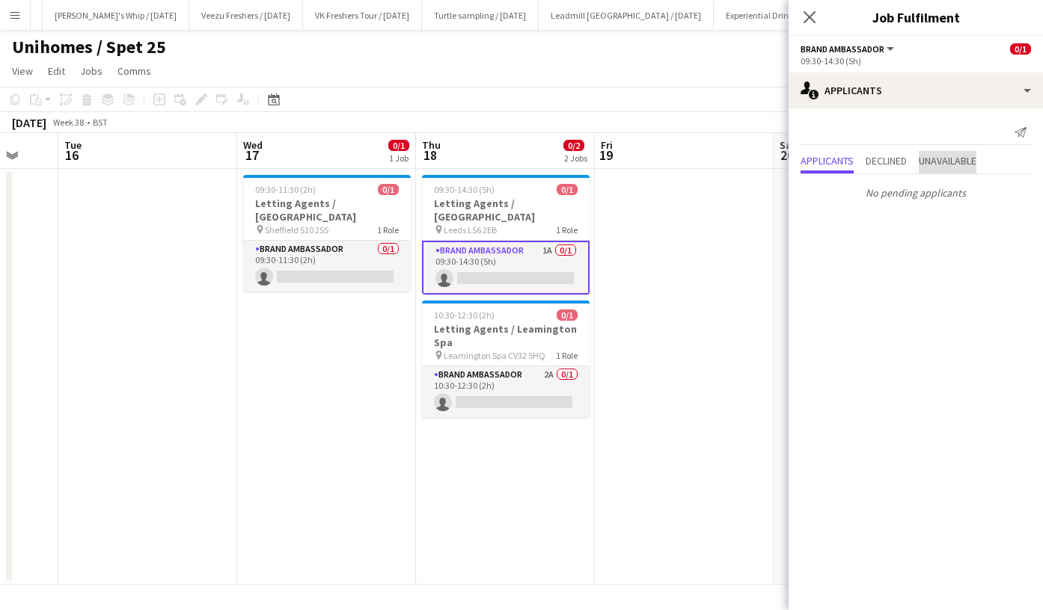
click at [938, 156] on span "Unavailable" at bounding box center [948, 161] width 58 height 10
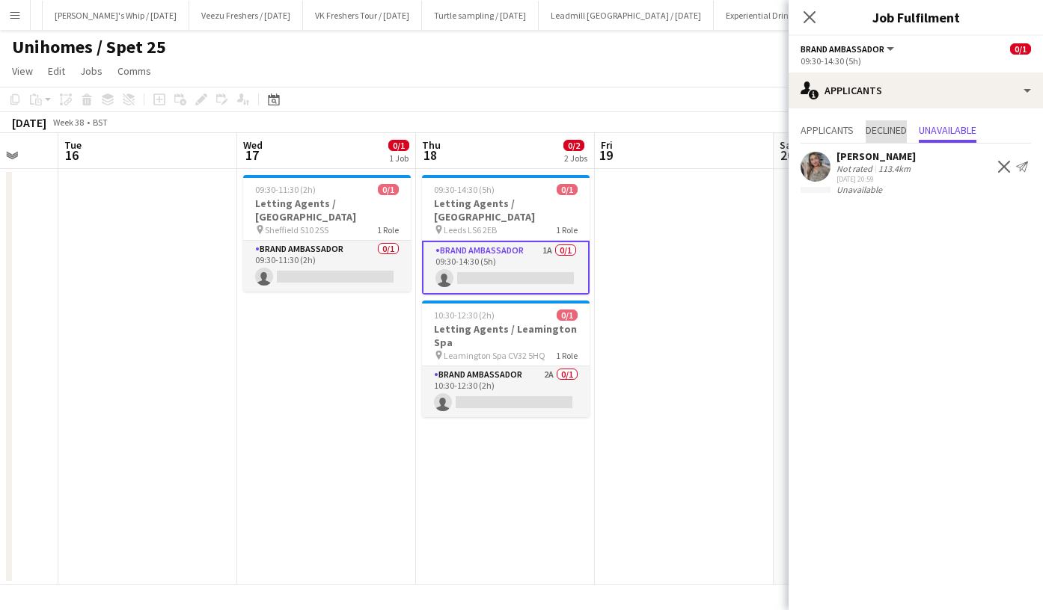
click at [882, 135] on span "Declined" at bounding box center [885, 130] width 41 height 10
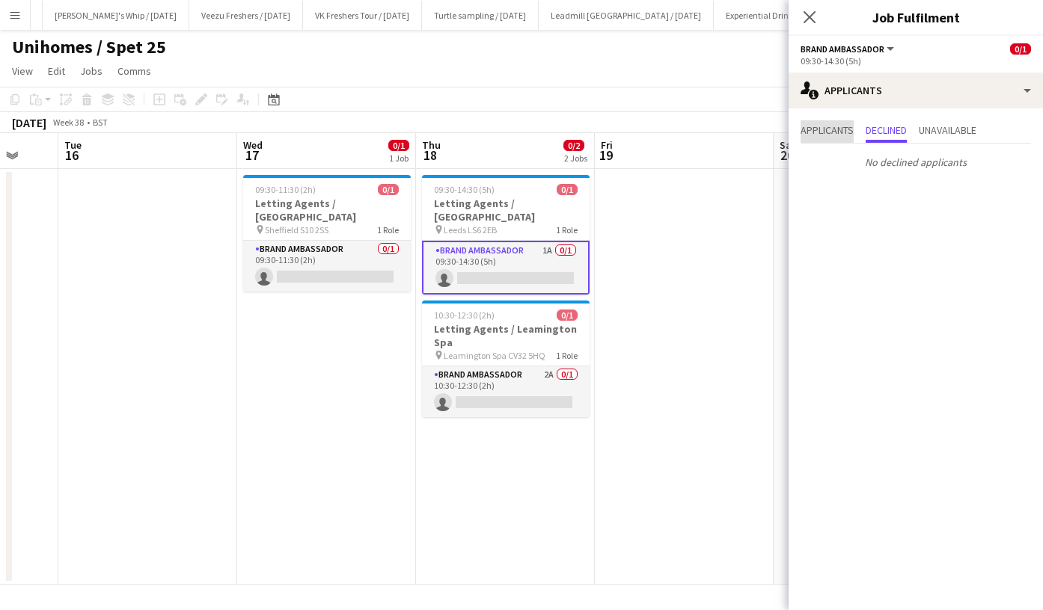
click at [839, 126] on span "Applicants" at bounding box center [826, 130] width 53 height 10
click at [809, 7] on app-icon "Close pop-in" at bounding box center [810, 18] width 22 height 22
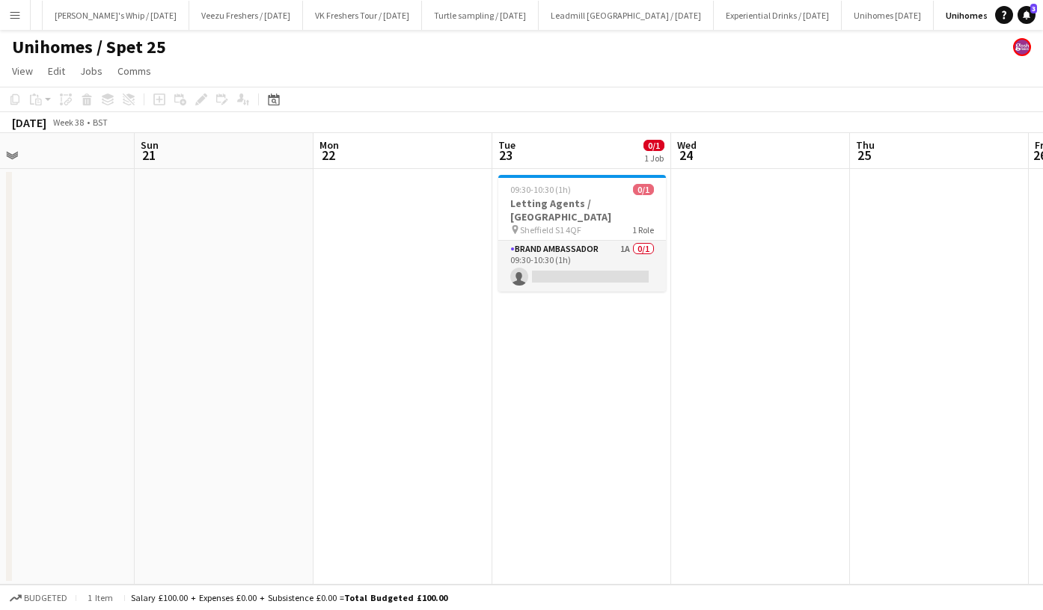
scroll to position [0, 581]
click at [582, 254] on app-card-role "Brand Ambassador 1A 0/1 09:30-10:30 (1h) single-neutral-actions" at bounding box center [581, 266] width 168 height 51
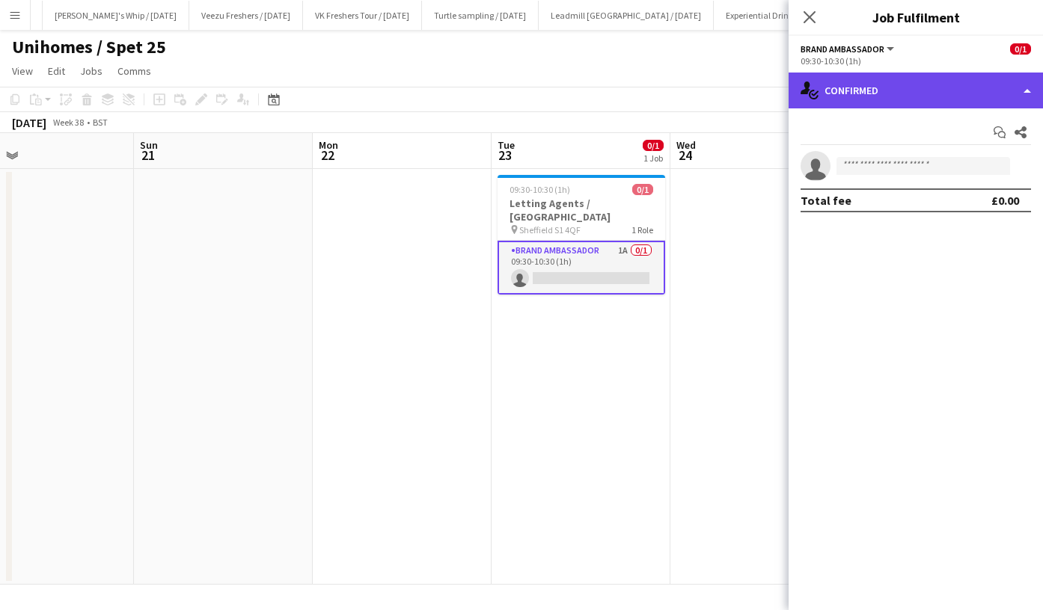
click at [883, 89] on div "single-neutral-actions-check-2 Confirmed" at bounding box center [915, 91] width 254 height 36
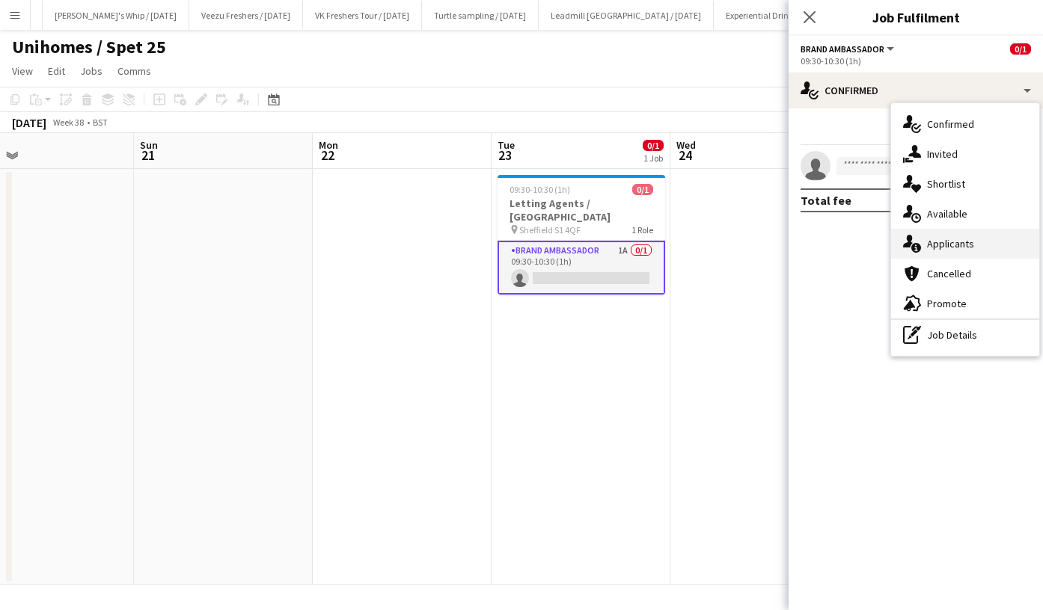
click at [980, 235] on div "single-neutral-actions-information Applicants" at bounding box center [965, 244] width 148 height 30
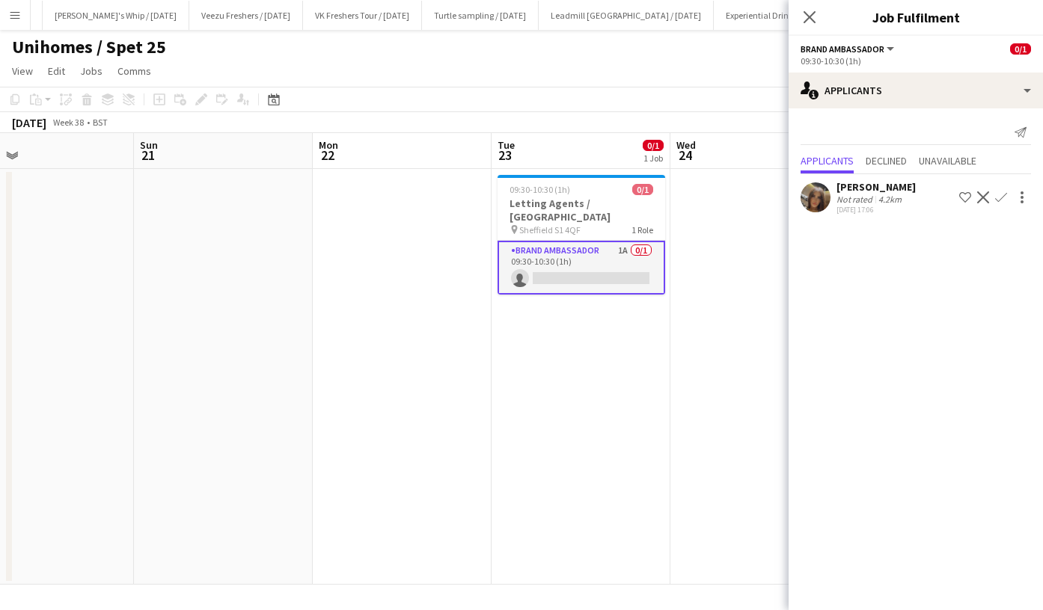
click at [999, 199] on app-icon "Confirm" at bounding box center [1001, 198] width 12 height 12
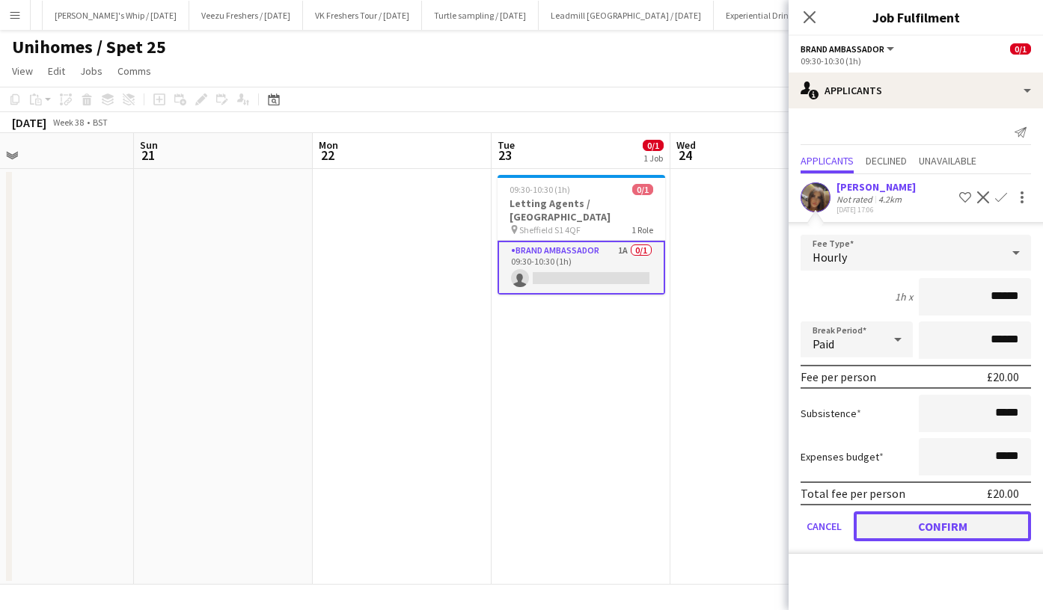
click at [961, 527] on button "Confirm" at bounding box center [942, 527] width 177 height 30
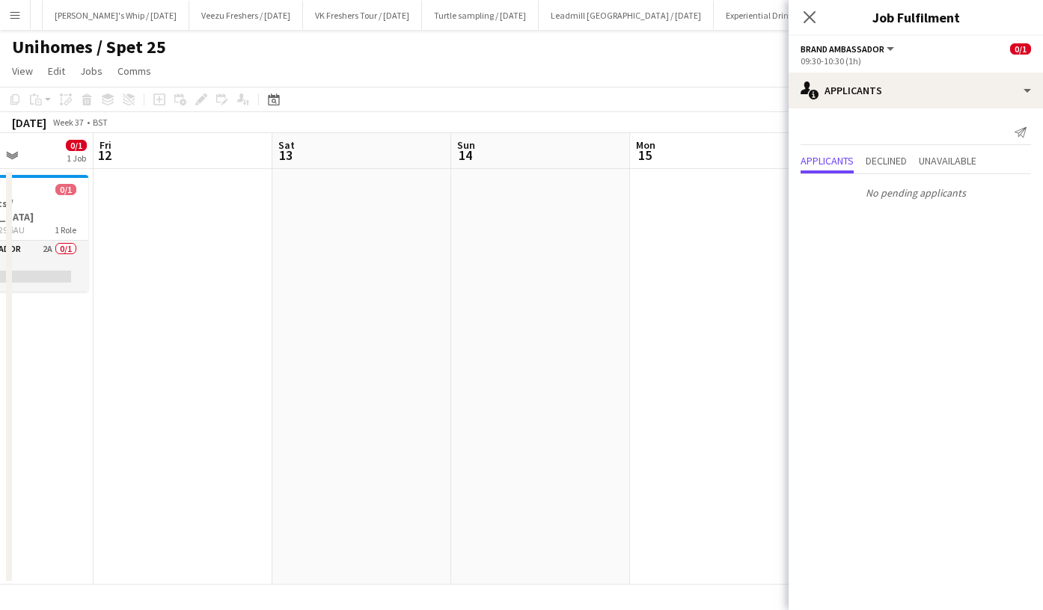
scroll to position [0, 444]
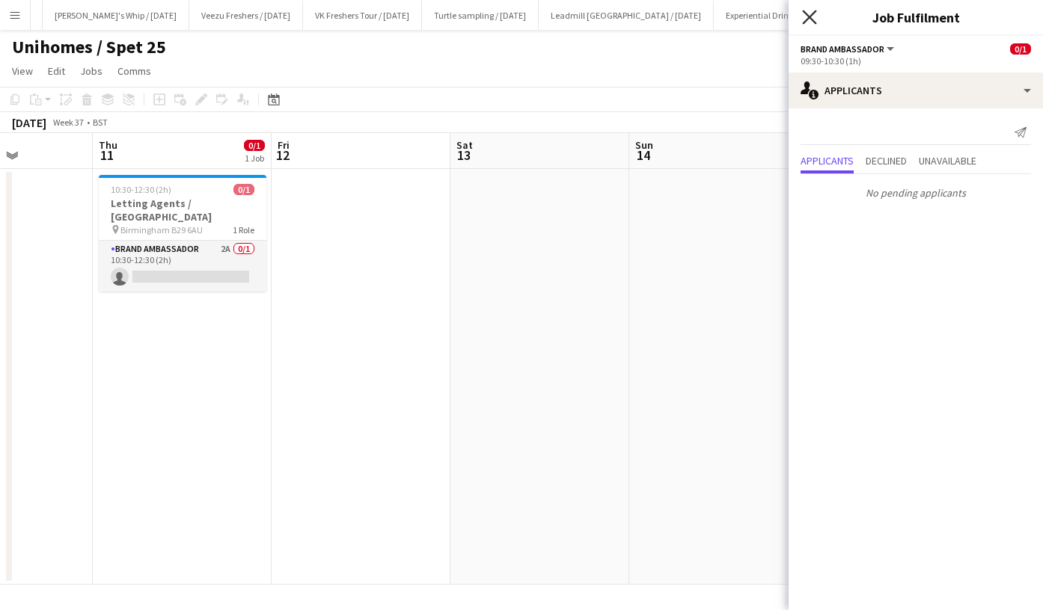
click at [815, 16] on icon "Close pop-in" at bounding box center [809, 17] width 14 height 14
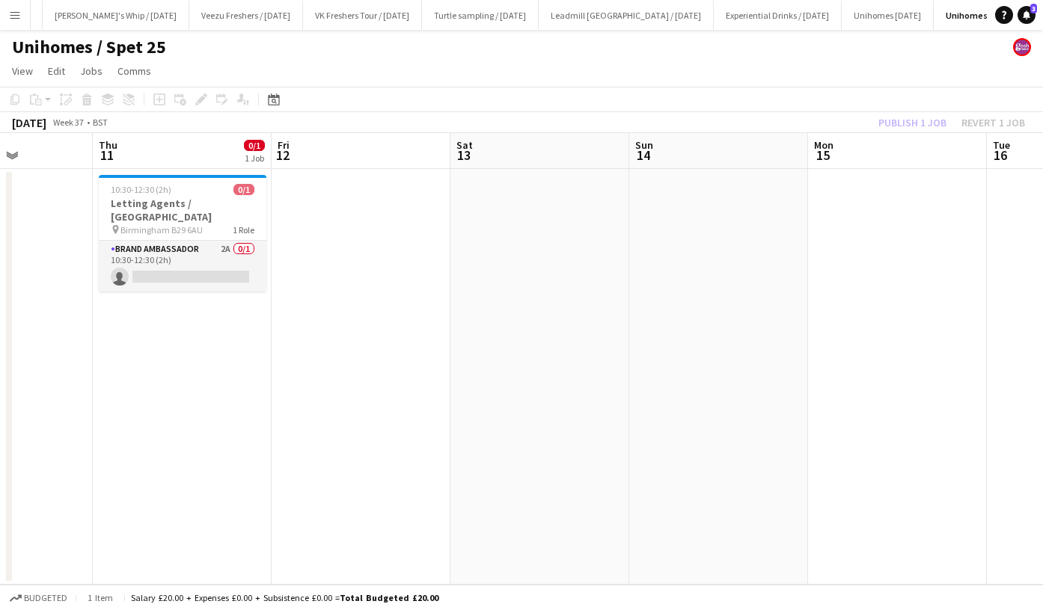
click at [845, 80] on app-page-menu "View Day view expanded Day view collapsed Month view Date picker Jump to today …" at bounding box center [521, 72] width 1043 height 28
click at [919, 123] on button "Publish 1 job" at bounding box center [912, 122] width 80 height 19
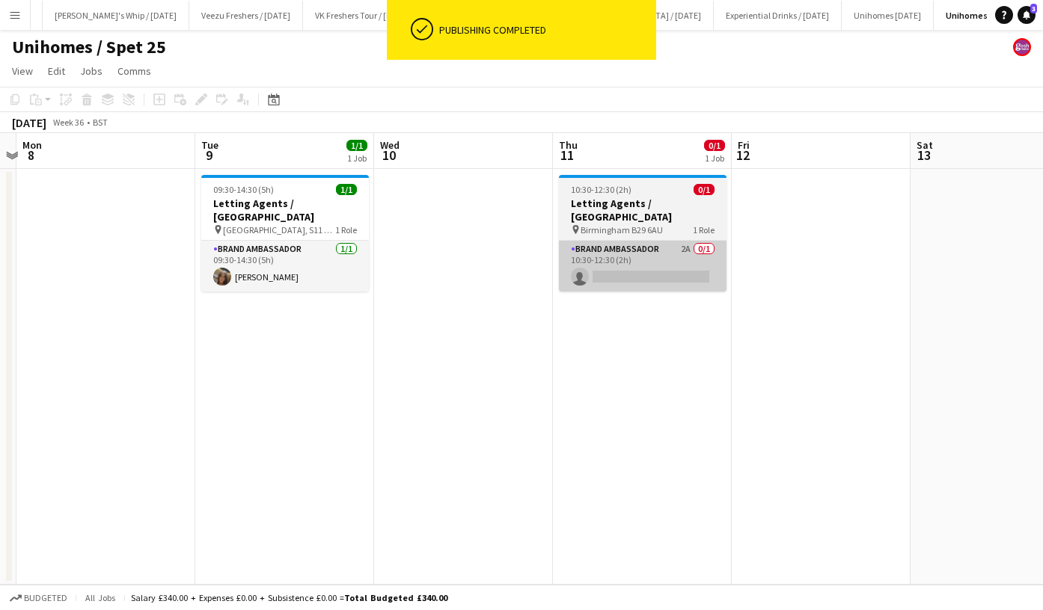
scroll to position [0, 332]
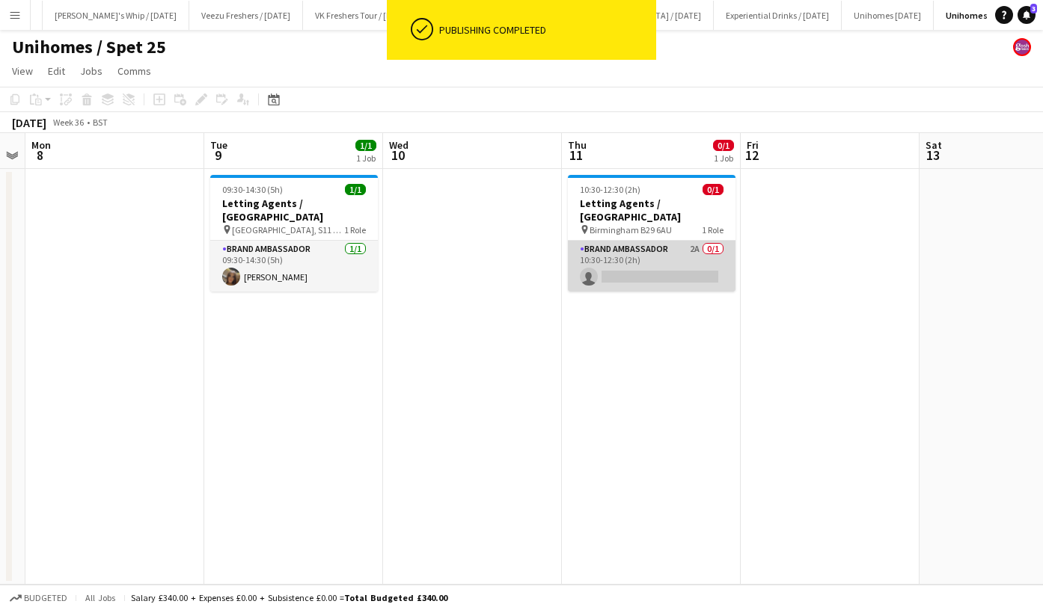
click at [661, 261] on app-card-role "Brand Ambassador 2A 0/1 10:30-12:30 (2h) single-neutral-actions" at bounding box center [652, 266] width 168 height 51
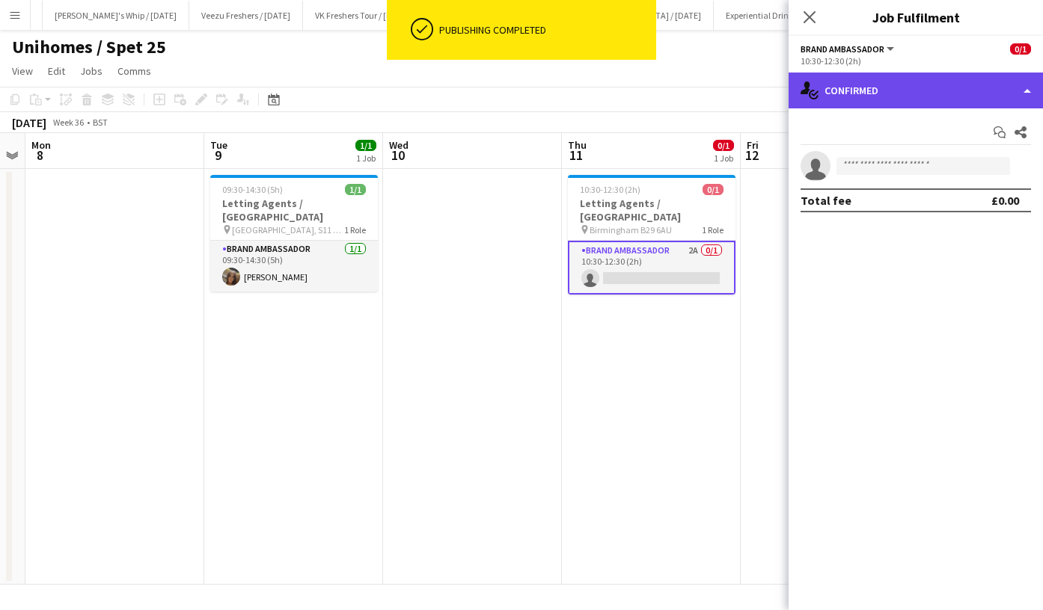
click at [919, 88] on div "single-neutral-actions-check-2 Confirmed" at bounding box center [915, 91] width 254 height 36
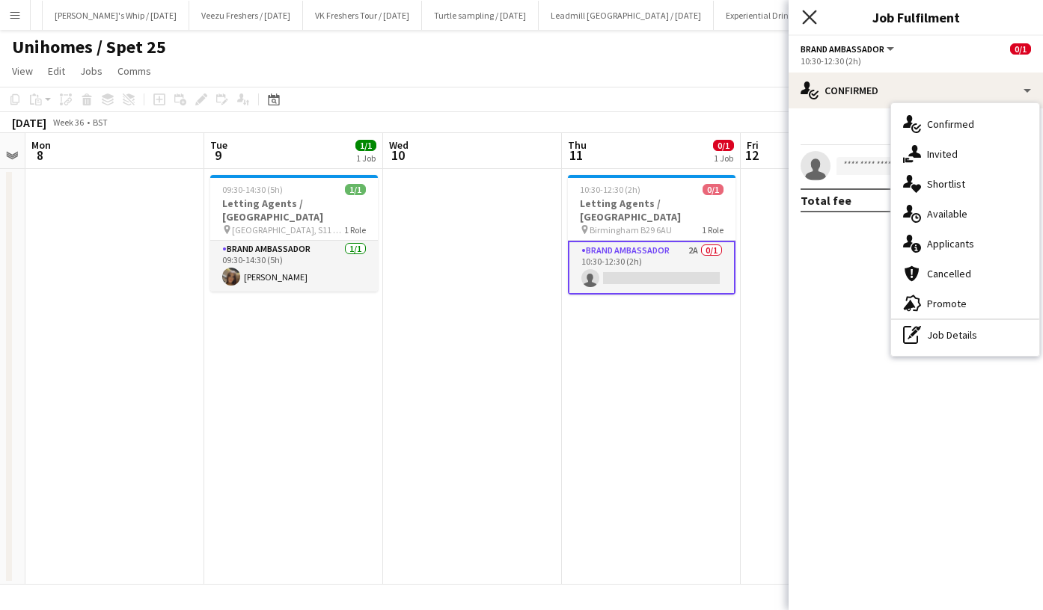
click at [810, 22] on icon "Close pop-in" at bounding box center [809, 17] width 14 height 14
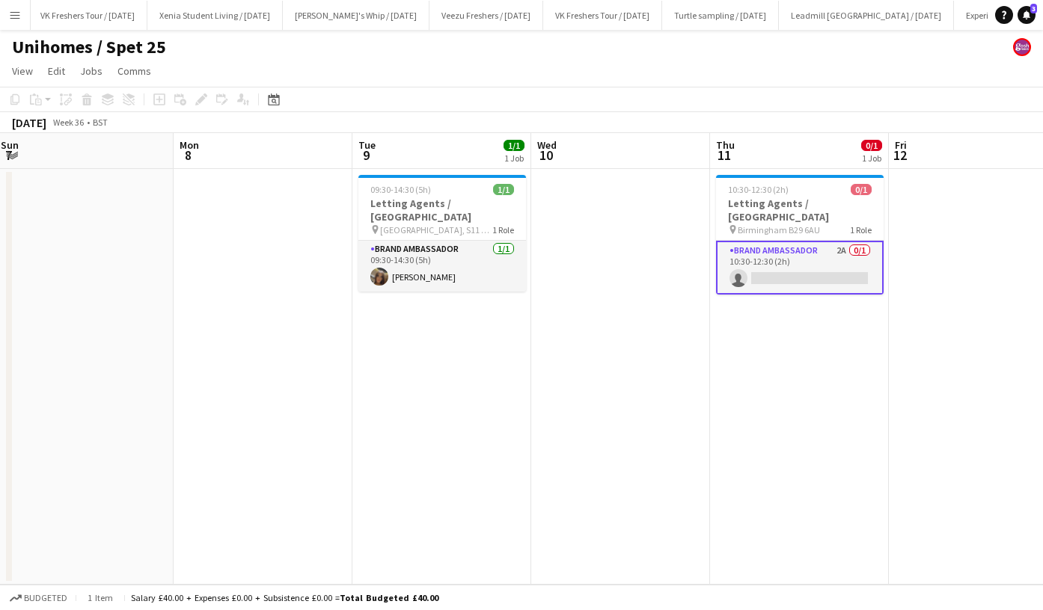
scroll to position [0, 542]
click at [765, 248] on app-card-role "Brand Ambassador 2A 0/1 10:30-12:30 (2h) single-neutral-actions" at bounding box center [800, 268] width 168 height 54
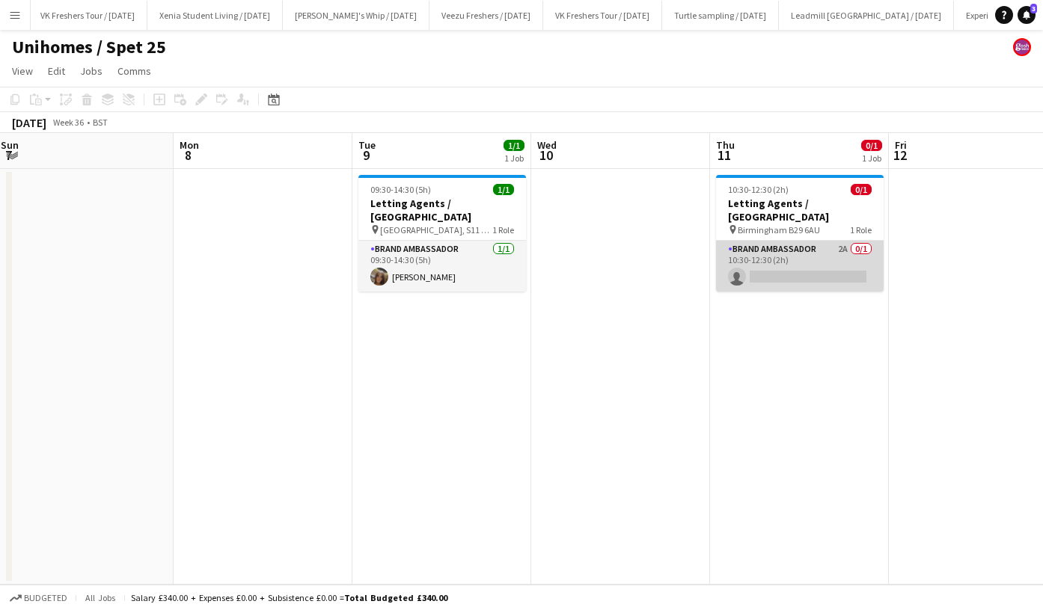
click at [765, 248] on app-card-role "Brand Ambassador 2A 0/1 10:30-12:30 (2h) single-neutral-actions" at bounding box center [800, 266] width 168 height 51
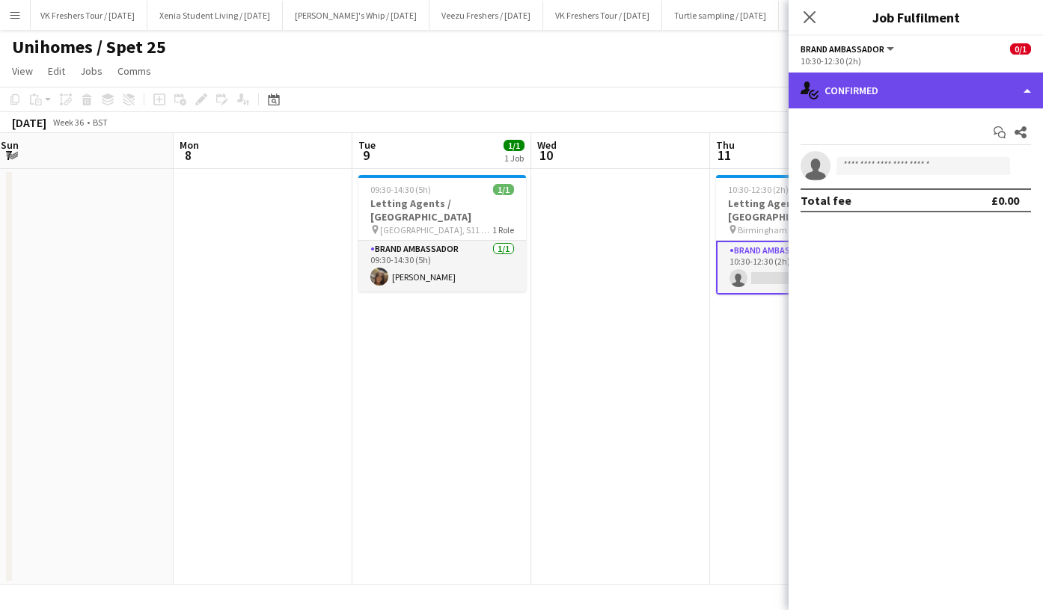
click at [925, 95] on div "single-neutral-actions-check-2 Confirmed" at bounding box center [915, 91] width 254 height 36
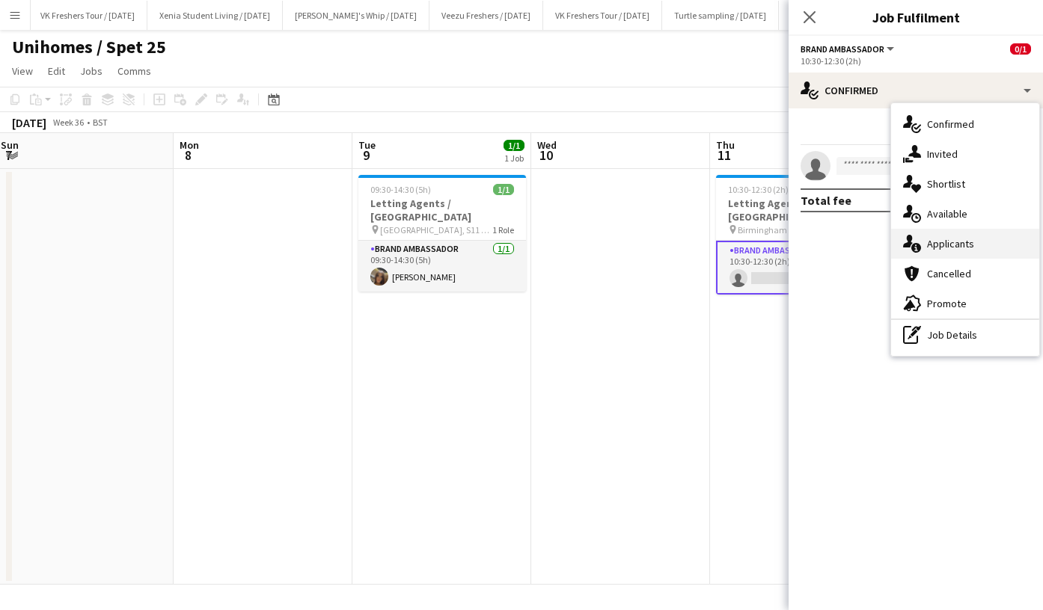
click at [975, 245] on div "single-neutral-actions-information Applicants" at bounding box center [965, 244] width 148 height 30
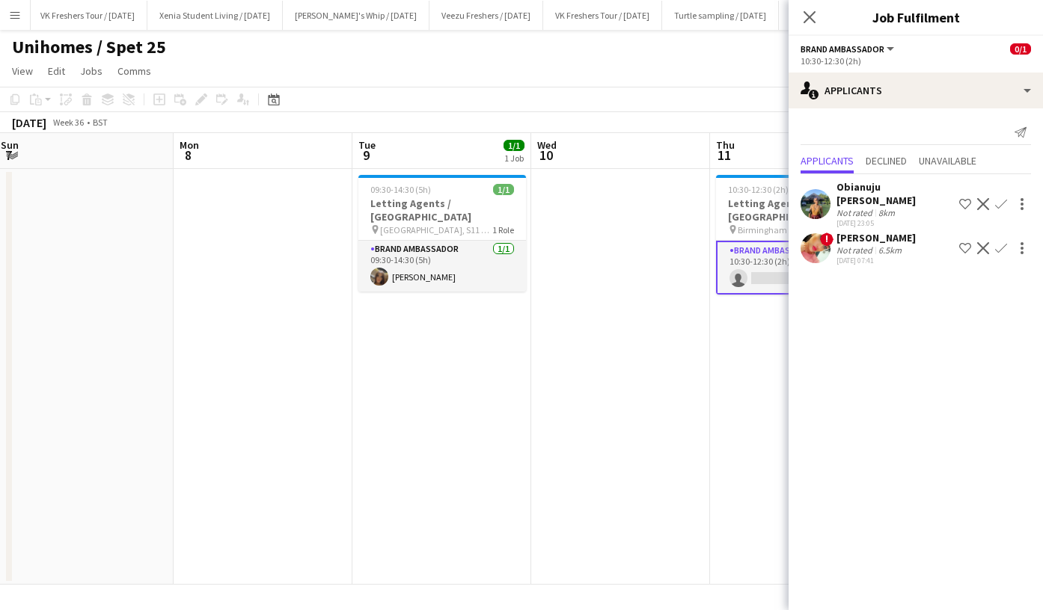
click at [885, 236] on div "Kiran Bains" at bounding box center [875, 237] width 79 height 13
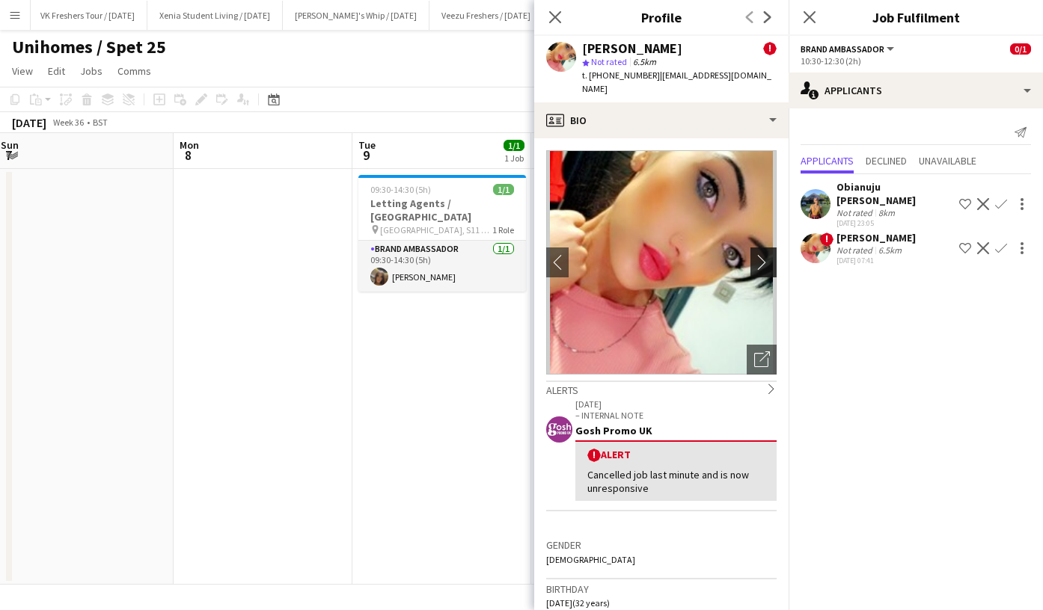
click at [765, 254] on app-icon "chevron-right" at bounding box center [765, 262] width 23 height 16
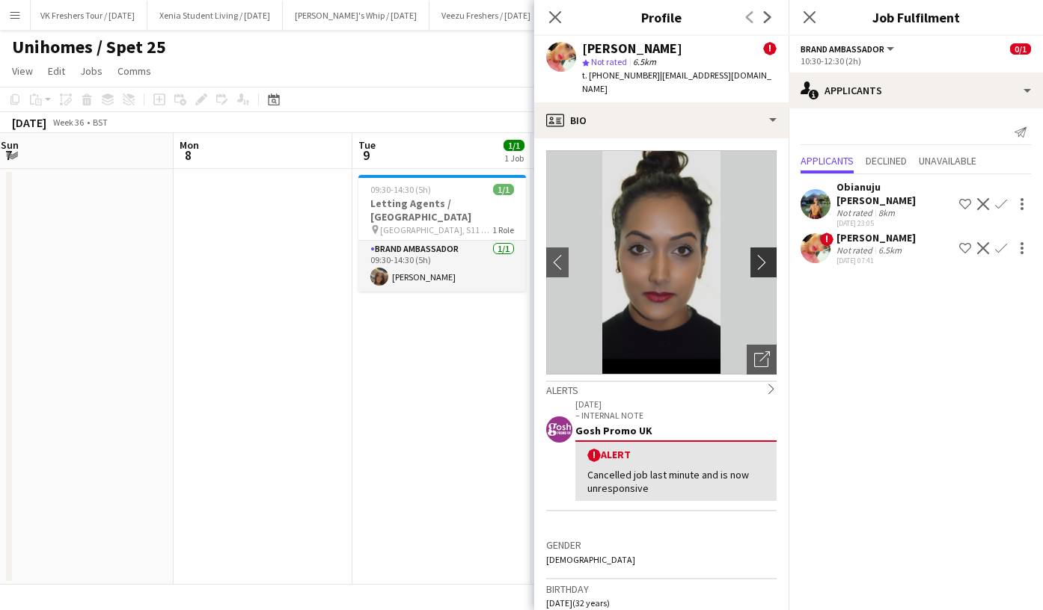
click at [765, 254] on app-icon "chevron-right" at bounding box center [765, 262] width 23 height 16
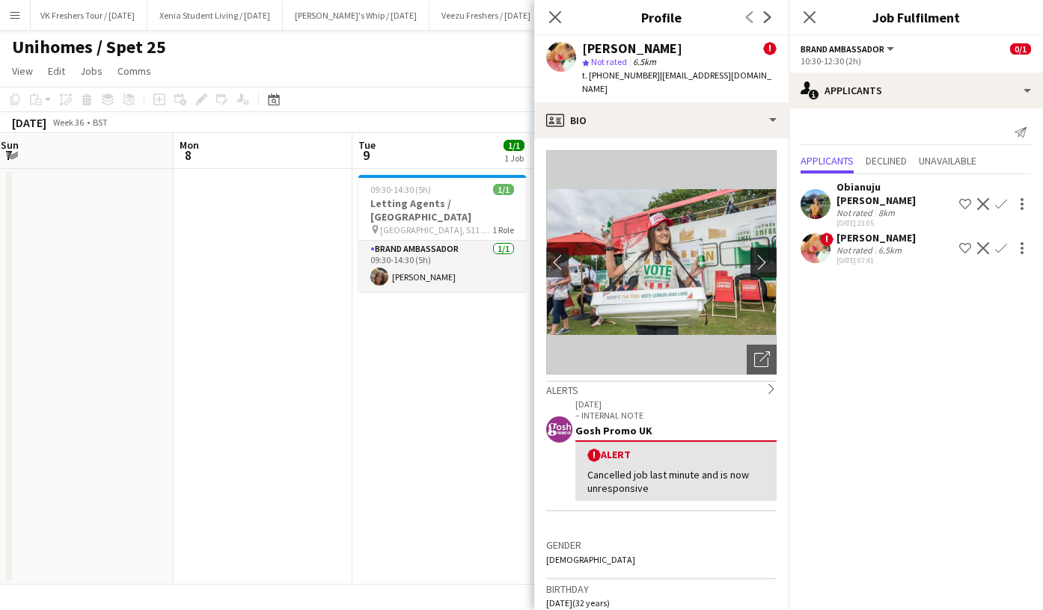
click at [765, 254] on app-icon "chevron-right" at bounding box center [765, 262] width 23 height 16
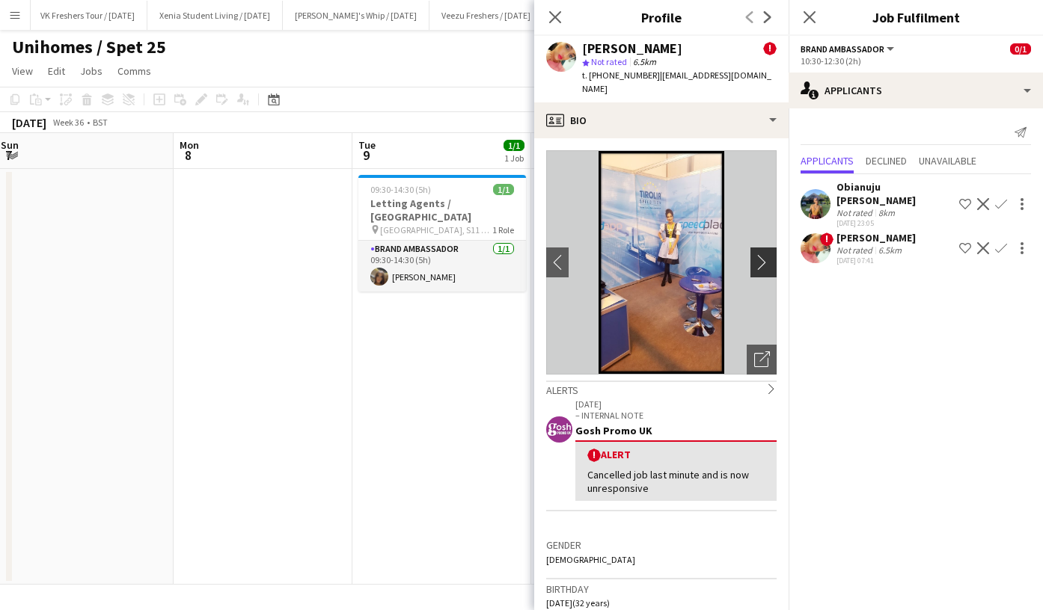
click at [765, 254] on app-icon "chevron-right" at bounding box center [765, 262] width 23 height 16
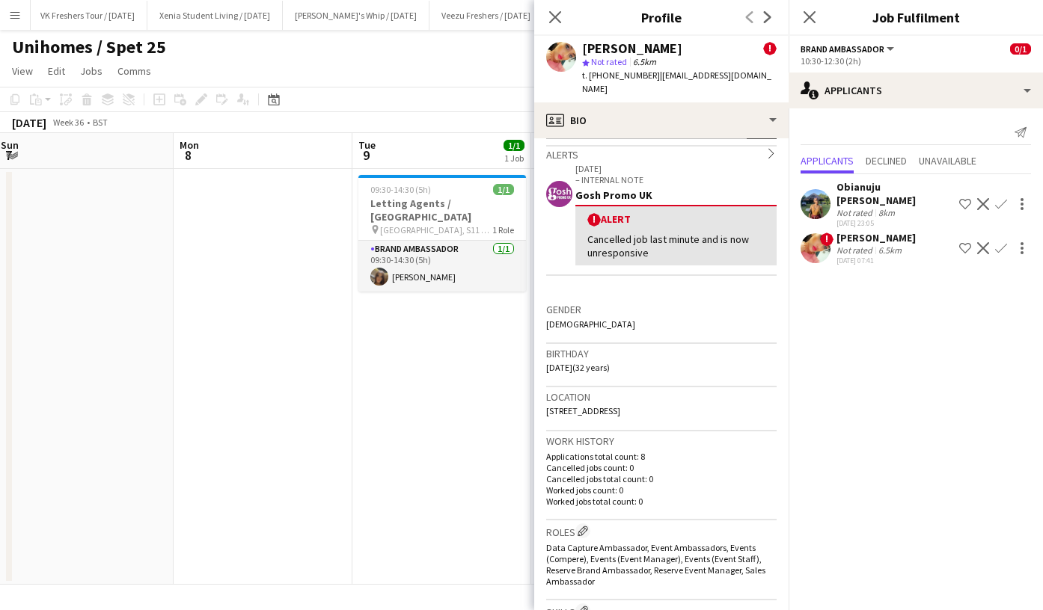
scroll to position [0, 0]
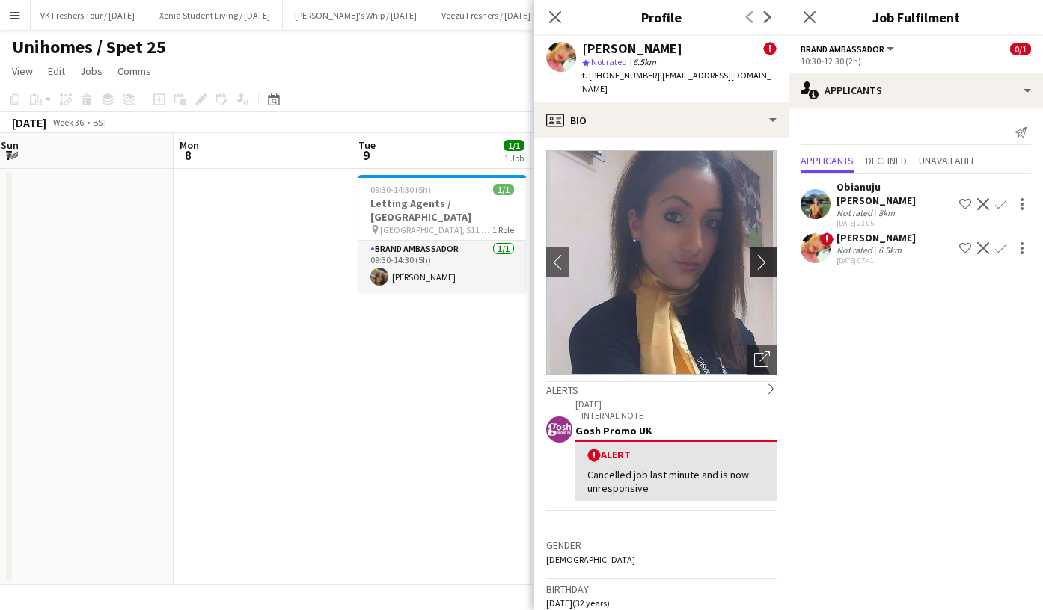
click at [754, 254] on app-icon "chevron-right" at bounding box center [765, 262] width 23 height 16
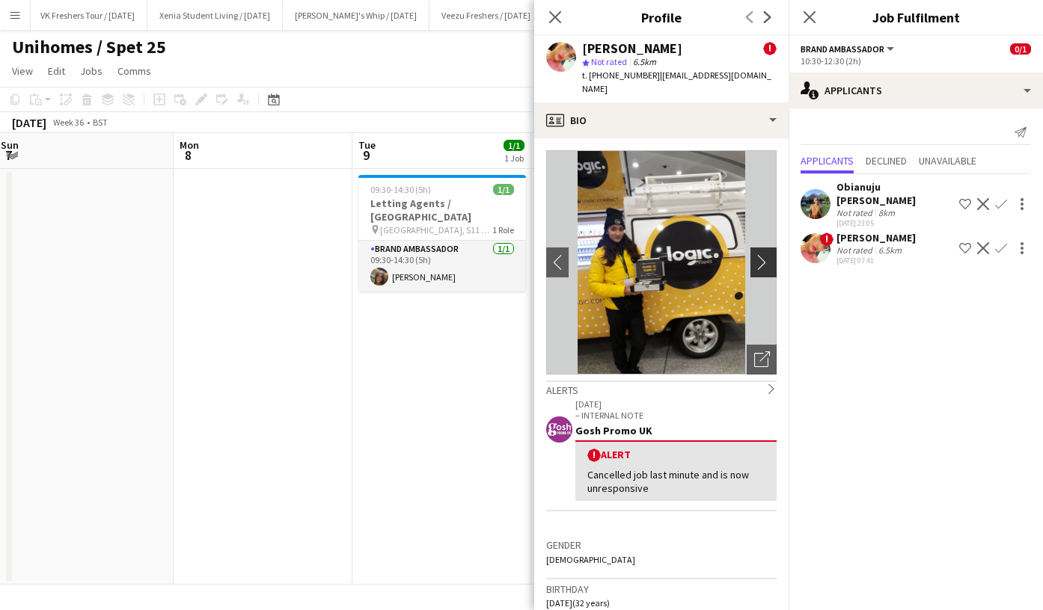
click at [754, 254] on app-icon "chevron-right" at bounding box center [765, 262] width 23 height 16
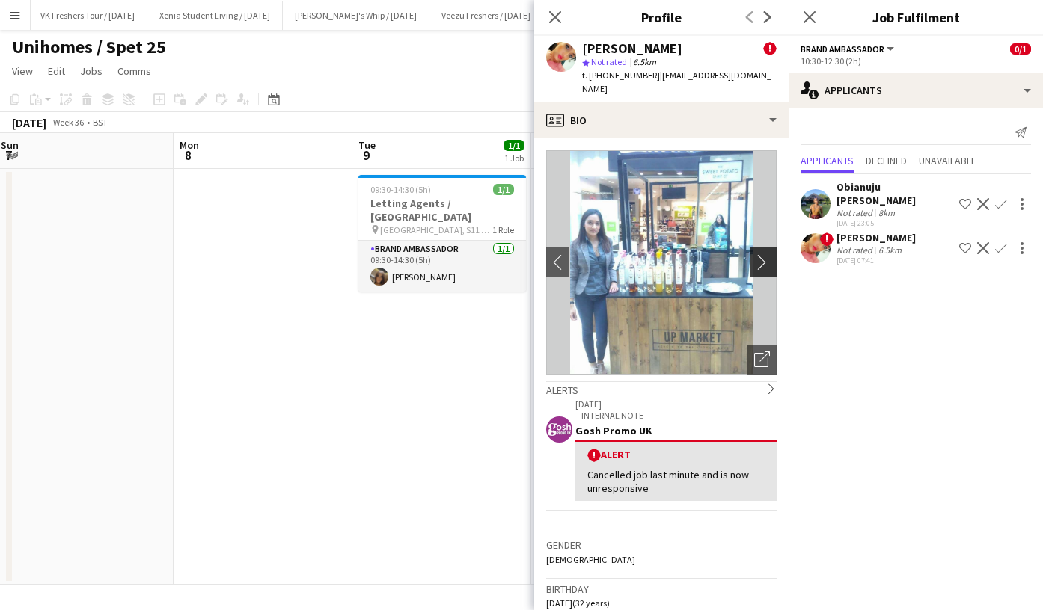
click at [754, 254] on app-icon "chevron-right" at bounding box center [765, 262] width 23 height 16
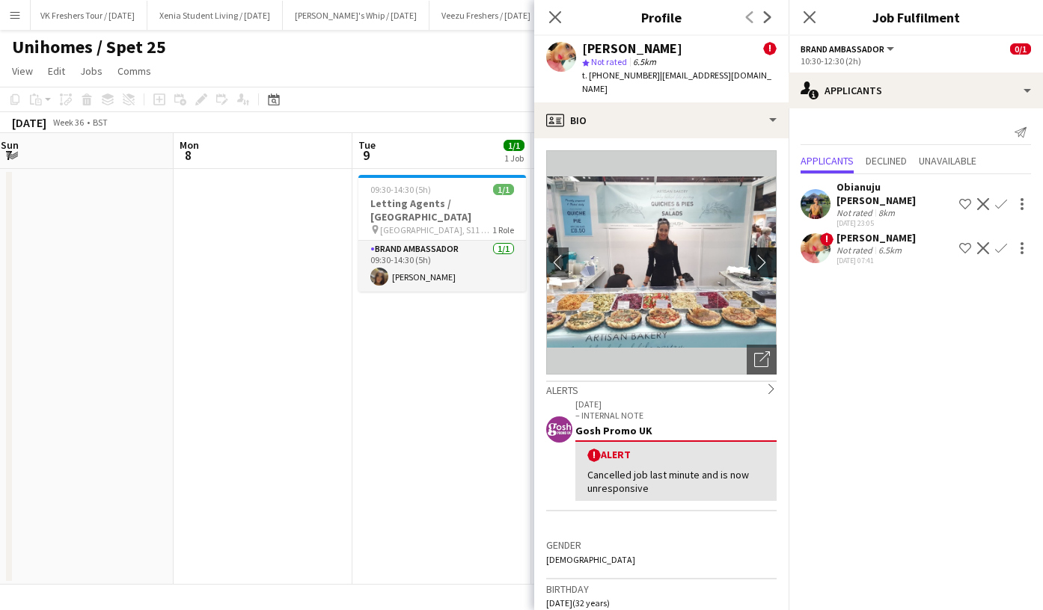
click at [754, 254] on app-icon "chevron-right" at bounding box center [765, 262] width 23 height 16
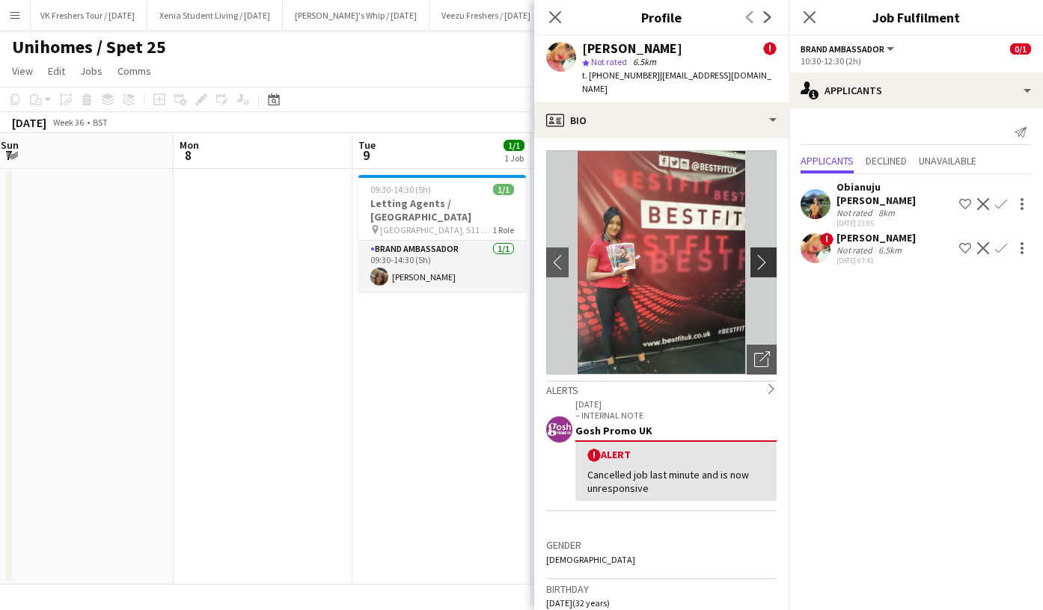
click at [754, 254] on app-icon "chevron-right" at bounding box center [765, 262] width 23 height 16
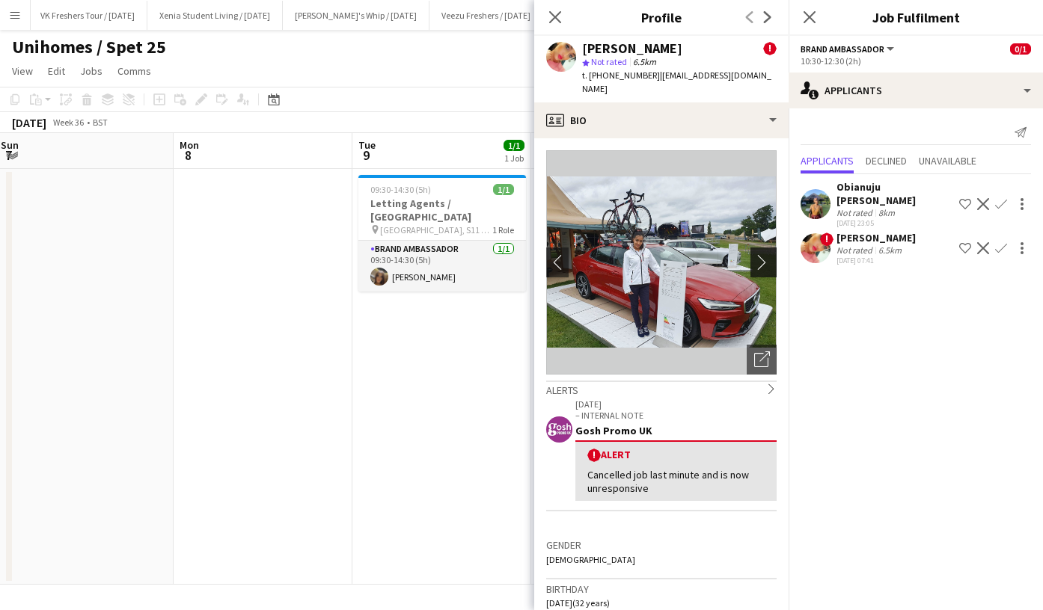
click at [754, 254] on app-icon "chevron-right" at bounding box center [765, 262] width 23 height 16
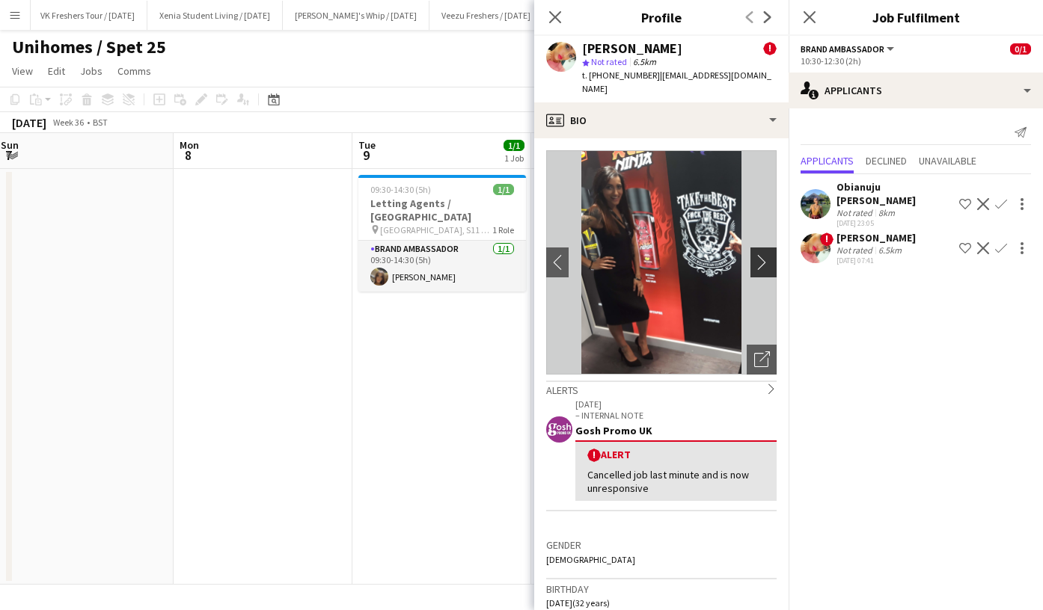
click at [754, 254] on app-icon "chevron-right" at bounding box center [765, 262] width 23 height 16
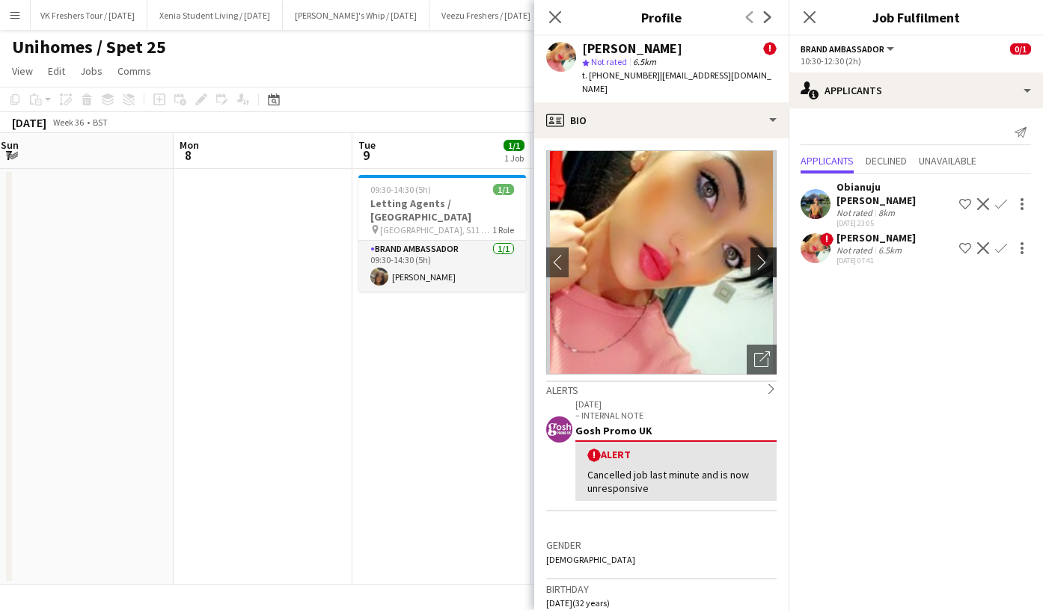
click at [754, 254] on app-icon "chevron-right" at bounding box center [765, 262] width 23 height 16
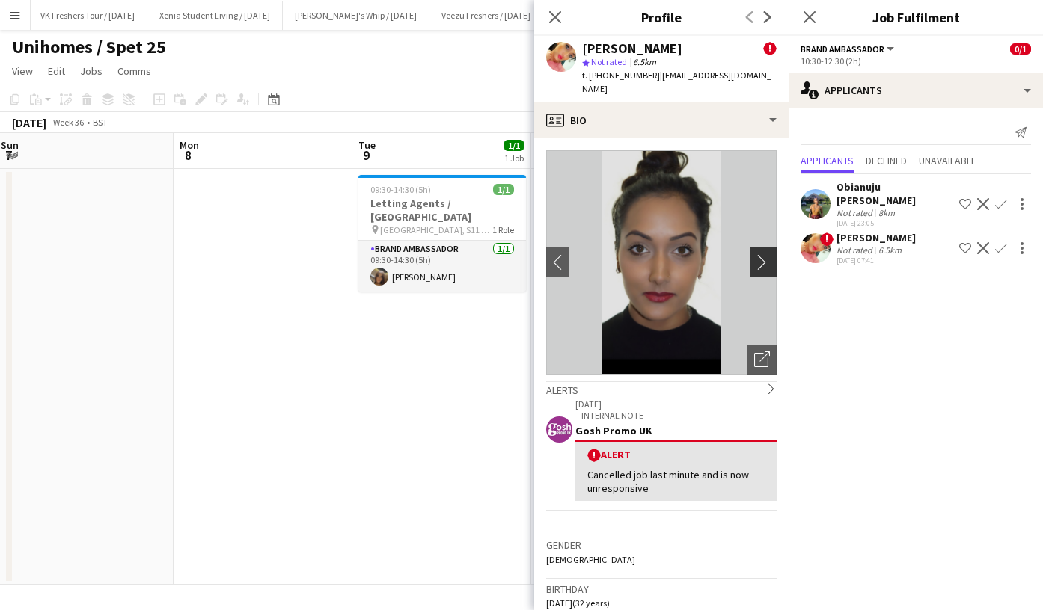
click at [754, 254] on app-icon "chevron-right" at bounding box center [765, 262] width 23 height 16
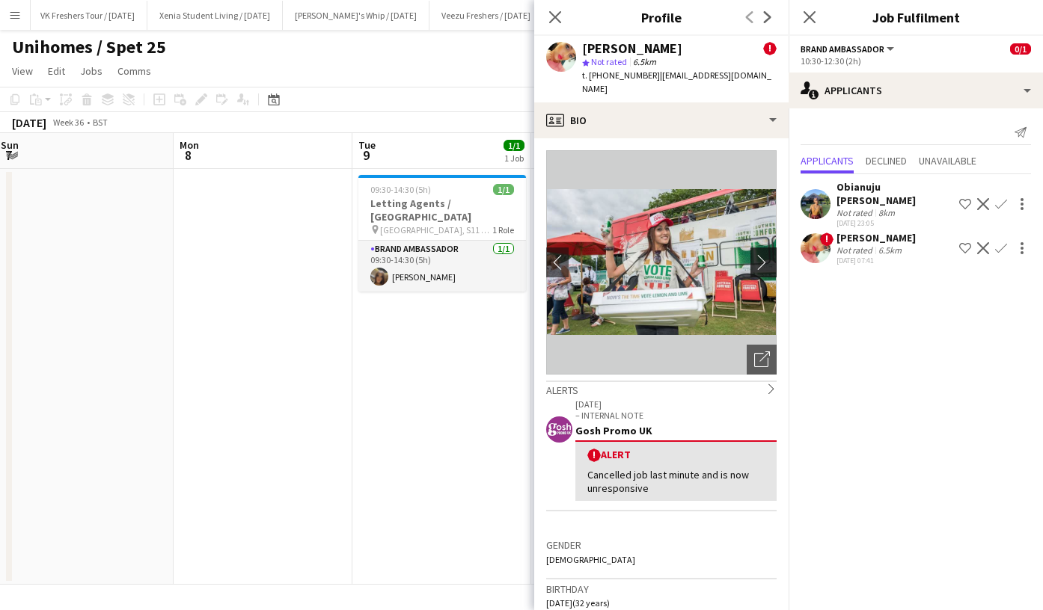
click at [754, 254] on app-icon "chevron-right" at bounding box center [765, 262] width 23 height 16
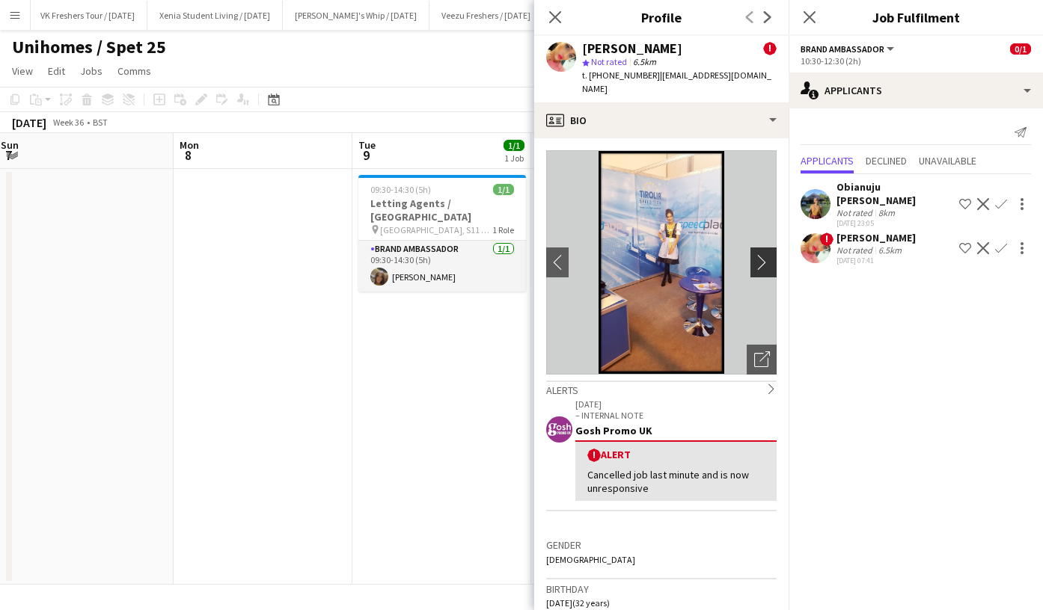
click at [754, 254] on app-icon "chevron-right" at bounding box center [765, 262] width 23 height 16
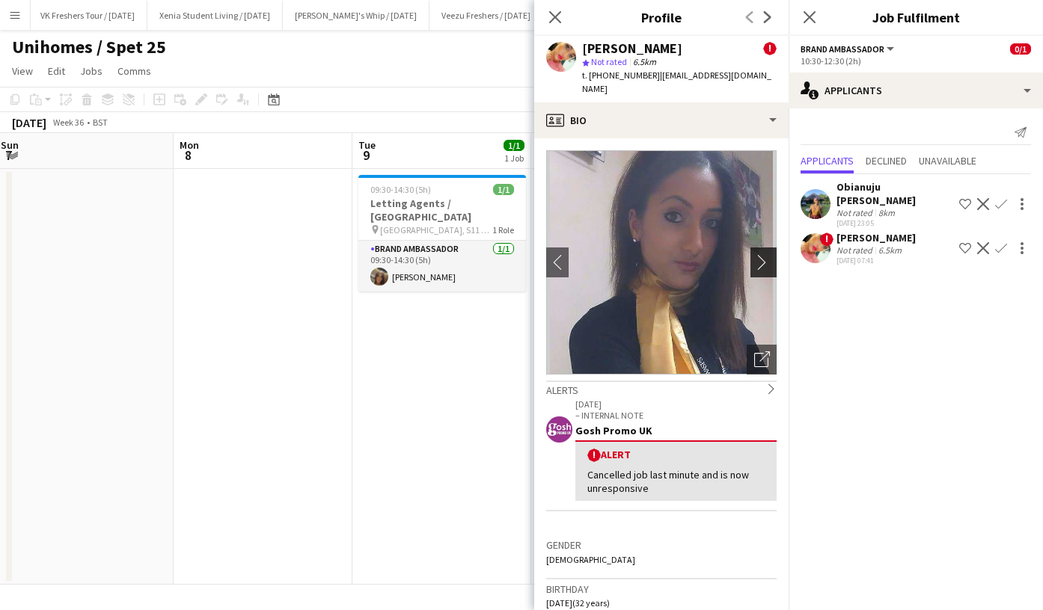
click at [754, 254] on app-icon "chevron-right" at bounding box center [765, 262] width 23 height 16
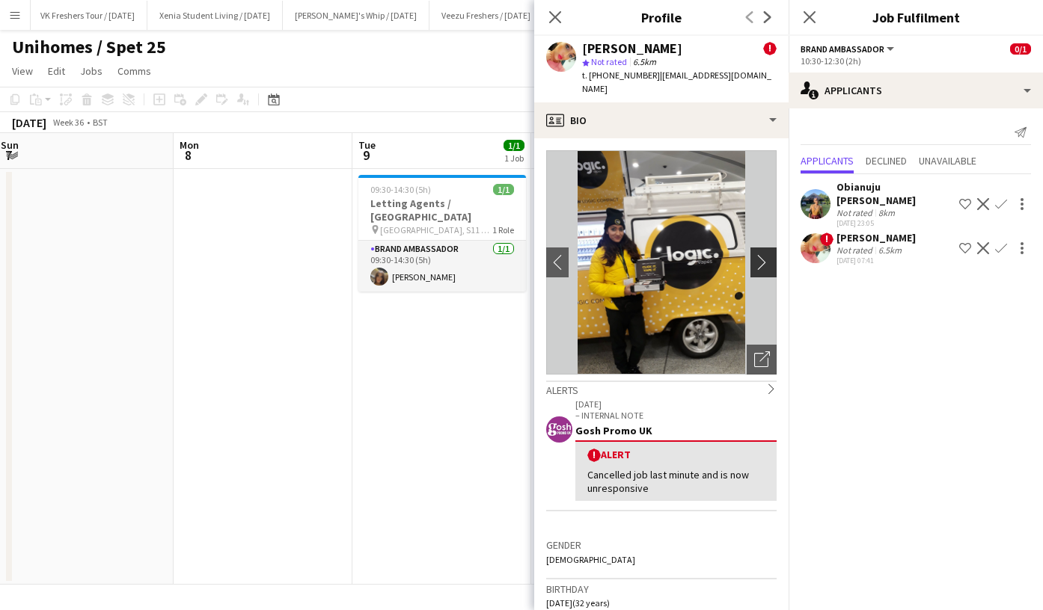
click at [754, 254] on app-icon "chevron-right" at bounding box center [765, 262] width 23 height 16
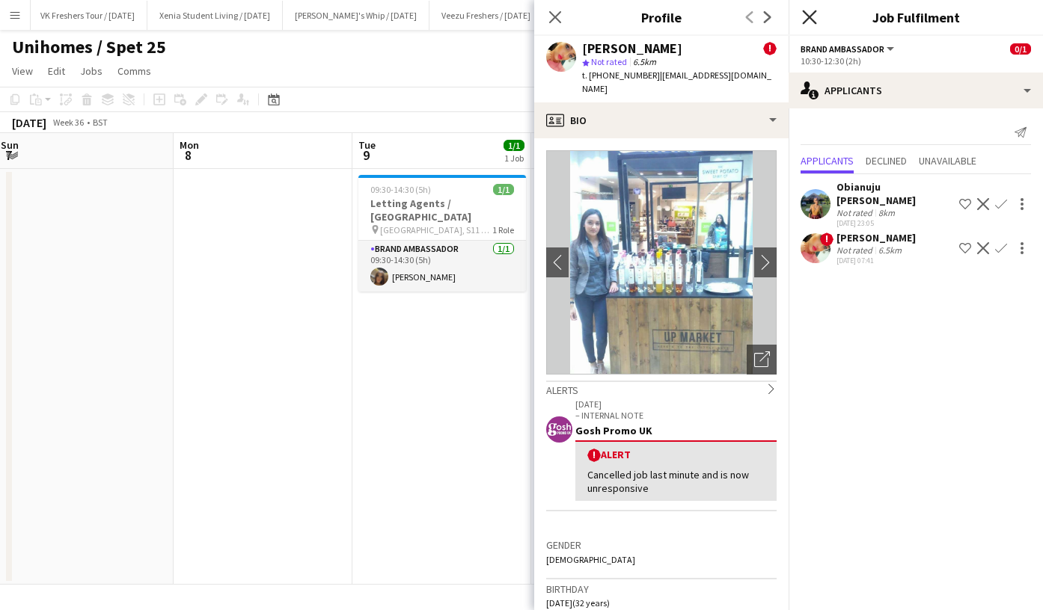
click at [811, 21] on icon "Close pop-in" at bounding box center [809, 17] width 14 height 14
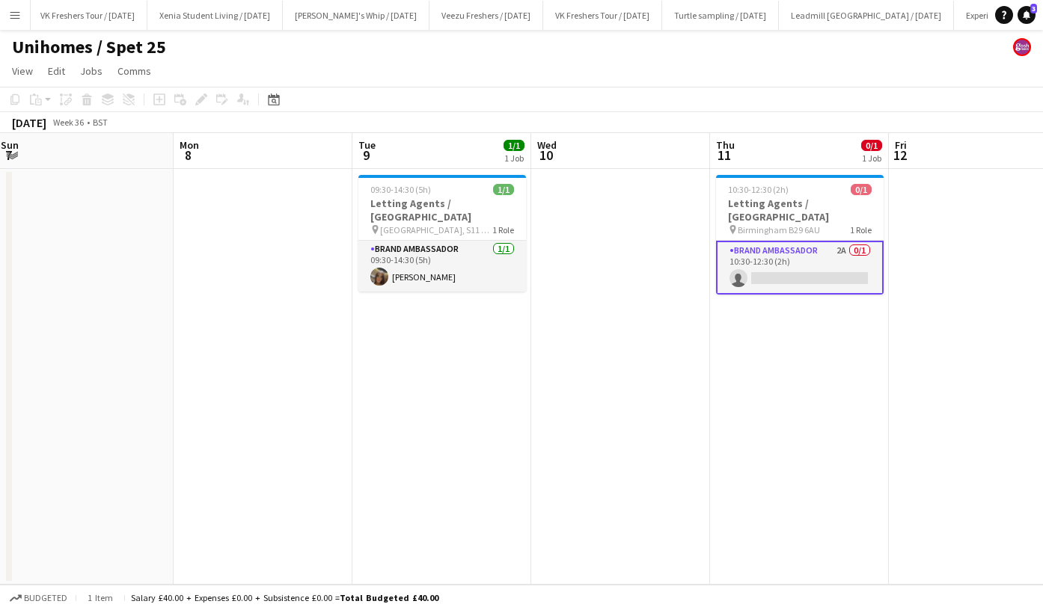
scroll to position [0, 530]
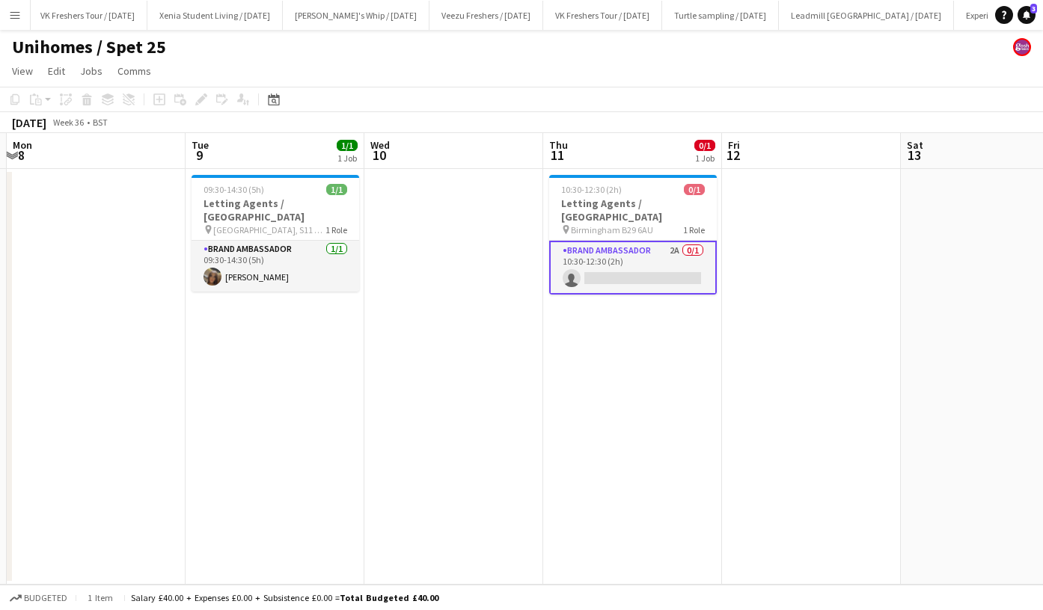
click at [15, 11] on app-icon "Menu" at bounding box center [15, 15] width 12 height 12
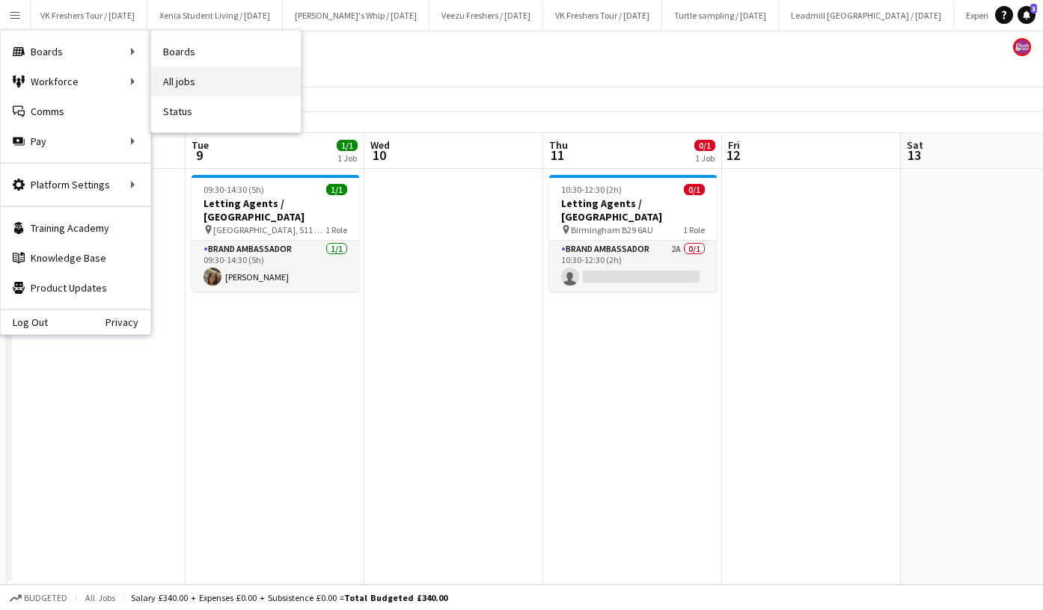
click at [193, 91] on link "All jobs" at bounding box center [226, 82] width 150 height 30
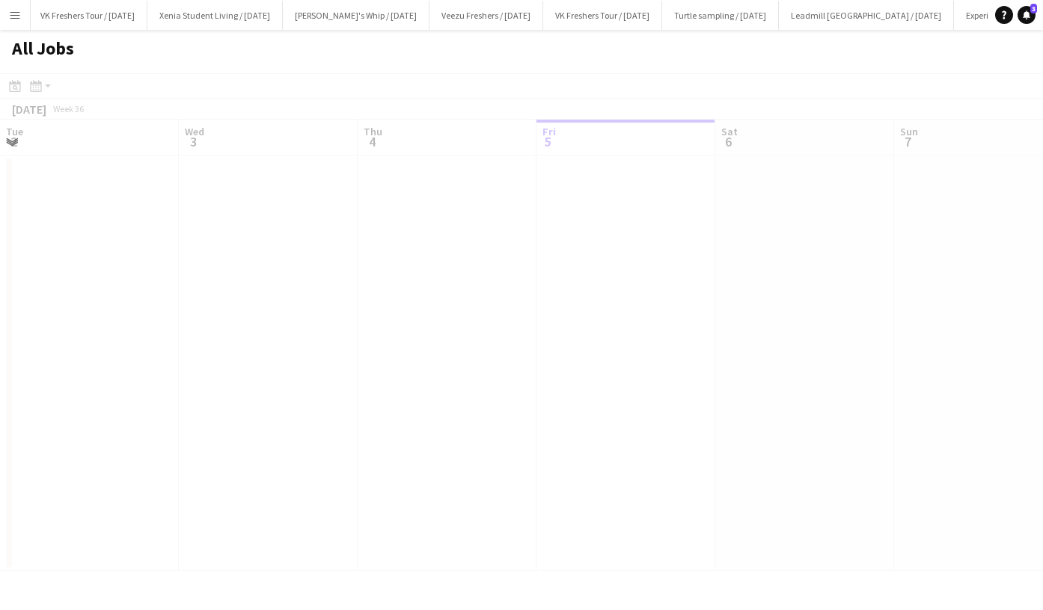
scroll to position [0, 358]
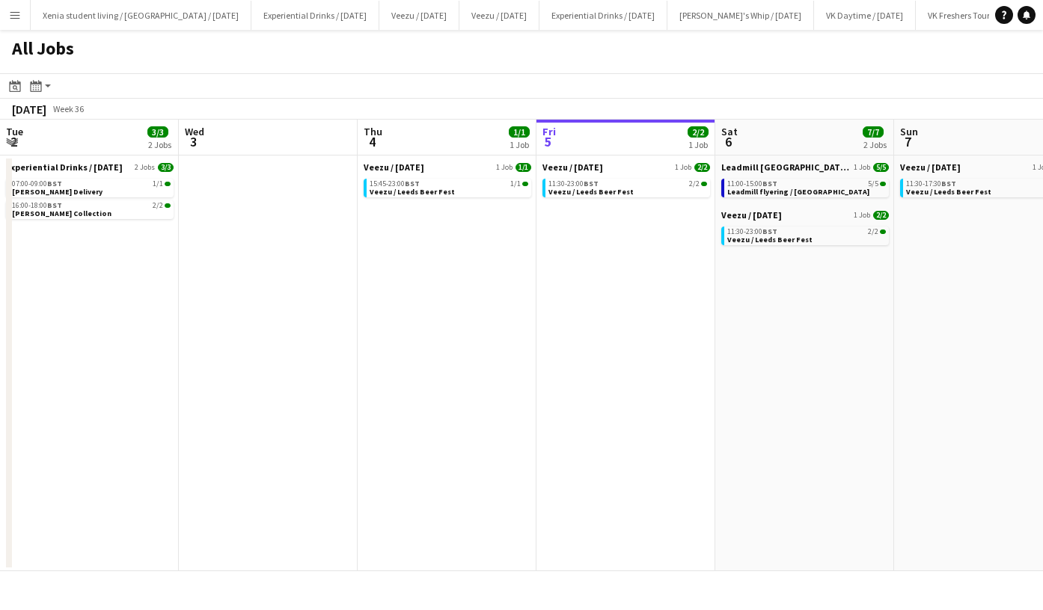
scroll to position [0, 358]
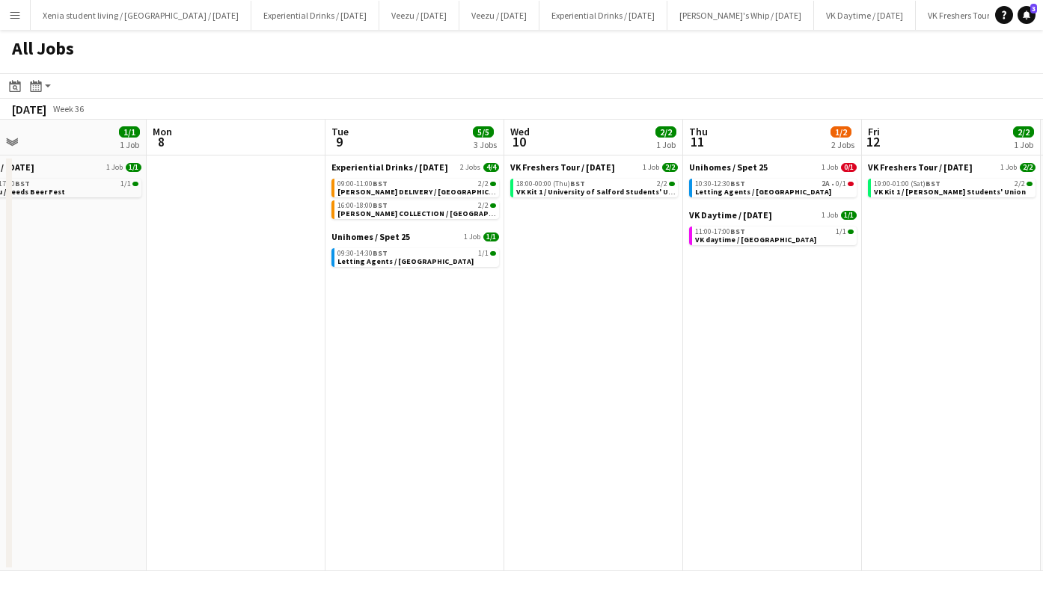
scroll to position [0, 389]
